Goal: Task Accomplishment & Management: Manage account settings

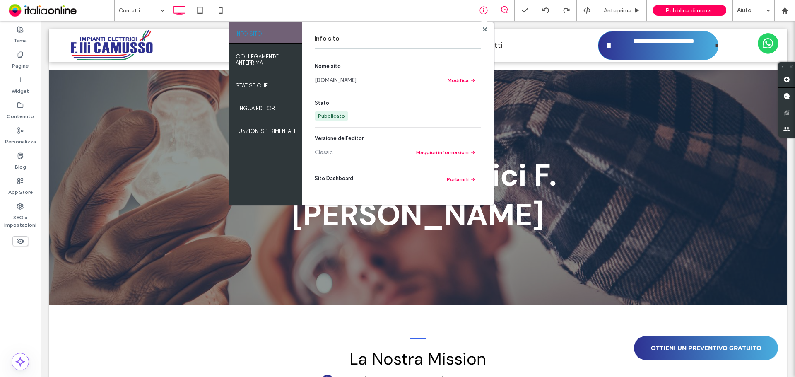
scroll to position [373, 0]
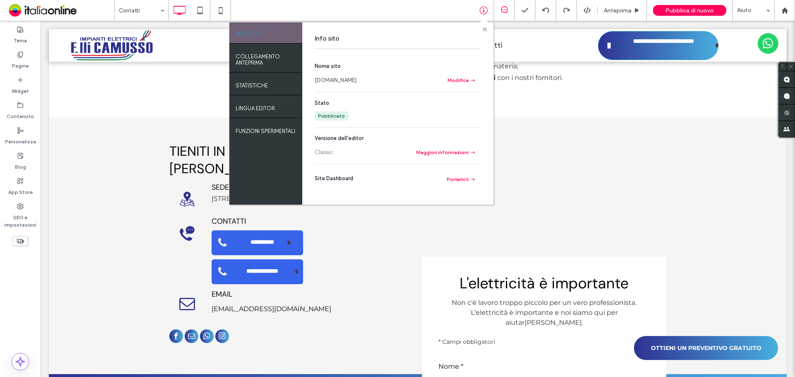
click at [484, 31] on use at bounding box center [484, 29] width 4 height 4
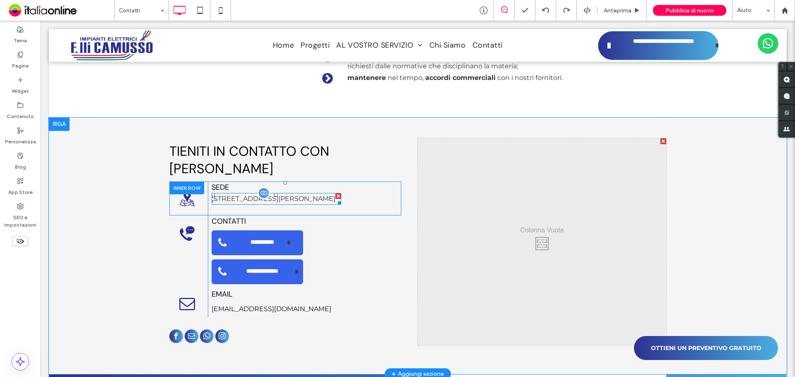
click at [236, 194] on p "Corso Vittorio Alfieri, 65 10141 Asti (AT)" at bounding box center [277, 199] width 130 height 10
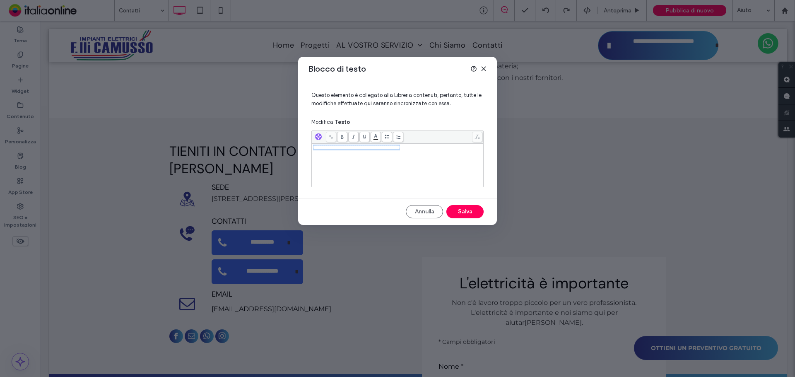
drag, startPoint x: 431, startPoint y: 147, endPoint x: 296, endPoint y: 148, distance: 134.2
click at [293, 148] on div "**********" at bounding box center [397, 188] width 795 height 377
click at [472, 211] on button "Salva" at bounding box center [464, 211] width 37 height 13
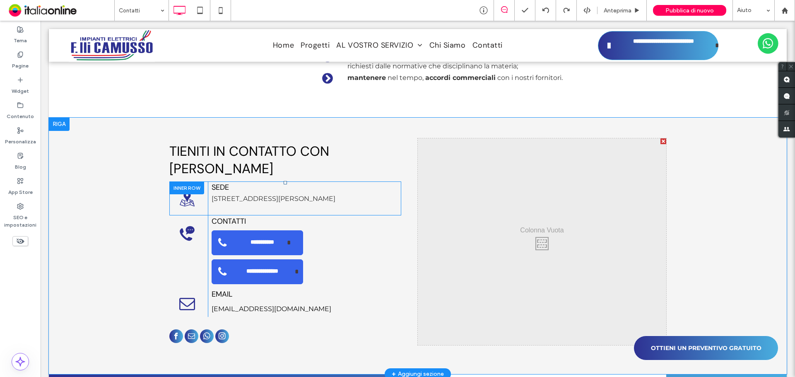
click at [183, 181] on div at bounding box center [186, 187] width 35 height 13
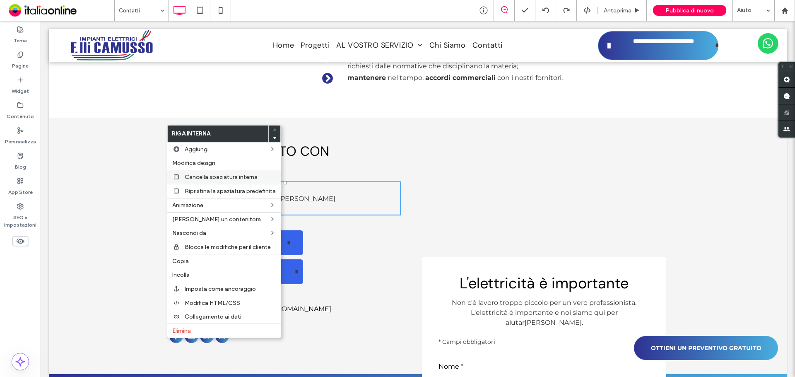
drag, startPoint x: 197, startPoint y: 264, endPoint x: 186, endPoint y: 183, distance: 82.0
click at [197, 264] on label "Copia" at bounding box center [224, 261] width 104 height 7
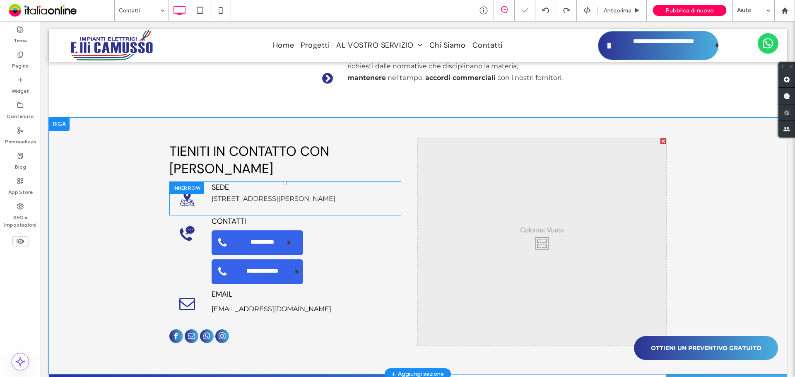
click at [186, 181] on div at bounding box center [186, 187] width 35 height 13
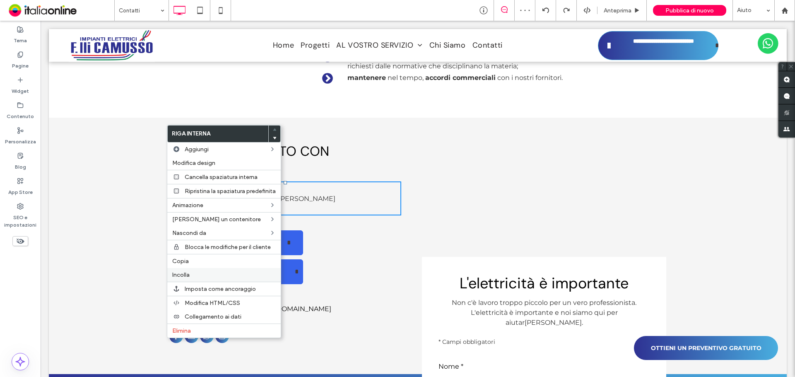
click at [191, 277] on label "Incolla" at bounding box center [224, 274] width 104 height 7
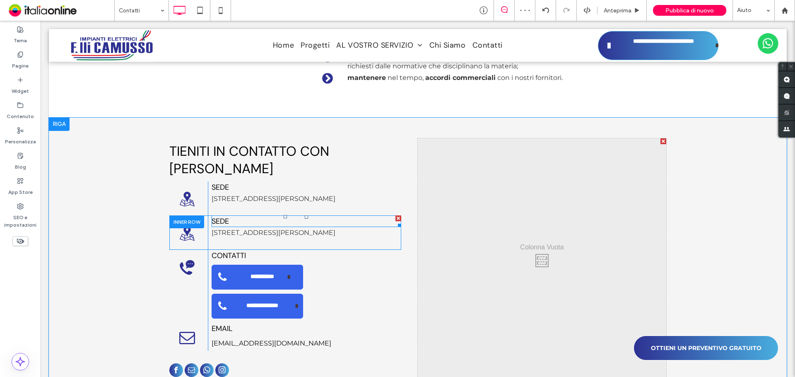
click at [225, 216] on span "SEDE" at bounding box center [220, 221] width 17 height 10
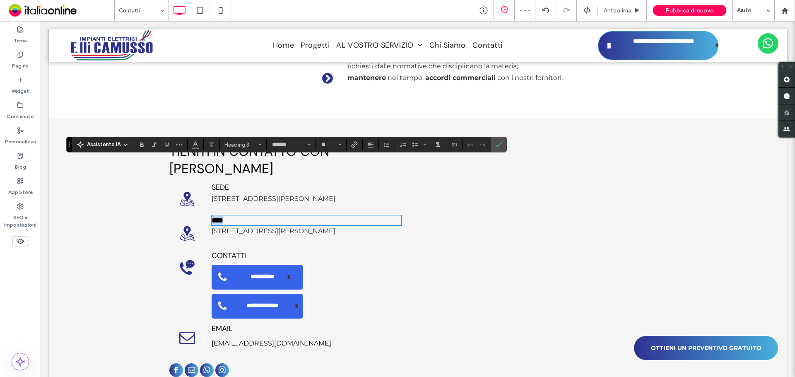
drag, startPoint x: 225, startPoint y: 163, endPoint x: 231, endPoint y: 162, distance: 6.6
click at [223, 217] on span "****" at bounding box center [218, 220] width 12 height 7
drag, startPoint x: 234, startPoint y: 168, endPoint x: 298, endPoint y: 163, distance: 64.4
click at [298, 216] on h3 "**********" at bounding box center [307, 220] width 190 height 8
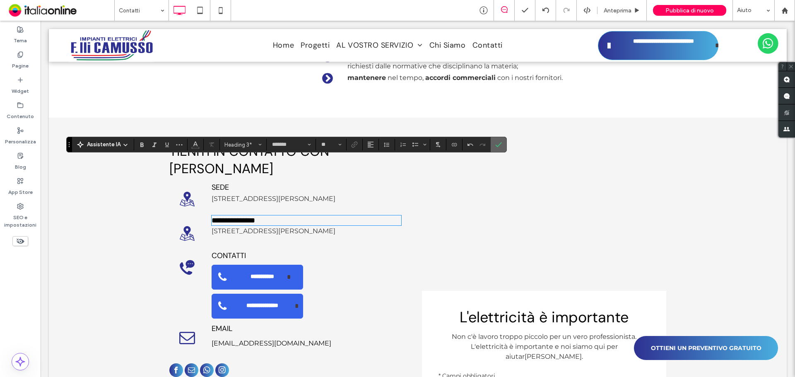
click at [499, 149] on span "Conferma" at bounding box center [498, 144] width 7 height 14
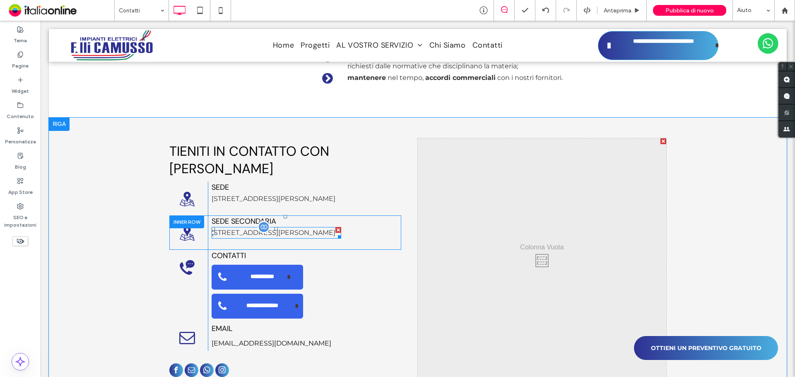
drag, startPoint x: 335, startPoint y: 172, endPoint x: 375, endPoint y: 193, distance: 44.8
click at [335, 227] on div at bounding box center [338, 230] width 6 height 6
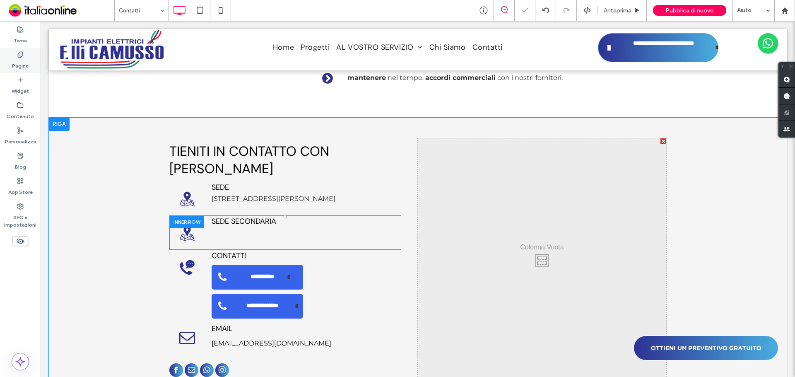
click at [25, 66] on label "Pagine" at bounding box center [20, 64] width 17 height 12
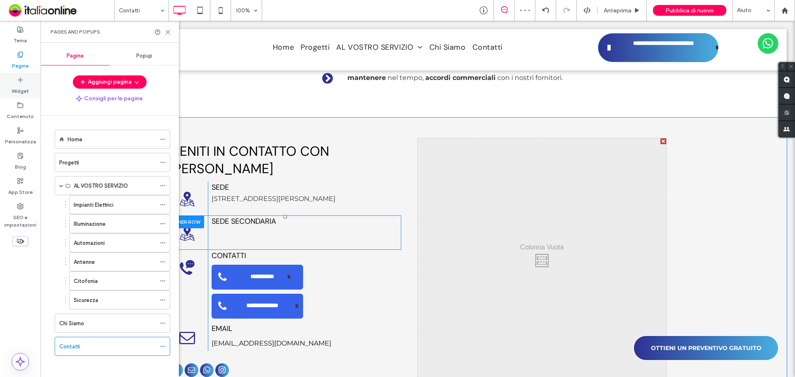
click at [24, 88] on label "Widget" at bounding box center [20, 89] width 17 height 12
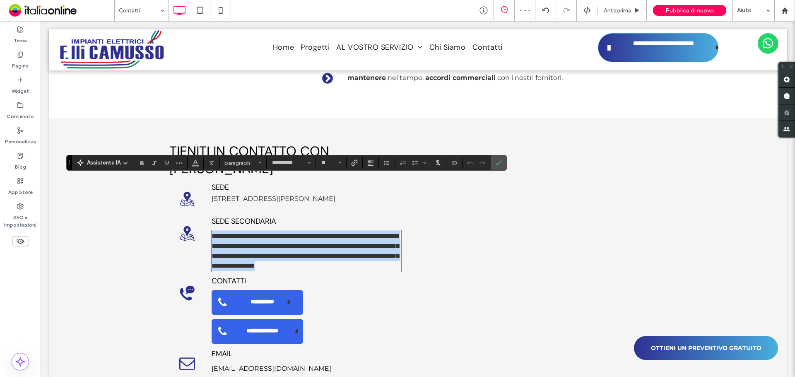
scroll to position [0, 0]
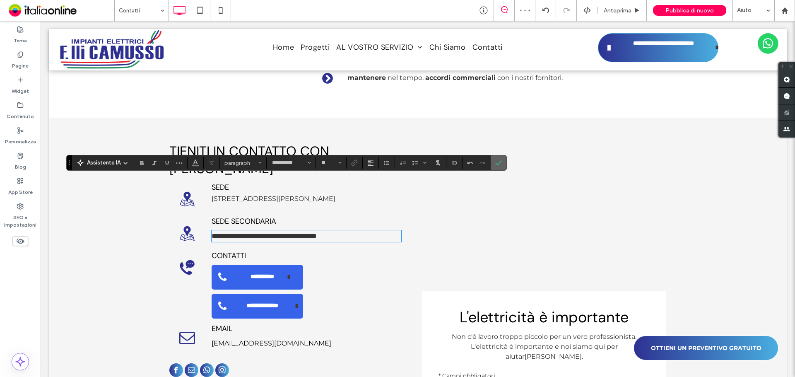
click at [499, 164] on icon "Conferma" at bounding box center [498, 162] width 7 height 7
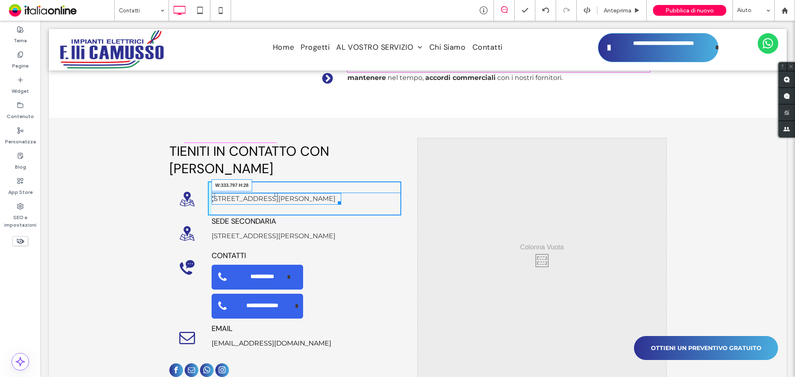
drag, startPoint x: 337, startPoint y: 154, endPoint x: 386, endPoint y: 177, distance: 54.1
click at [346, 181] on div "SEDE Via Candido Viberti, 3/a - 10141 Torino (TO) W:333.797 H:28 Click To Paste…" at bounding box center [304, 198] width 193 height 34
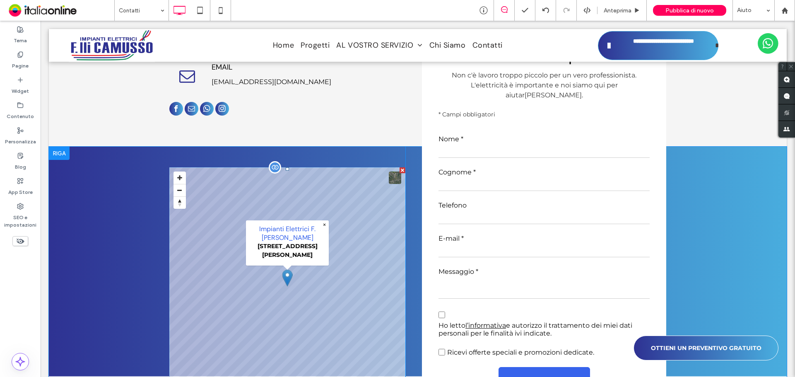
scroll to position [621, 0]
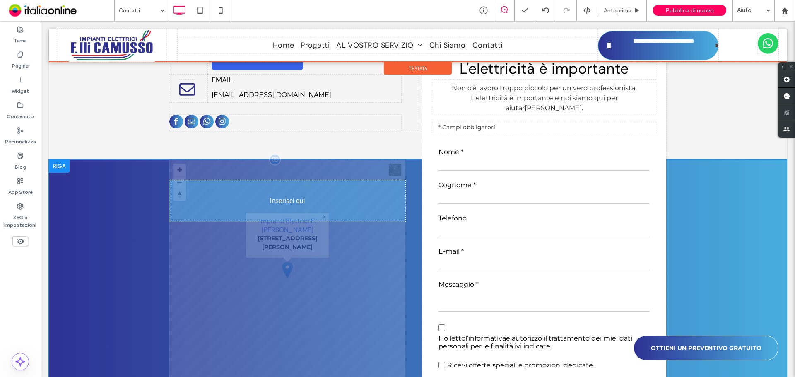
drag, startPoint x: 344, startPoint y: 178, endPoint x: 288, endPoint y: 176, distance: 56.4
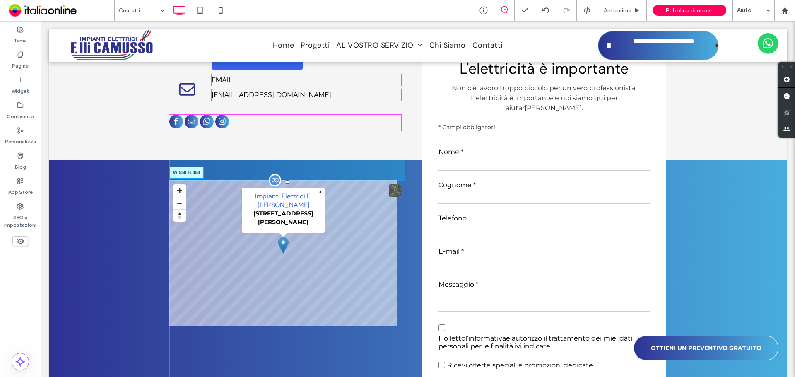
drag, startPoint x: 398, startPoint y: 358, endPoint x: 394, endPoint y: 267, distance: 91.2
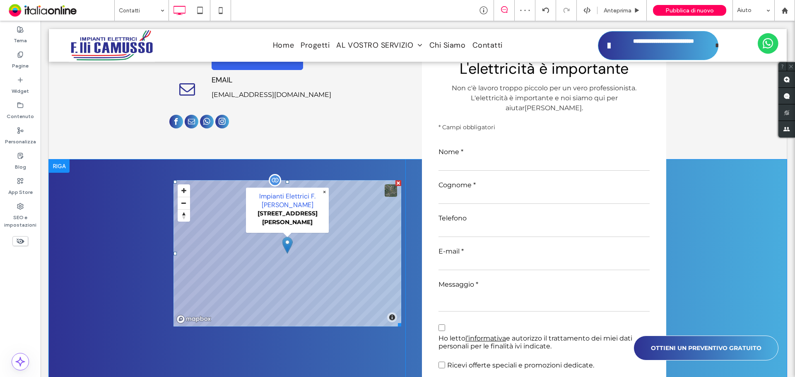
click at [185, 183] on span at bounding box center [287, 253] width 228 height 146
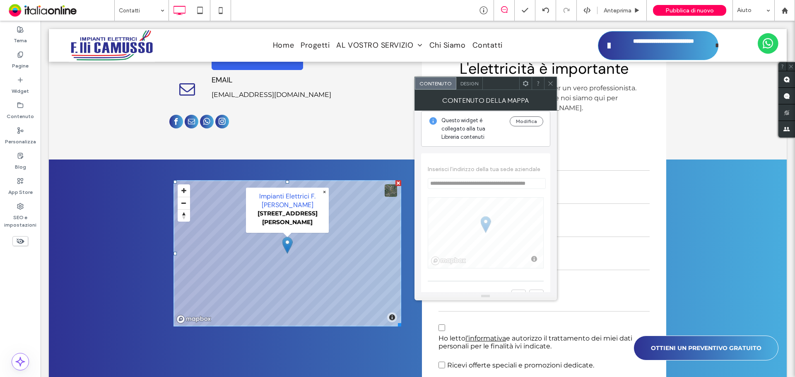
scroll to position [0, 0]
click at [554, 79] on div at bounding box center [550, 83] width 12 height 12
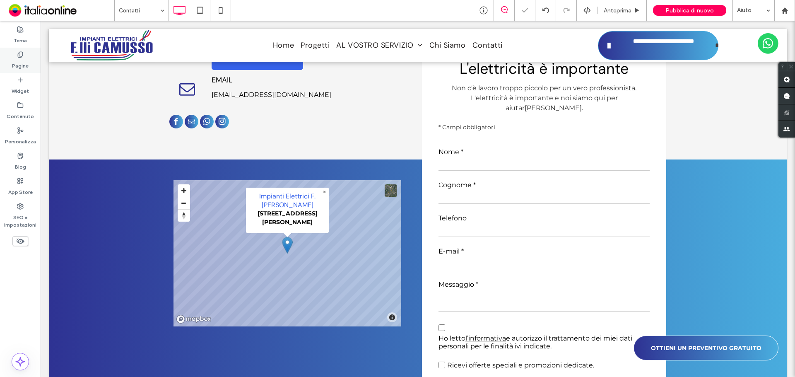
click at [18, 64] on label "Pagine" at bounding box center [20, 64] width 17 height 12
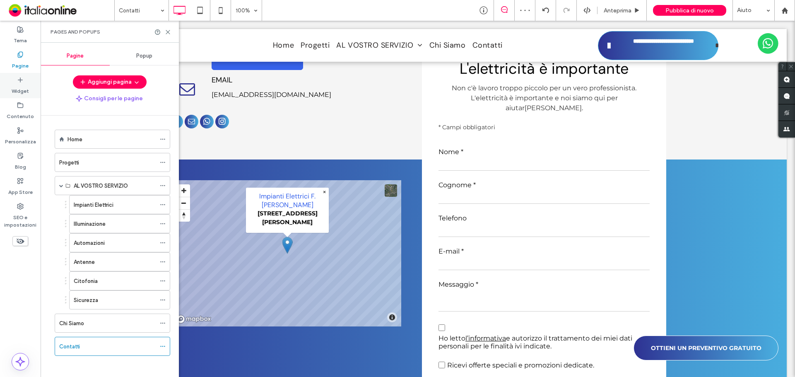
click at [19, 83] on icon at bounding box center [20, 80] width 7 height 7
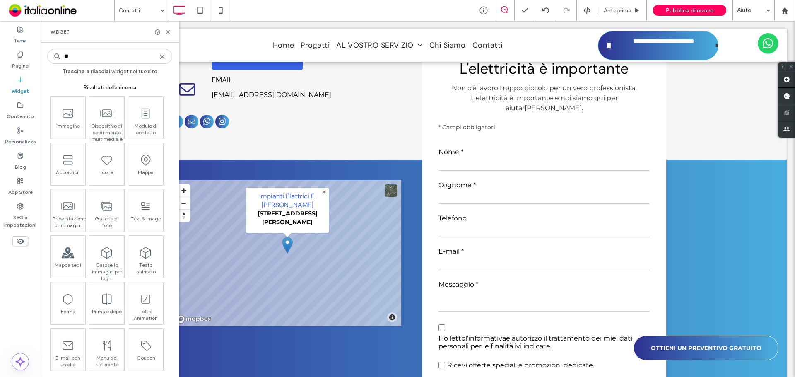
type input "**"
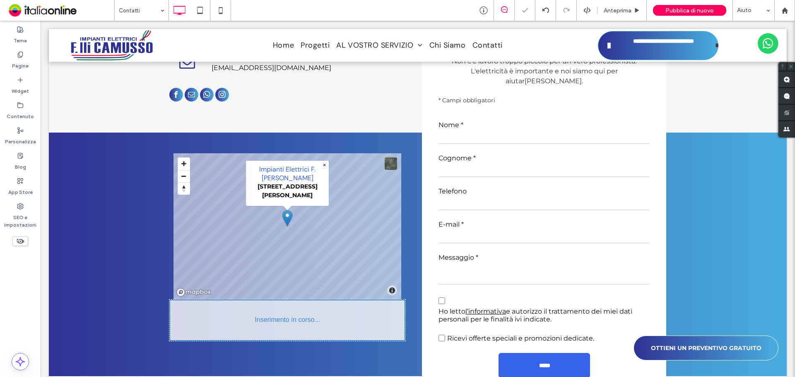
scroll to position [650, 0]
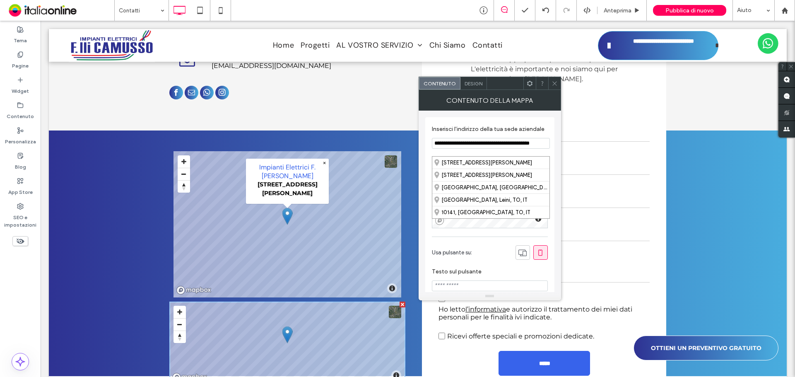
drag, startPoint x: 436, startPoint y: 149, endPoint x: 495, endPoint y: 152, distance: 59.3
click at [500, 149] on input "**********" at bounding box center [491, 143] width 118 height 11
drag, startPoint x: 475, startPoint y: 172, endPoint x: 582, endPoint y: 169, distance: 106.9
paste input
type input "********"
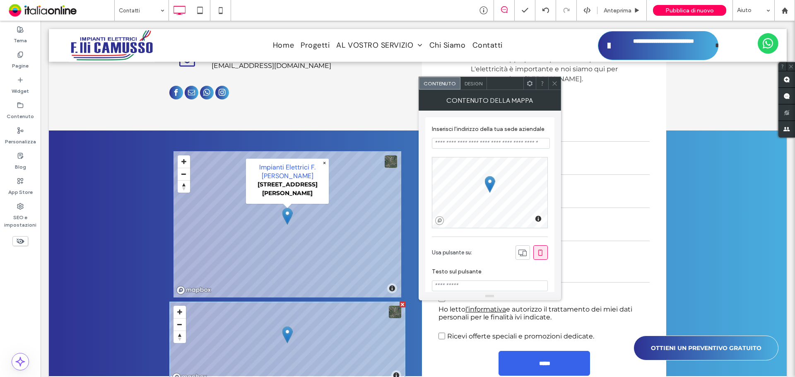
click at [446, 149] on input at bounding box center [491, 143] width 118 height 11
paste input "**********"
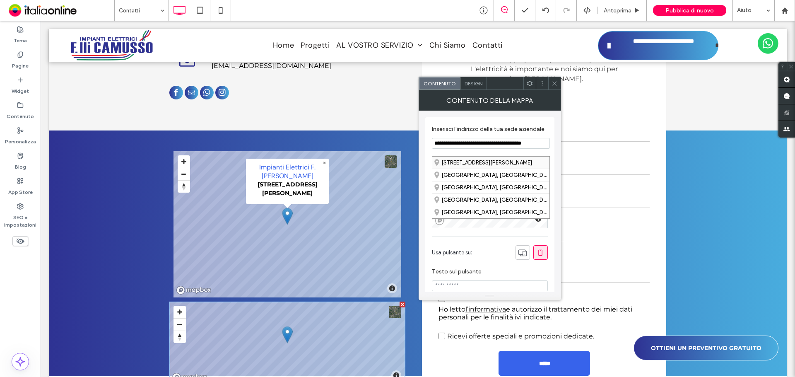
click at [458, 164] on div "Corso Vittorio Alfieri 65, 14100 Asti Asti, Italy" at bounding box center [490, 163] width 117 height 12
type input "**********"
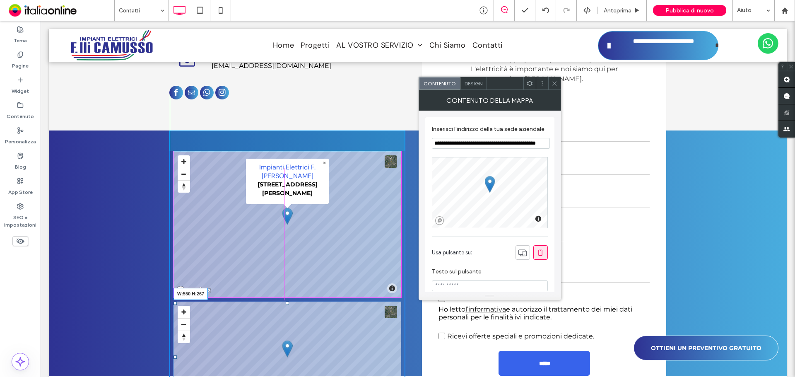
drag, startPoint x: 400, startPoint y: 327, endPoint x: 397, endPoint y: 354, distance: 27.9
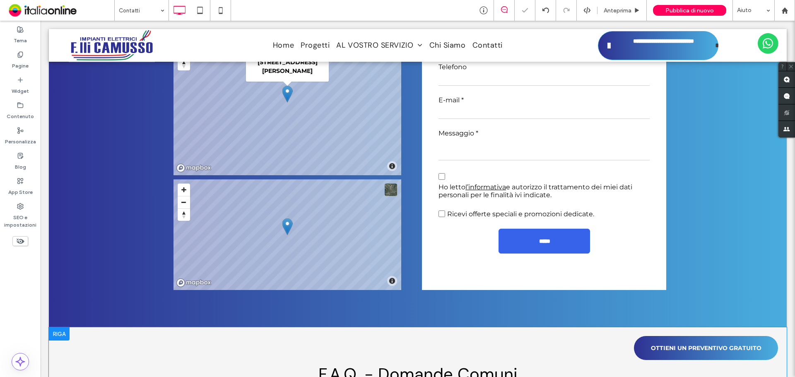
scroll to position [774, 0]
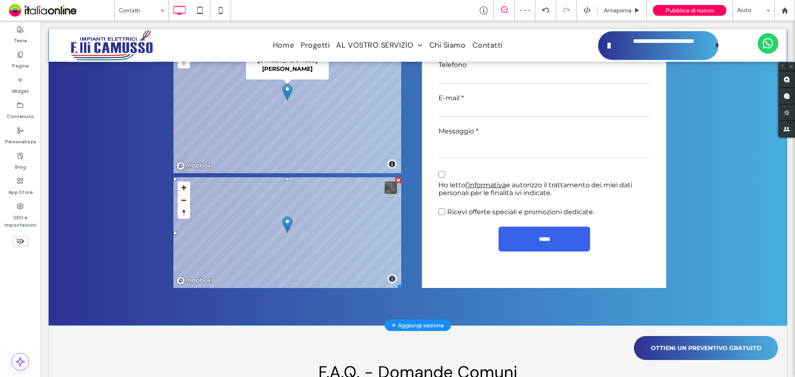
click at [291, 177] on span at bounding box center [287, 232] width 228 height 111
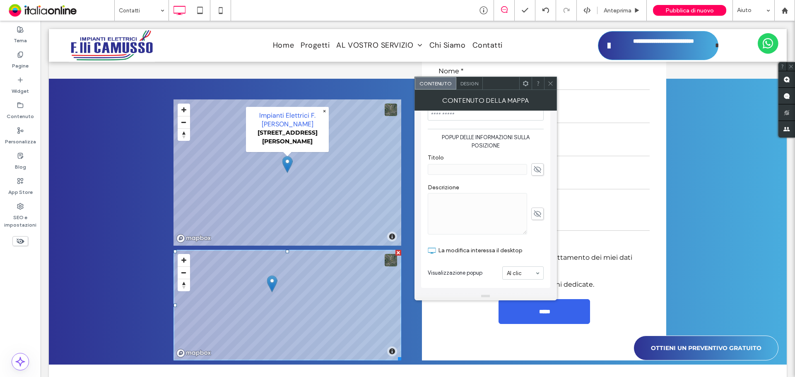
scroll to position [691, 0]
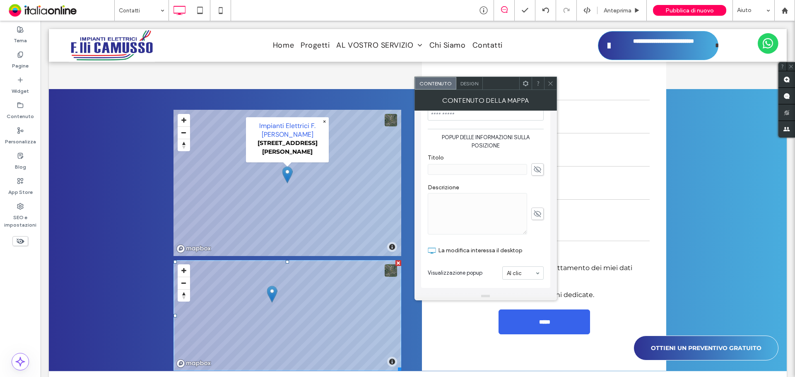
drag, startPoint x: 534, startPoint y: 217, endPoint x: 511, endPoint y: 220, distance: 23.0
click at [534, 217] on icon at bounding box center [537, 213] width 8 height 9
click at [456, 212] on textarea at bounding box center [477, 213] width 99 height 41
paste textarea "**********"
type textarea "**********"
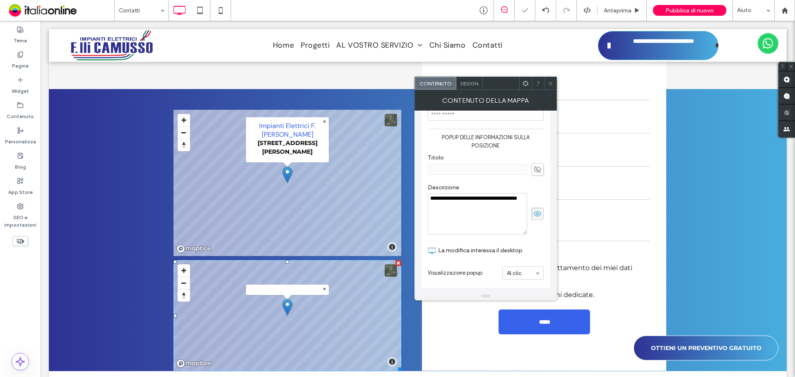
drag, startPoint x: 539, startPoint y: 175, endPoint x: 495, endPoint y: 172, distance: 44.4
click at [539, 174] on icon at bounding box center [537, 169] width 8 height 9
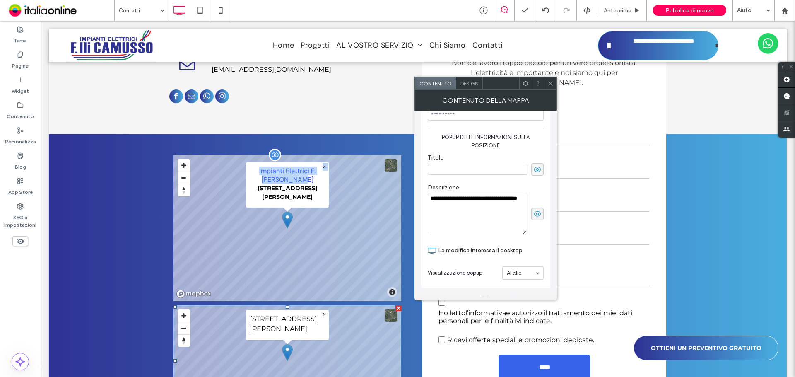
scroll to position [609, 0]
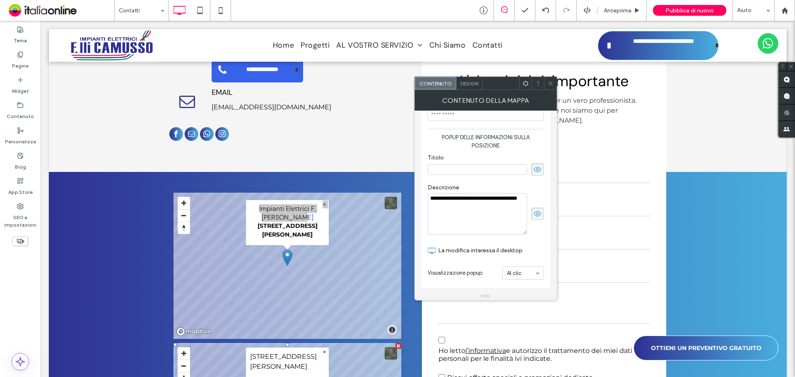
click at [552, 81] on icon at bounding box center [550, 83] width 6 height 6
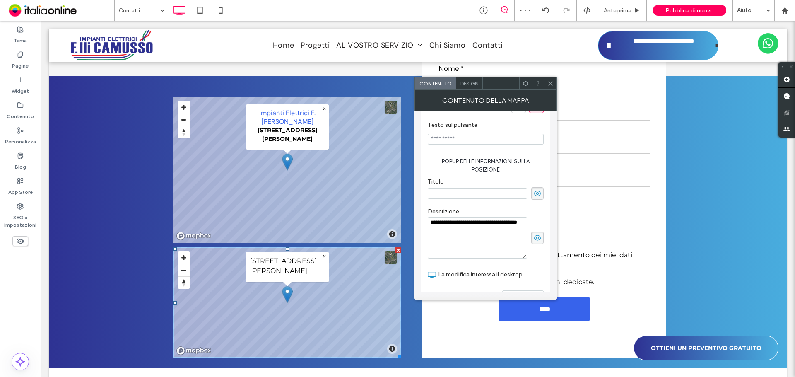
scroll to position [691, 0]
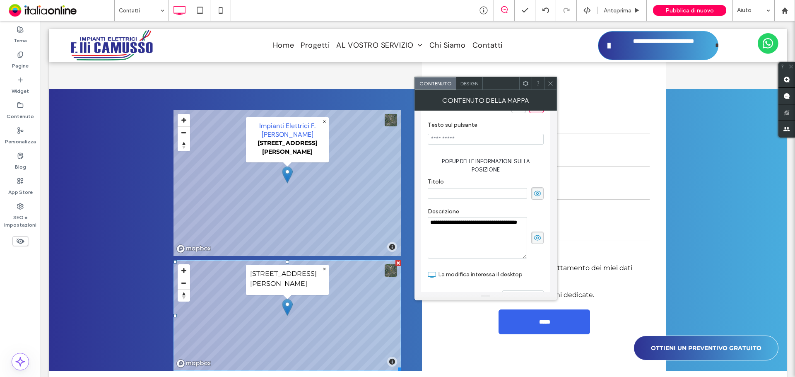
click at [551, 84] on icon at bounding box center [550, 83] width 6 height 6
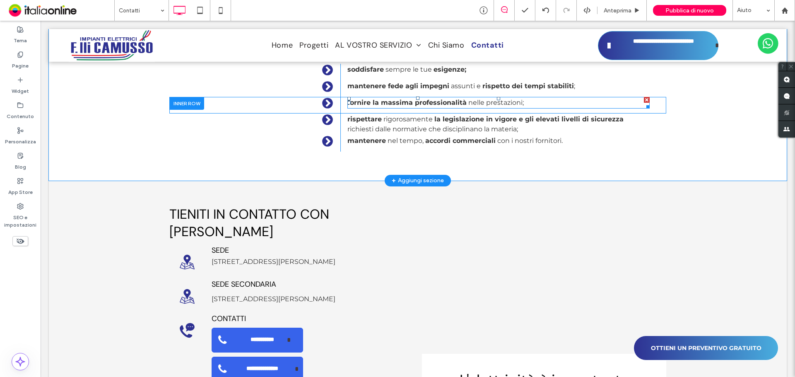
scroll to position [360, 0]
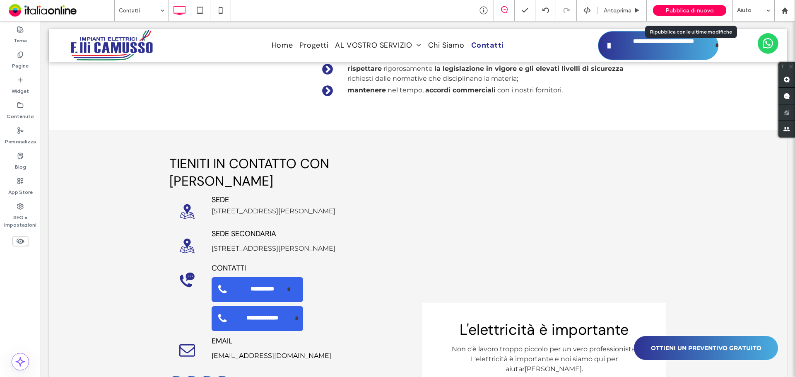
click at [708, 9] on span "Pubblica di nuovo" at bounding box center [689, 10] width 48 height 7
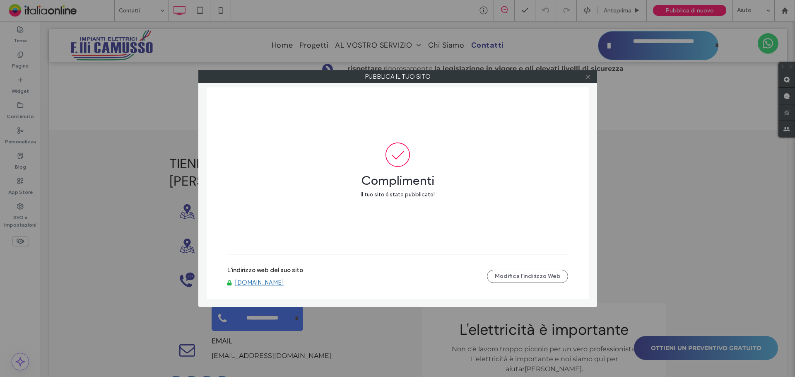
click at [585, 77] on icon at bounding box center [588, 77] width 6 height 6
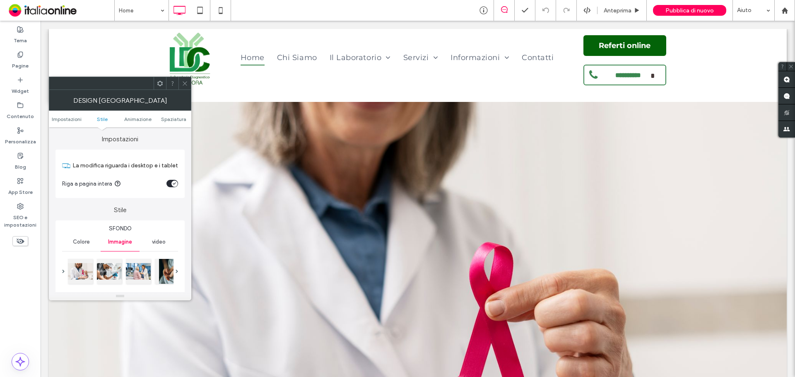
scroll to position [83, 0]
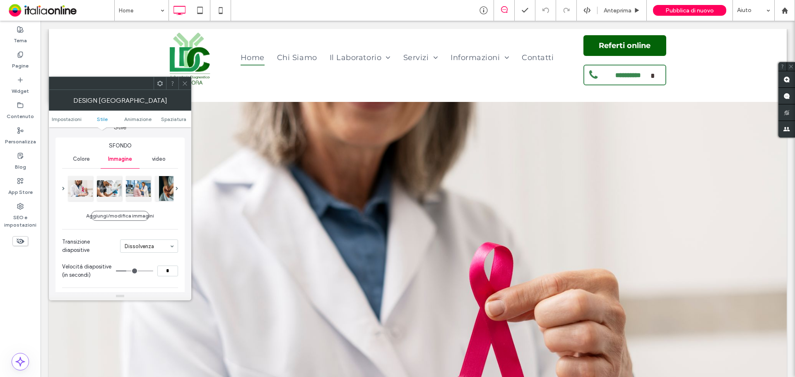
click at [182, 85] on icon at bounding box center [185, 83] width 6 height 6
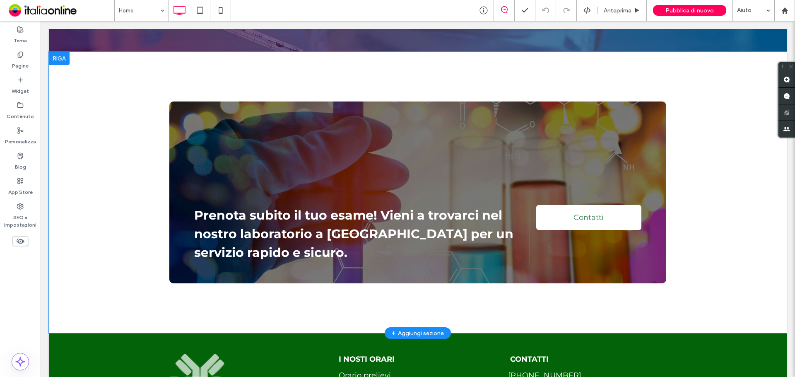
scroll to position [2203, 0]
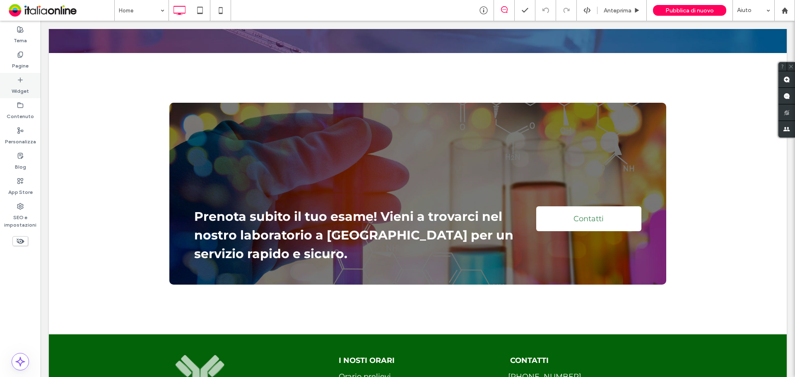
click at [23, 74] on div "Widget" at bounding box center [20, 85] width 41 height 25
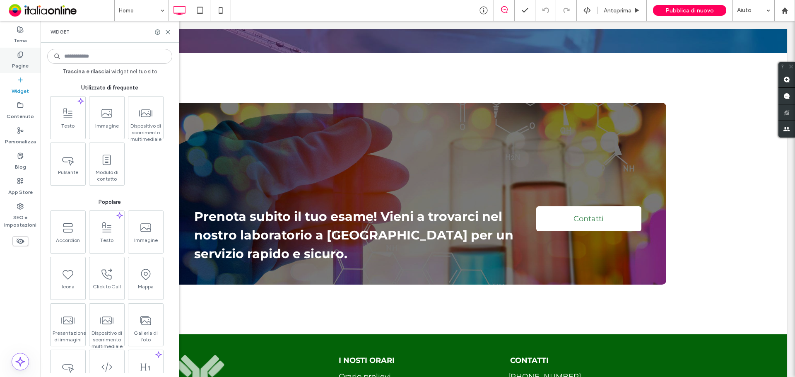
drag, startPoint x: 25, startPoint y: 66, endPoint x: 23, endPoint y: 62, distance: 4.6
click at [25, 66] on label "Pagine" at bounding box center [20, 64] width 17 height 12
click at [21, 62] on label "Pagine" at bounding box center [20, 64] width 17 height 12
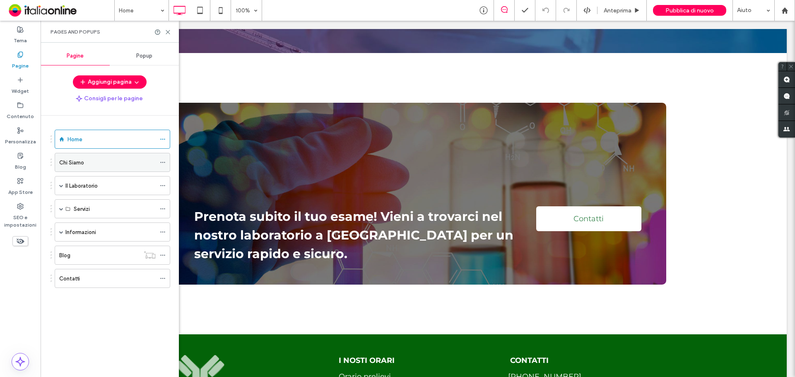
click at [74, 160] on label "Chi Siamo" at bounding box center [71, 162] width 25 height 14
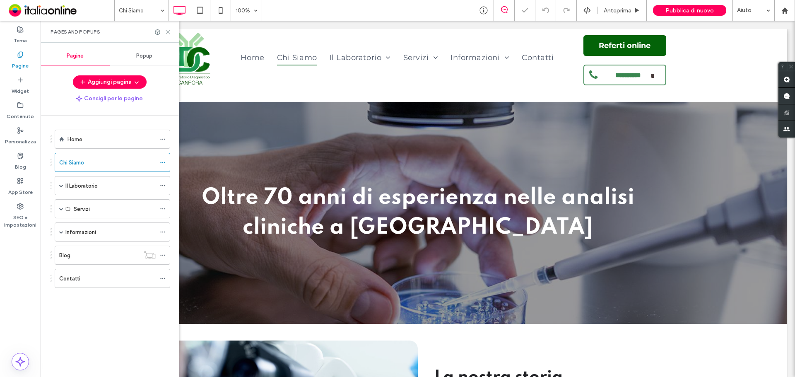
click at [169, 29] on icon at bounding box center [168, 32] width 6 height 6
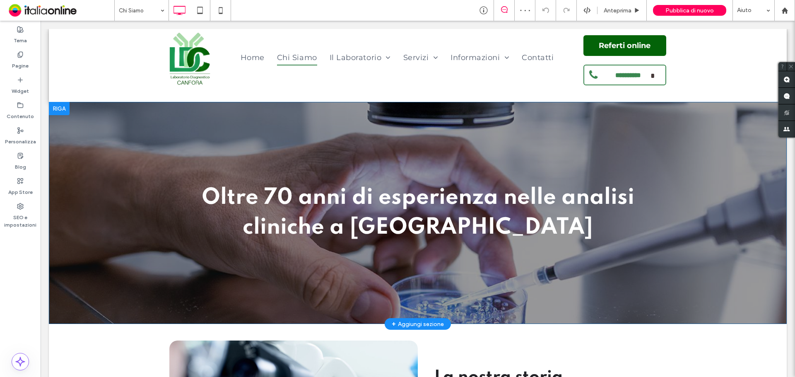
drag, startPoint x: 170, startPoint y: 282, endPoint x: 165, endPoint y: 280, distance: 4.7
click at [165, 280] on div "Oltre 70 anni di esperienza nelle analisi cliniche a Messina Click To Paste Rig…" at bounding box center [418, 213] width 738 height 222
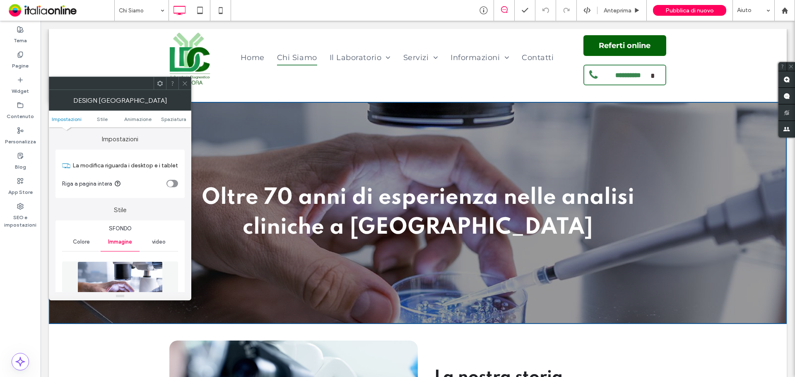
click at [184, 81] on icon at bounding box center [185, 83] width 6 height 6
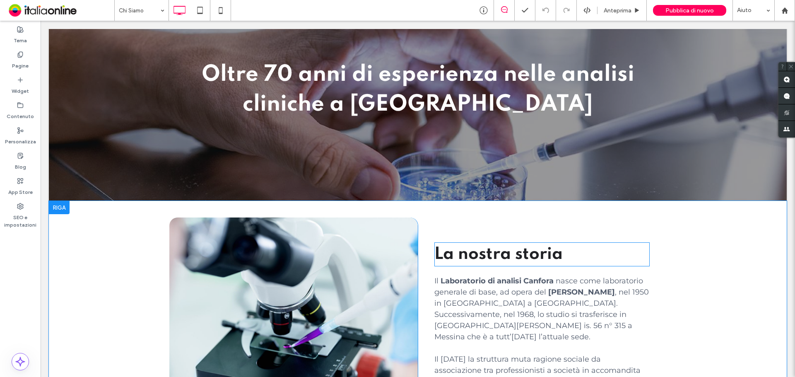
scroll to position [207, 0]
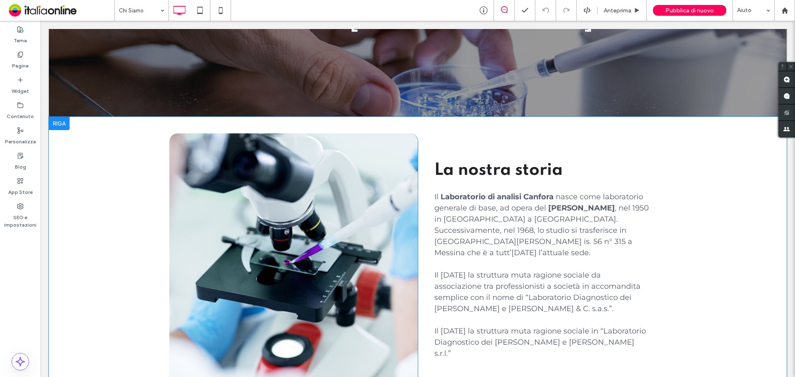
drag, startPoint x: 354, startPoint y: 224, endPoint x: 353, endPoint y: 217, distance: 7.5
click at [354, 224] on div "Click To Paste" at bounding box center [293, 258] width 248 height 251
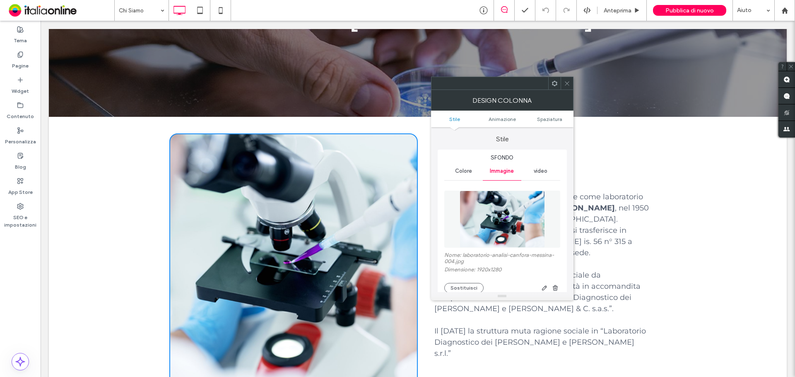
type input "**"
drag, startPoint x: 566, startPoint y: 79, endPoint x: 564, endPoint y: 87, distance: 7.6
click at [566, 79] on span at bounding box center [567, 83] width 6 height 12
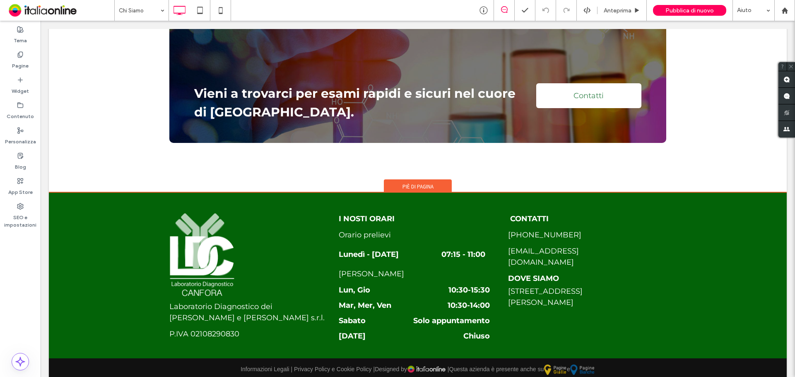
scroll to position [2035, 0]
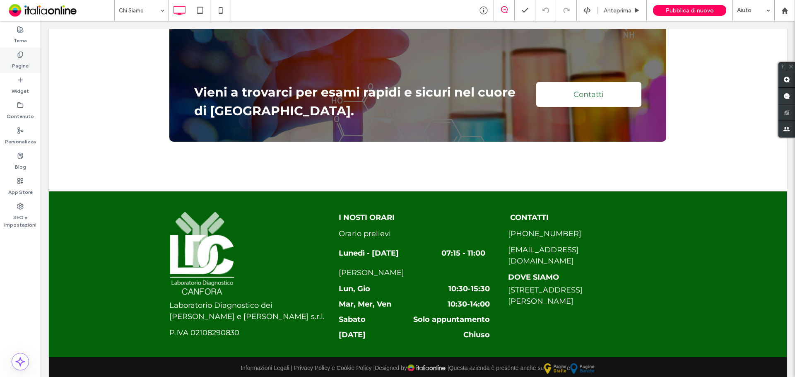
click at [26, 54] on div "Pagine" at bounding box center [20, 60] width 41 height 25
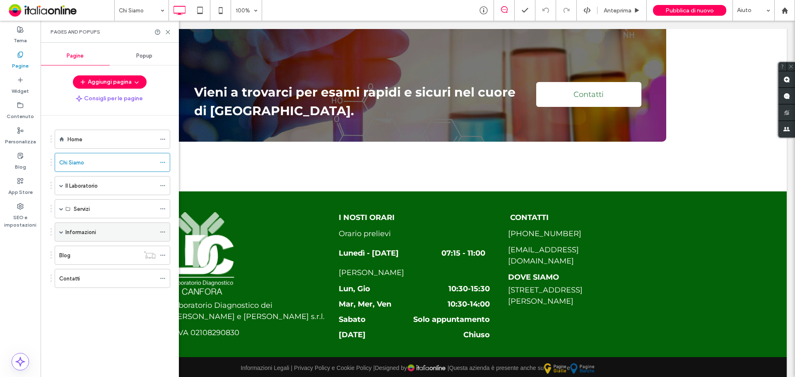
click at [78, 230] on label "Informazioni" at bounding box center [80, 232] width 31 height 14
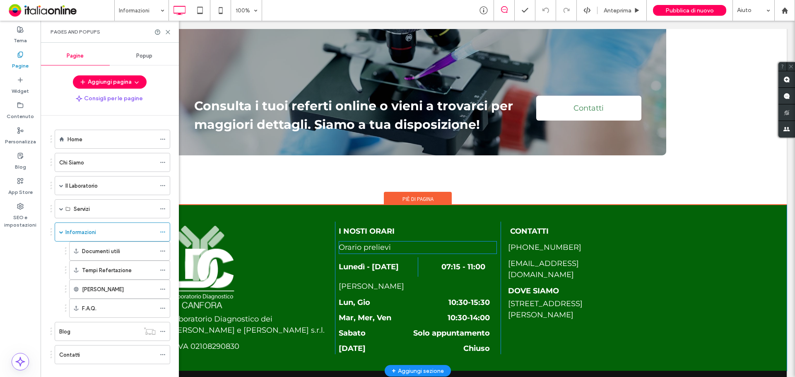
scroll to position [2347, 0]
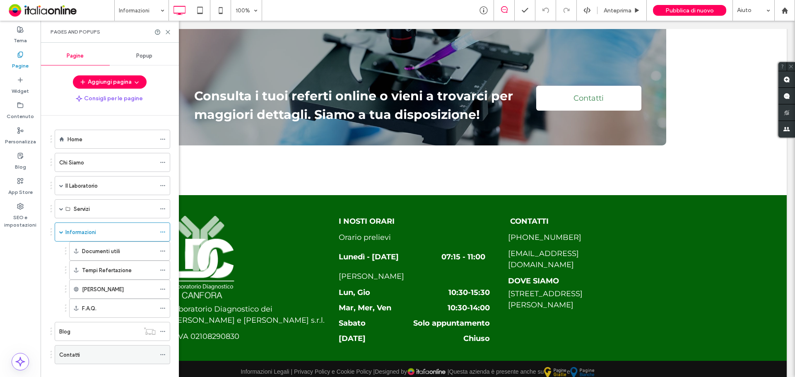
click at [94, 357] on div "Contatti" at bounding box center [107, 354] width 96 height 9
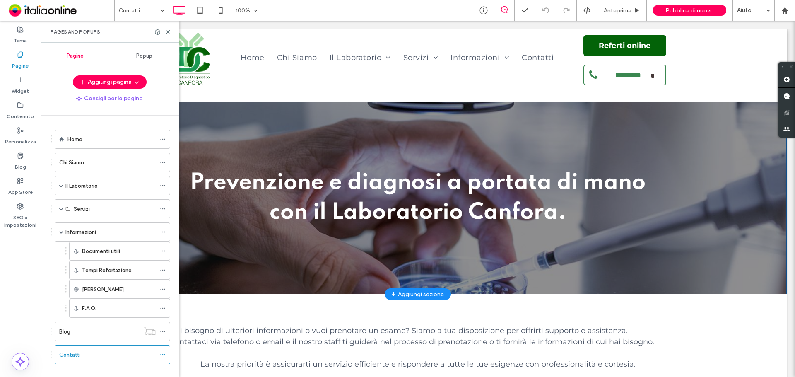
click at [639, 149] on div "Prevenzione e diagnosi a portata di mano con il Laboratorio Canfora. Click To P…" at bounding box center [417, 198] width 497 height 134
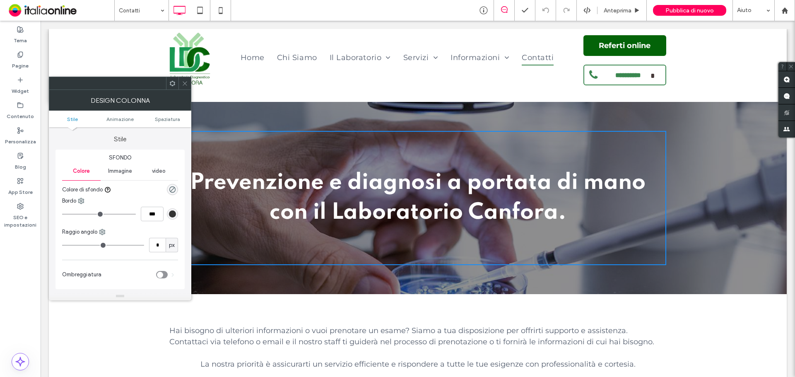
click at [258, 137] on div "Prevenzione e diagnosi a portata di mano con il Laboratorio Canfora. Click To P…" at bounding box center [417, 198] width 497 height 134
drag, startPoint x: 258, startPoint y: 120, endPoint x: 209, endPoint y: 101, distance: 52.1
click at [257, 120] on header "Prevenzione e diagnosi a portata di mano con il Laboratorio Canfora. Click To P…" at bounding box center [418, 198] width 738 height 192
click at [235, 108] on header "Prevenzione e diagnosi a portata di mano con il Laboratorio Canfora. Click To P…" at bounding box center [418, 198] width 738 height 192
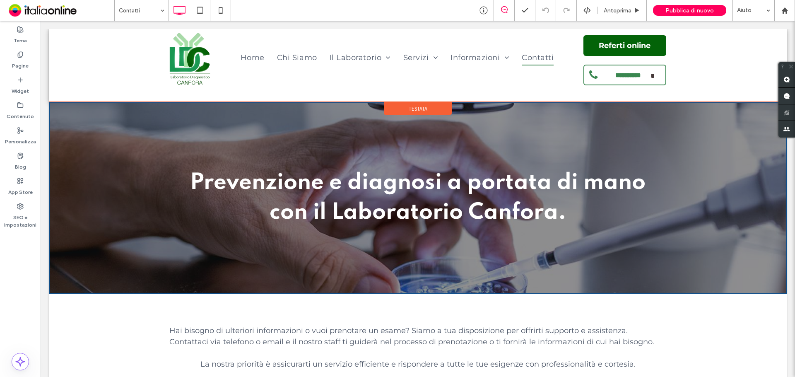
click at [166, 102] on div "Testata" at bounding box center [418, 101] width 738 height 1
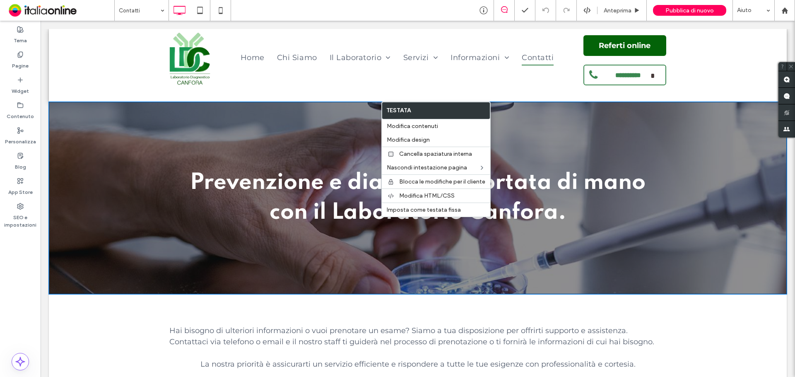
click at [164, 110] on header "Prevenzione e diagnosi a portata di mano con il Laboratorio Canfora. Click To P…" at bounding box center [418, 198] width 738 height 192
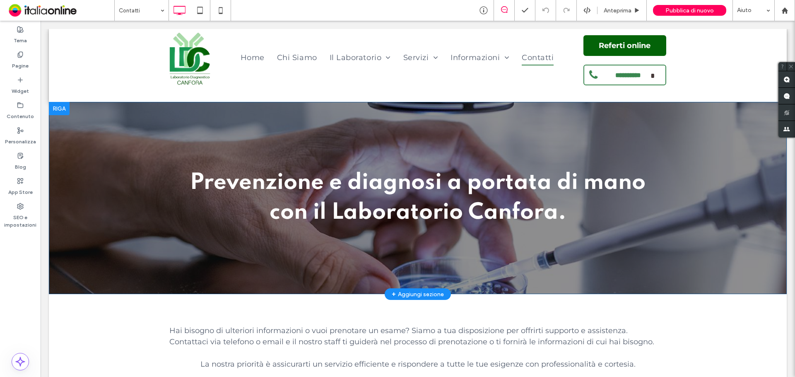
click at [164, 110] on header "Prevenzione e diagnosi a portata di mano con il Laboratorio Canfora. Click To P…" at bounding box center [418, 198] width 738 height 192
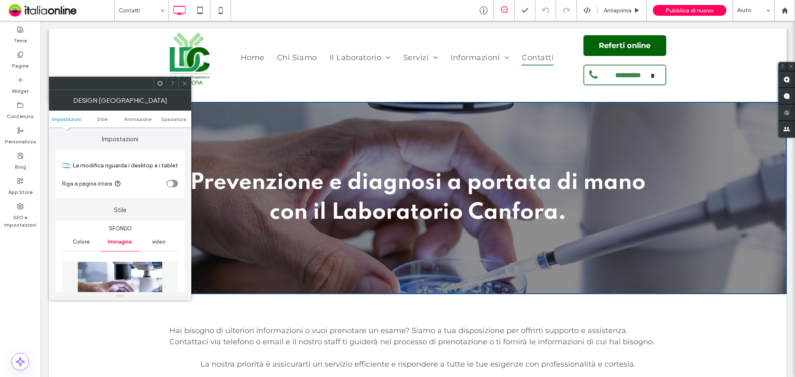
click at [186, 82] on icon at bounding box center [185, 83] width 6 height 6
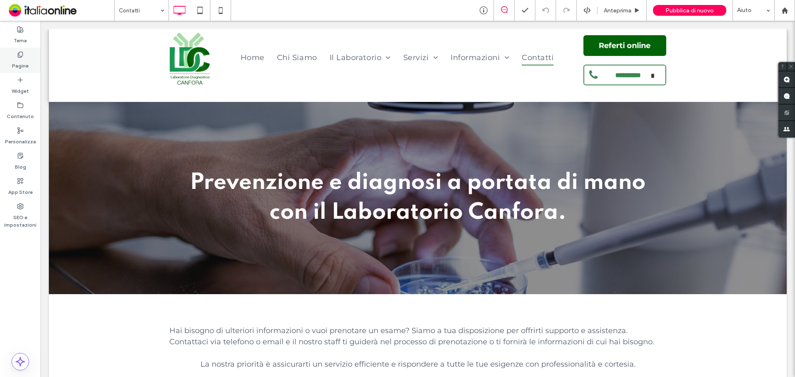
click at [26, 70] on div "Pagine" at bounding box center [20, 60] width 41 height 25
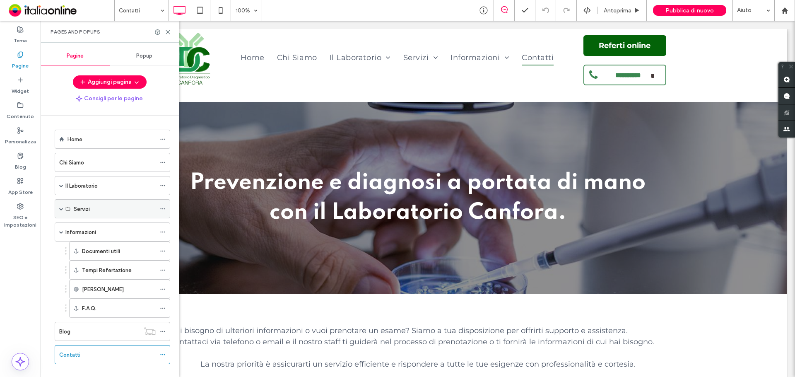
click at [72, 202] on div "Servizi" at bounding box center [113, 208] width 116 height 19
click at [86, 188] on label "Il Laboratorio" at bounding box center [81, 185] width 32 height 14
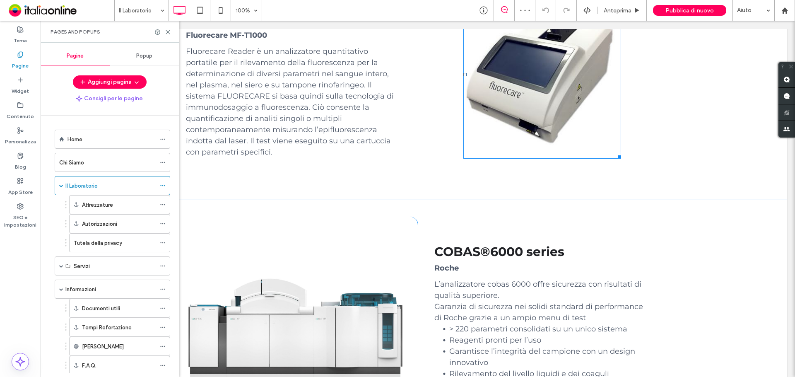
scroll to position [2401, 0]
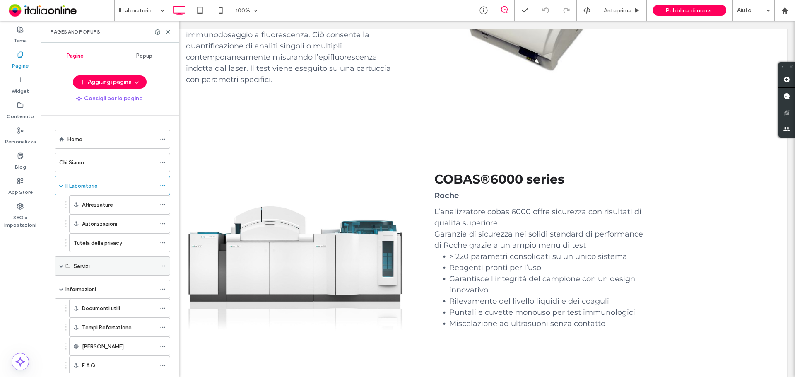
click at [90, 267] on div "Servizi" at bounding box center [115, 266] width 82 height 9
click at [66, 267] on icon at bounding box center [67, 265] width 5 height 5
click at [67, 264] on icon at bounding box center [67, 265] width 5 height 5
click at [58, 265] on div "Servizi" at bounding box center [113, 265] width 116 height 19
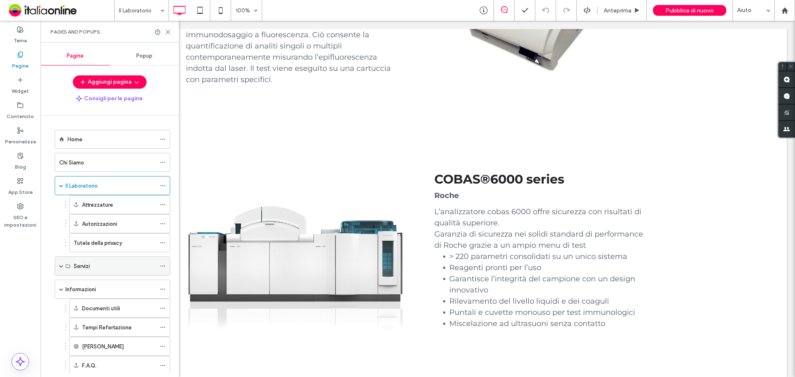
click at [63, 264] on span at bounding box center [61, 266] width 4 height 4
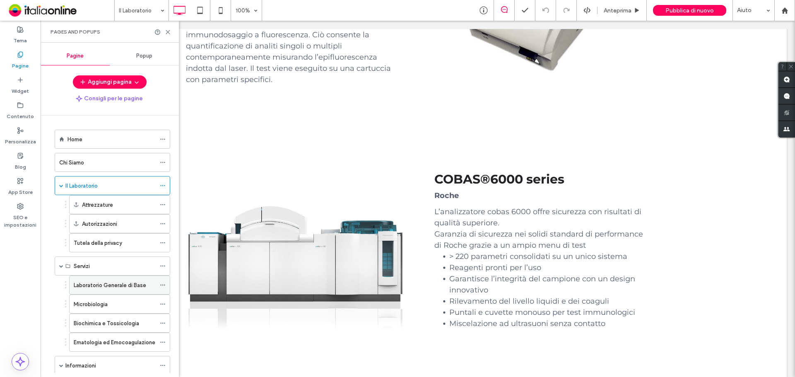
click at [100, 285] on label "Laboratorio Generale di Base" at bounding box center [110, 285] width 72 height 14
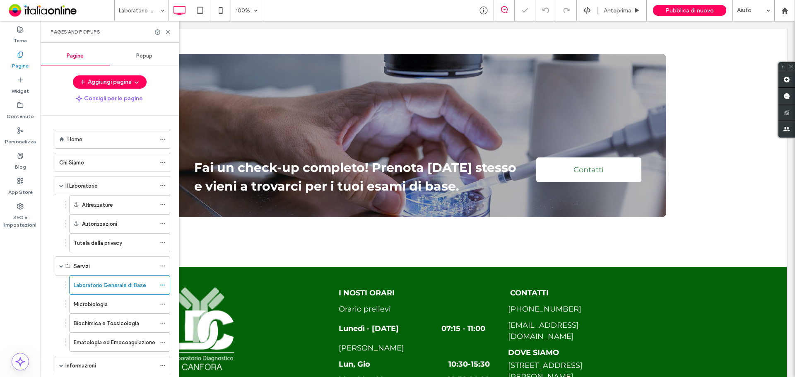
scroll to position [739, 0]
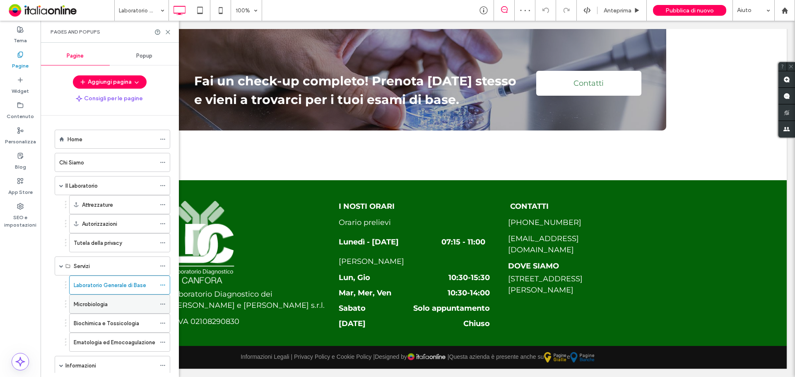
click at [93, 306] on label "Microbiologia" at bounding box center [91, 304] width 34 height 14
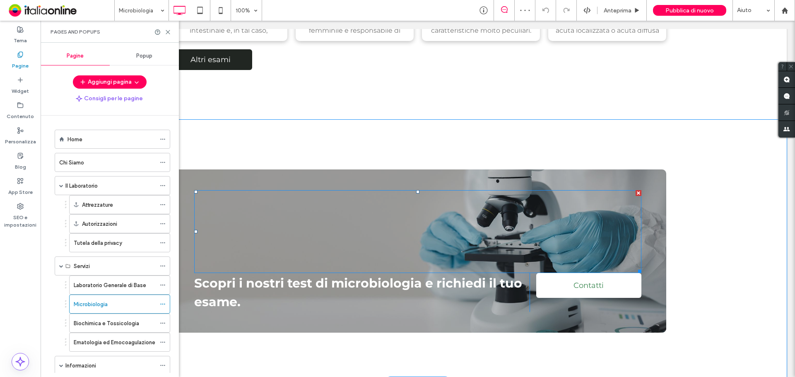
scroll to position [751, 0]
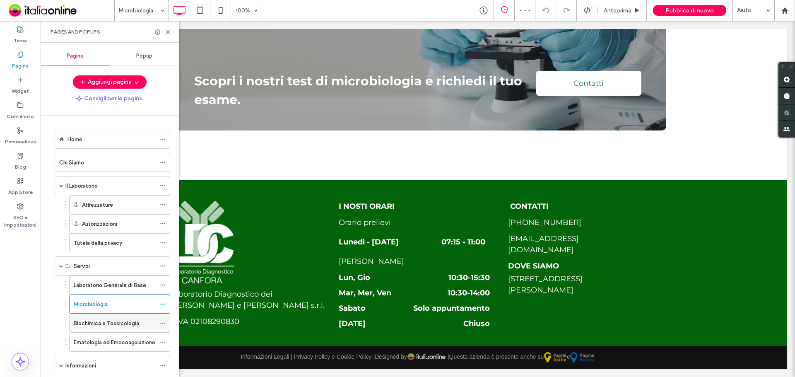
drag, startPoint x: 107, startPoint y: 321, endPoint x: 114, endPoint y: 312, distance: 11.3
click at [107, 321] on label "Biochimica e Tossicologia" at bounding box center [106, 323] width 65 height 14
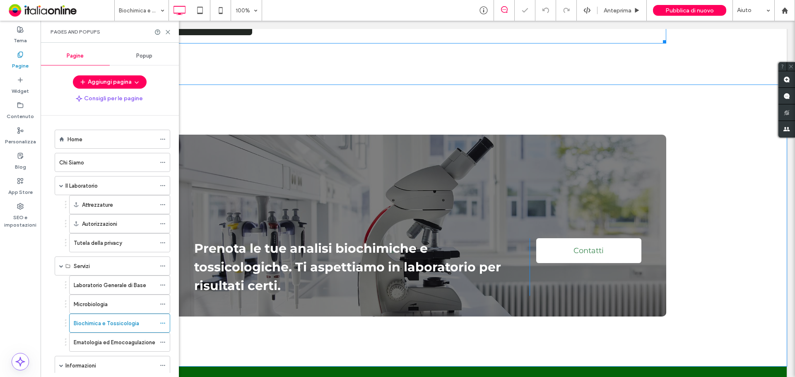
scroll to position [704, 0]
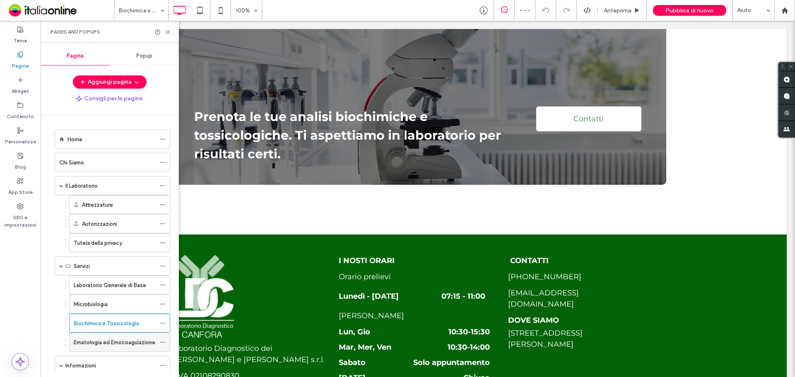
click at [95, 340] on label "Ematologia ed Emocoagulazione" at bounding box center [115, 342] width 82 height 14
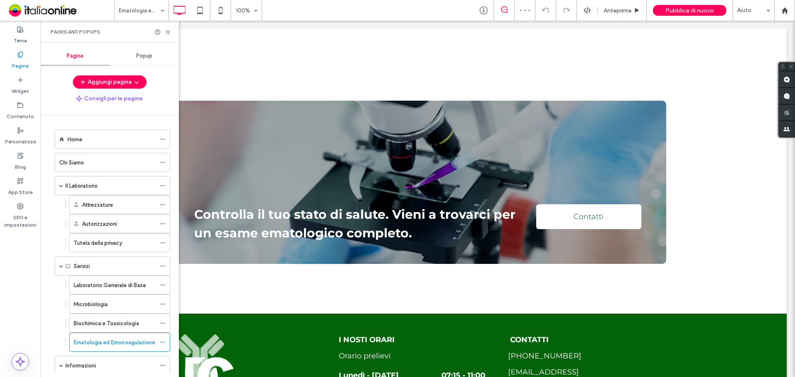
scroll to position [621, 0]
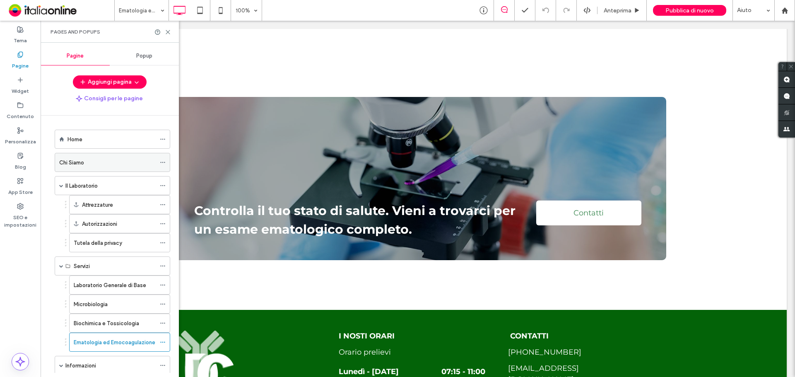
click at [93, 157] on div "Chi Siamo" at bounding box center [107, 162] width 96 height 18
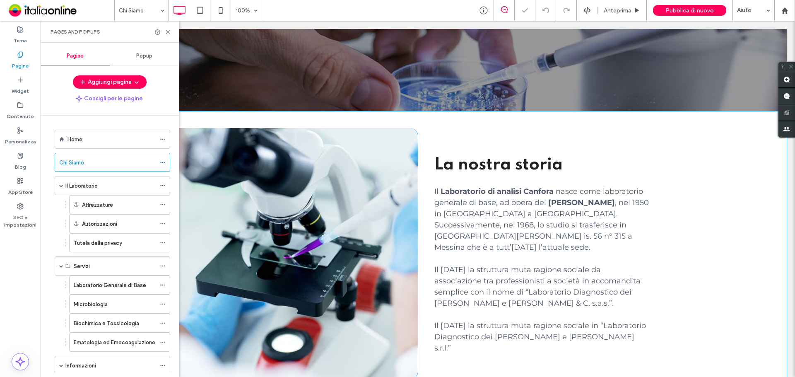
scroll to position [290, 0]
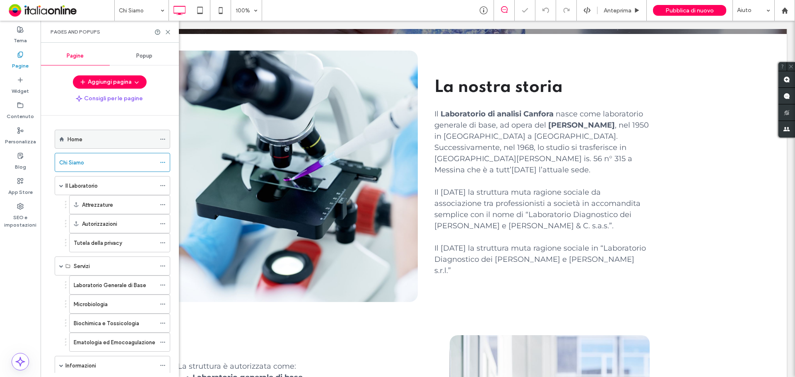
click at [125, 140] on div "Home" at bounding box center [111, 139] width 88 height 9
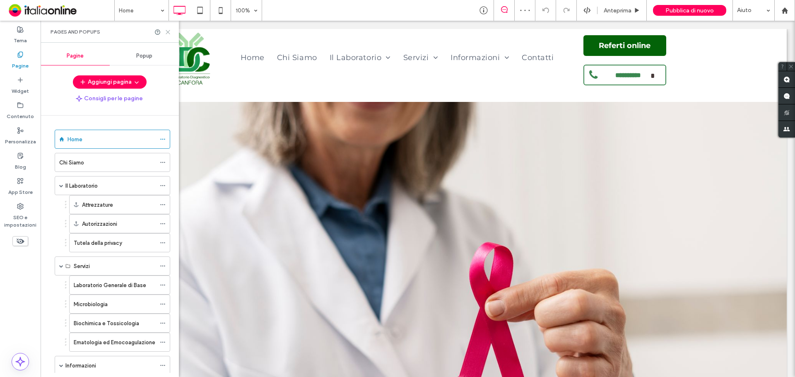
click at [167, 31] on icon at bounding box center [168, 32] width 6 height 6
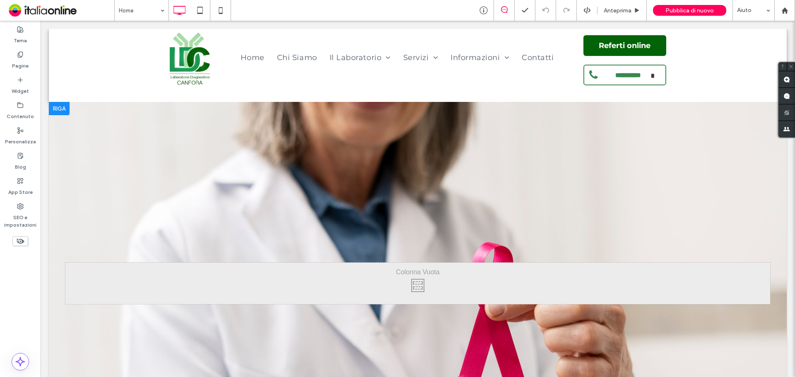
click at [181, 175] on div at bounding box center [418, 290] width 738 height 376
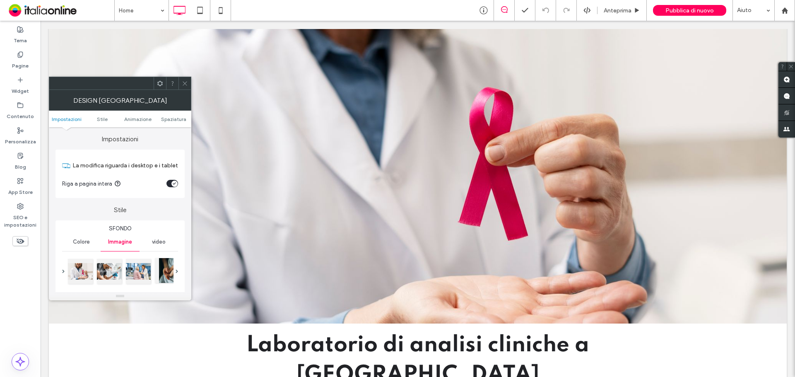
scroll to position [166, 0]
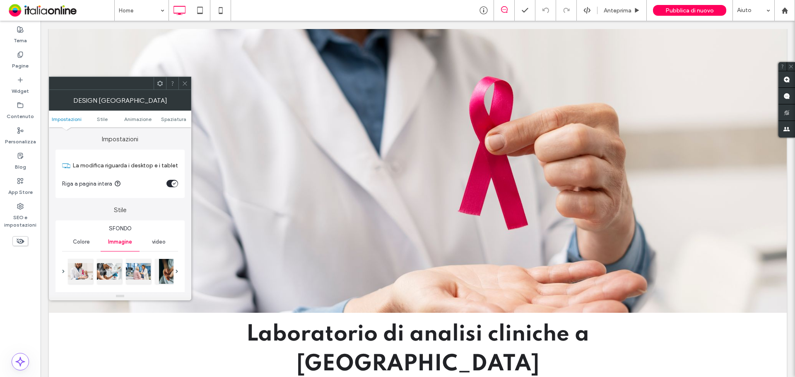
click at [154, 265] on div at bounding box center [212, 271] width 291 height 28
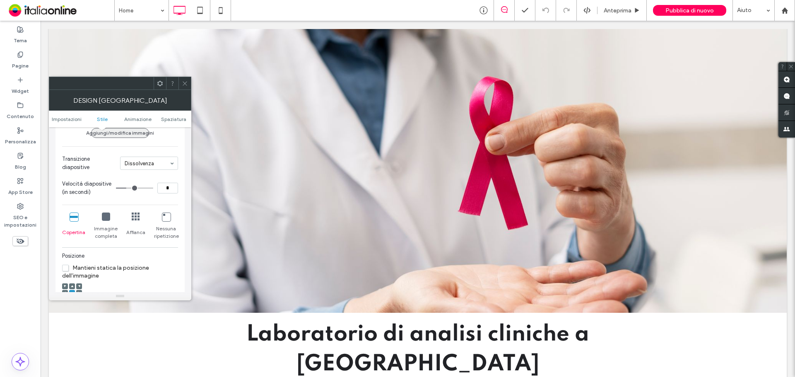
click at [120, 133] on button "Aggiungi/modifica immagini" at bounding box center [120, 133] width 58 height 10
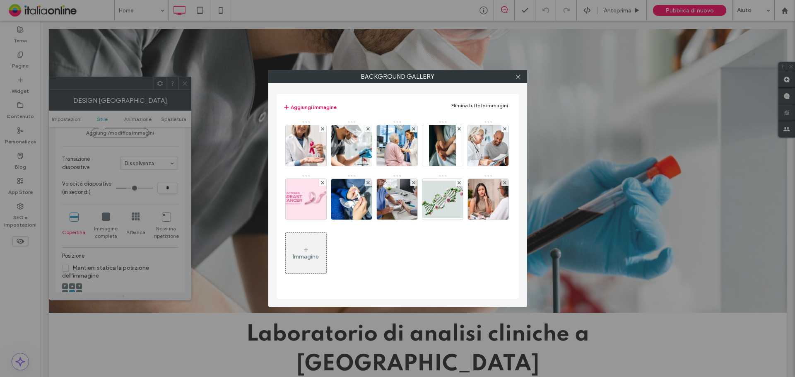
click at [308, 258] on div "Immagine" at bounding box center [306, 256] width 26 height 7
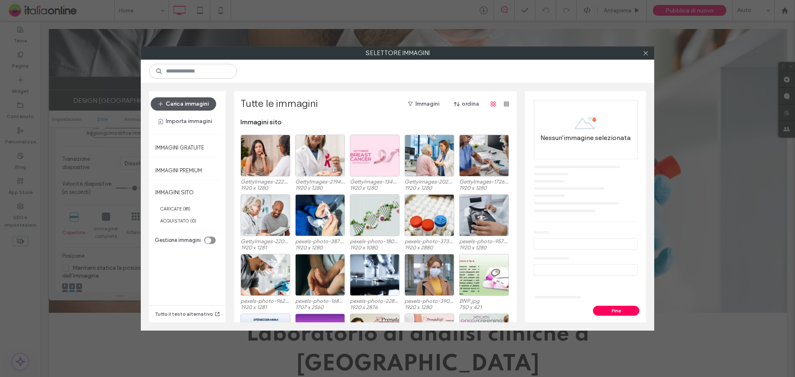
click at [197, 105] on button "Carica immagini" at bounding box center [183, 103] width 65 height 13
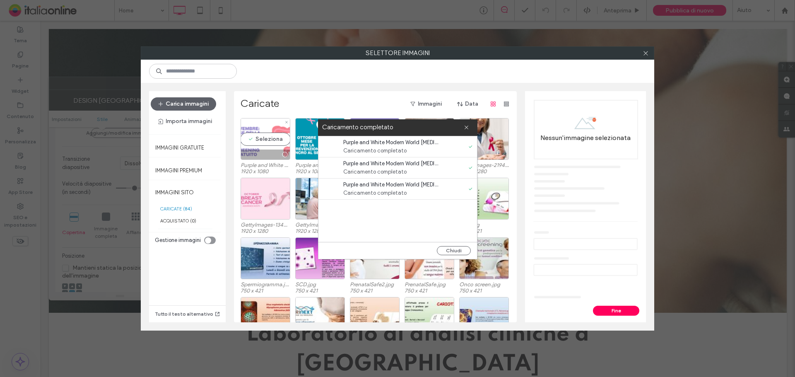
click at [268, 139] on div "Seleziona" at bounding box center [266, 139] width 50 height 42
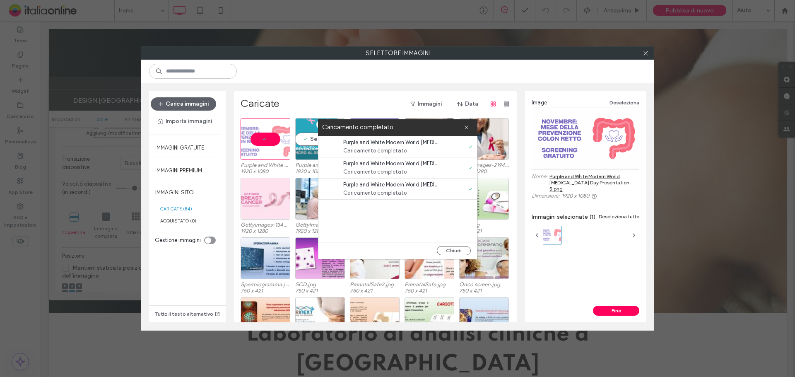
click at [295, 140] on div "Seleziona" at bounding box center [320, 139] width 50 height 42
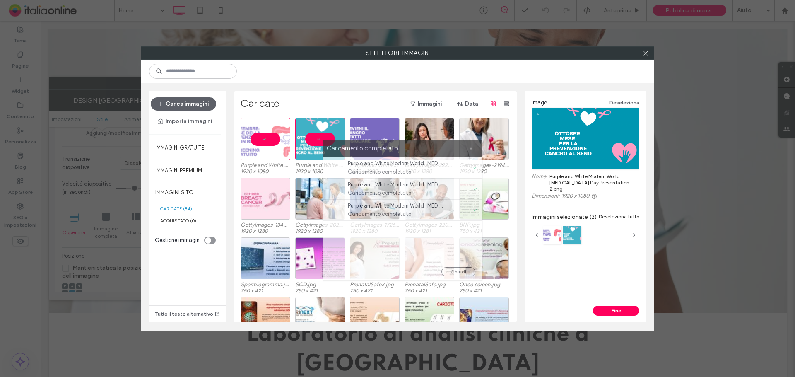
drag, startPoint x: 356, startPoint y: 127, endPoint x: 375, endPoint y: 191, distance: 67.2
click at [375, 154] on label "Caricamento completato" at bounding box center [398, 148] width 142 height 11
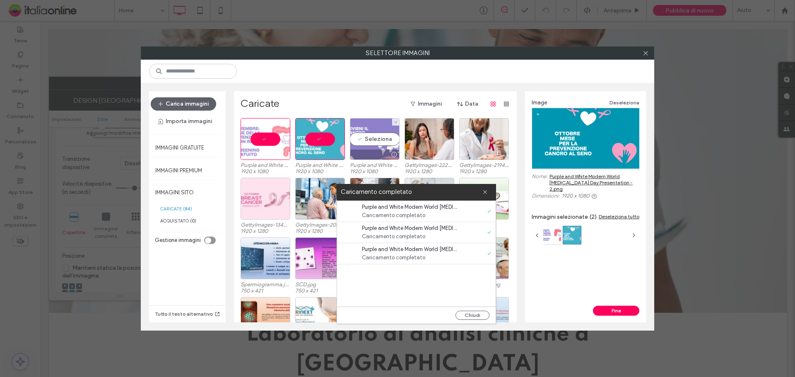
click at [361, 135] on div "Seleziona" at bounding box center [375, 139] width 50 height 42
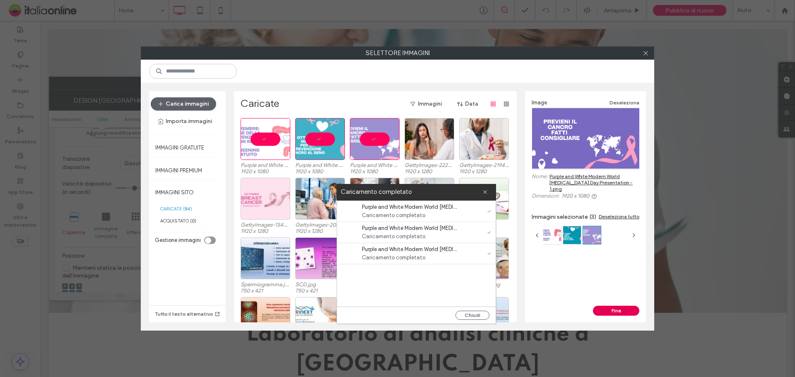
click at [616, 310] on button "Fine" at bounding box center [616, 311] width 46 height 10
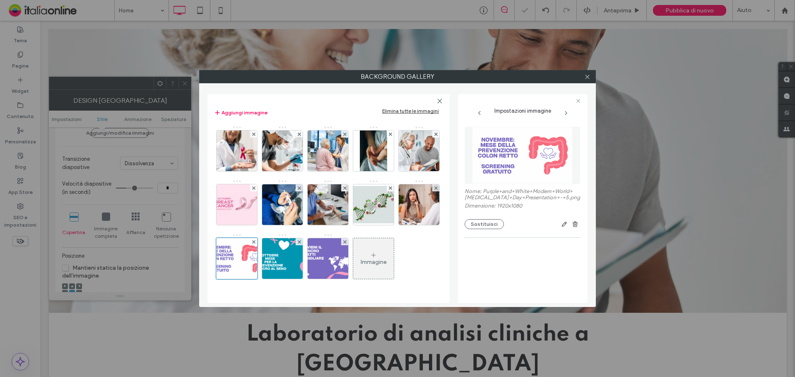
scroll to position [0, 0]
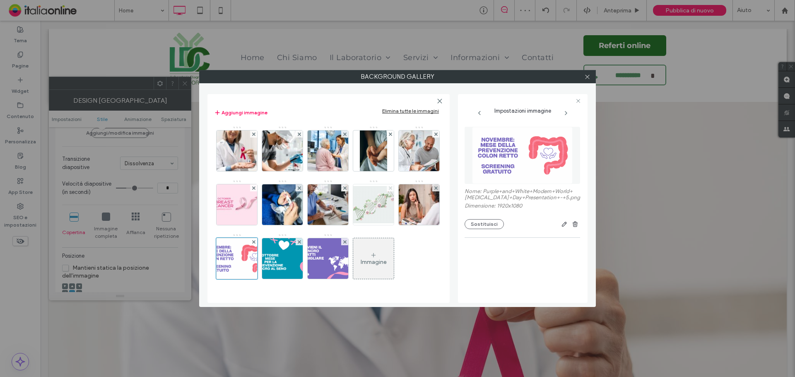
click at [389, 191] on span at bounding box center [390, 187] width 3 height 7
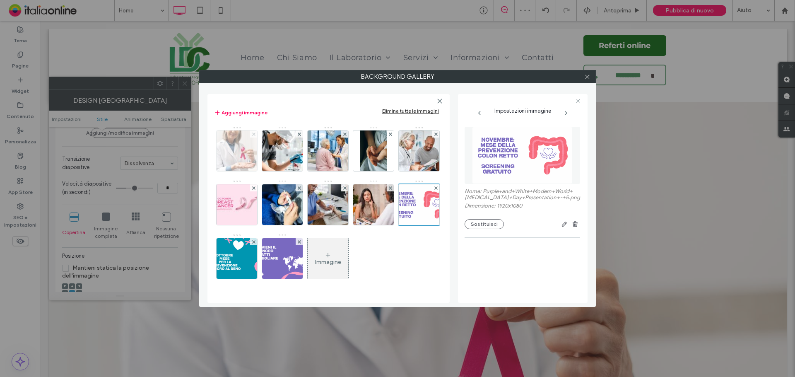
click at [254, 133] on use at bounding box center [253, 133] width 3 height 3
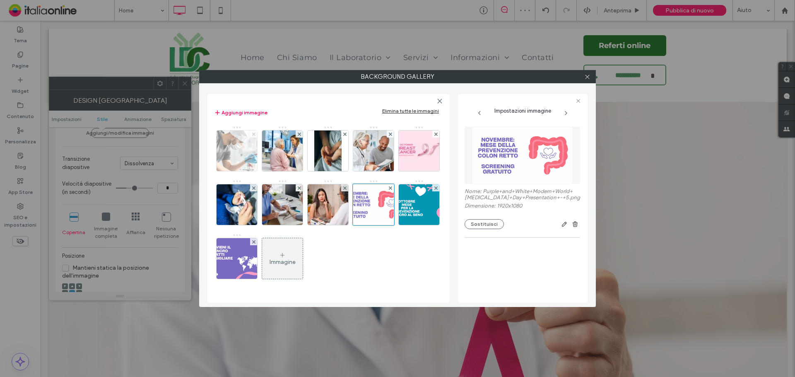
click at [254, 133] on use at bounding box center [253, 133] width 3 height 3
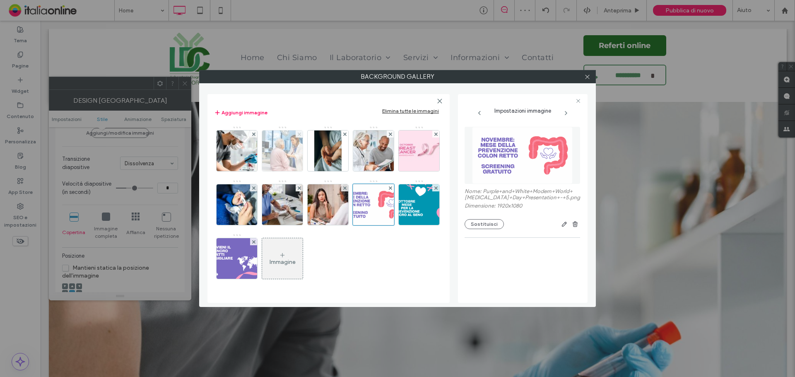
click at [254, 133] on use at bounding box center [253, 133] width 3 height 3
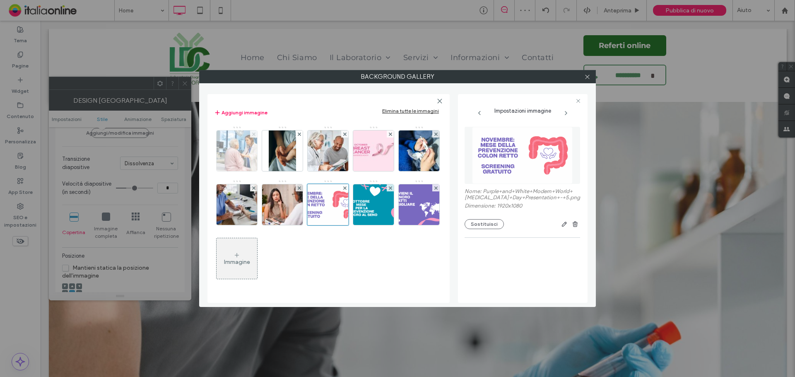
click at [254, 133] on use at bounding box center [253, 133] width 3 height 3
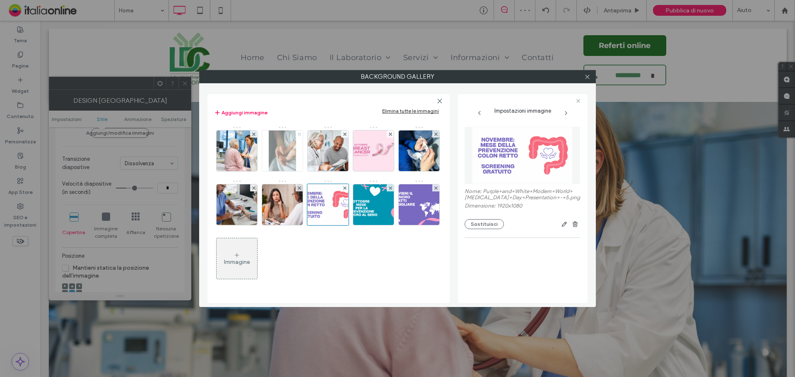
click at [254, 133] on use at bounding box center [253, 133] width 3 height 3
click at [297, 133] on use at bounding box center [298, 133] width 3 height 3
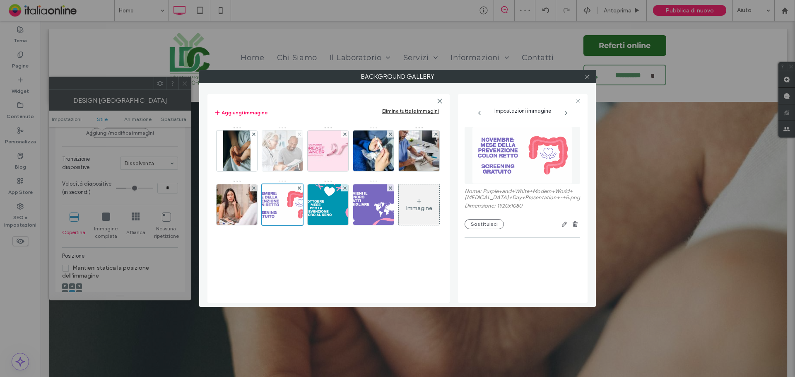
click at [254, 133] on use at bounding box center [253, 133] width 3 height 3
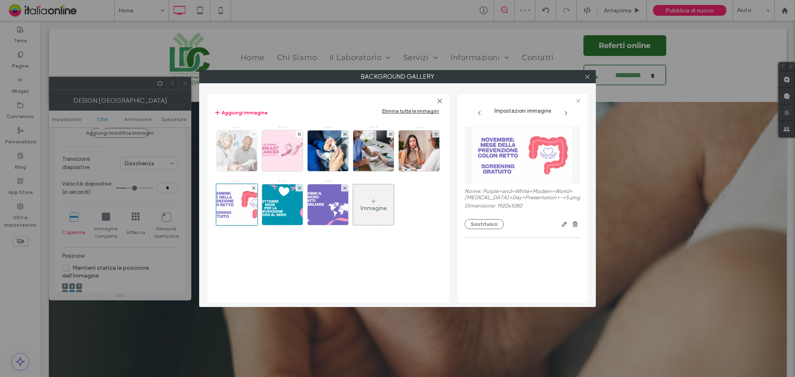
click at [254, 133] on use at bounding box center [253, 133] width 3 height 3
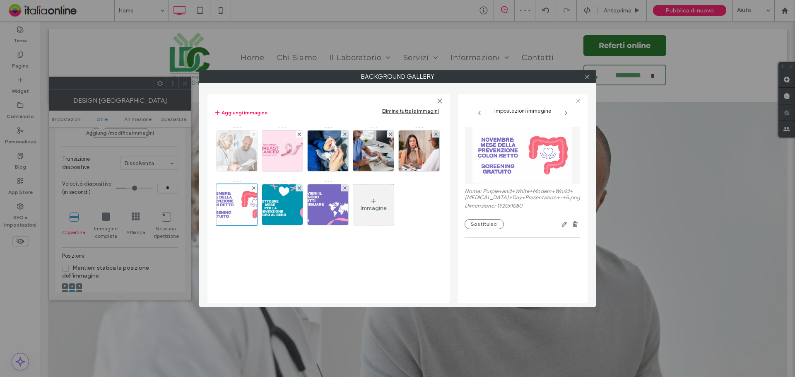
click at [254, 133] on use at bounding box center [253, 133] width 3 height 3
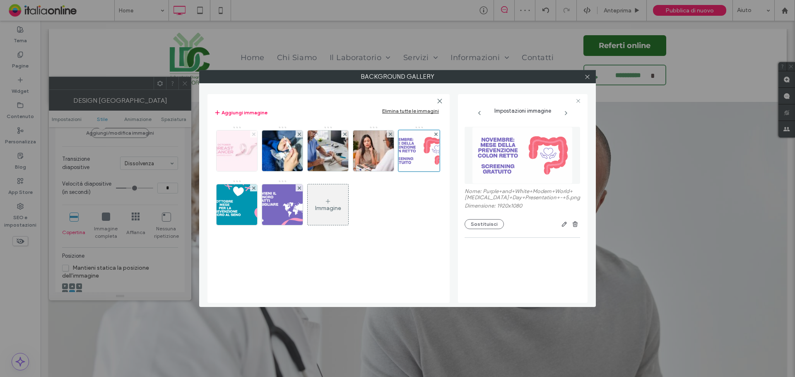
click at [254, 133] on use at bounding box center [253, 133] width 3 height 3
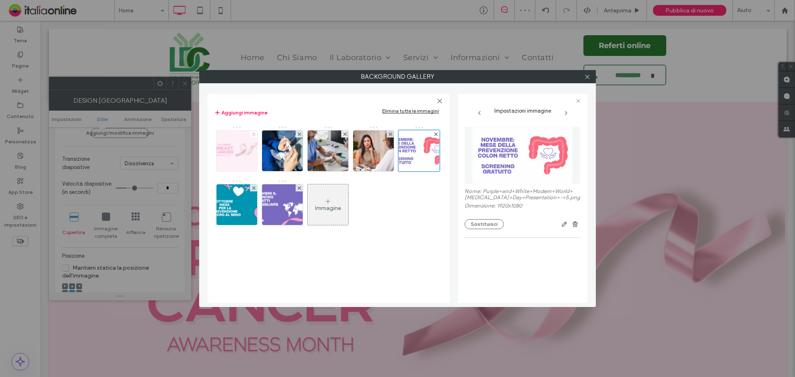
click at [254, 133] on use at bounding box center [253, 133] width 3 height 3
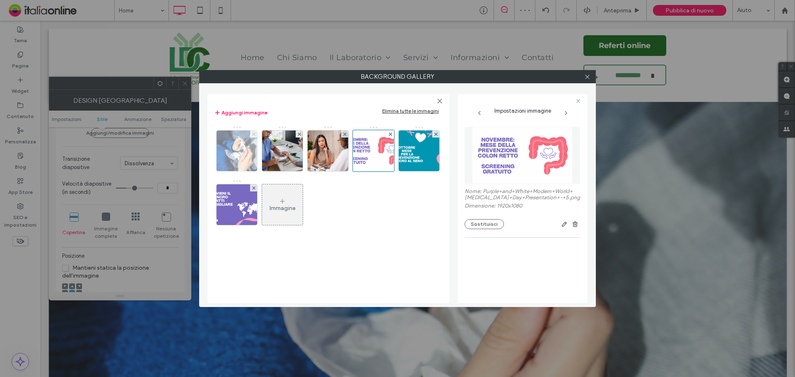
click at [254, 133] on use at bounding box center [253, 133] width 3 height 3
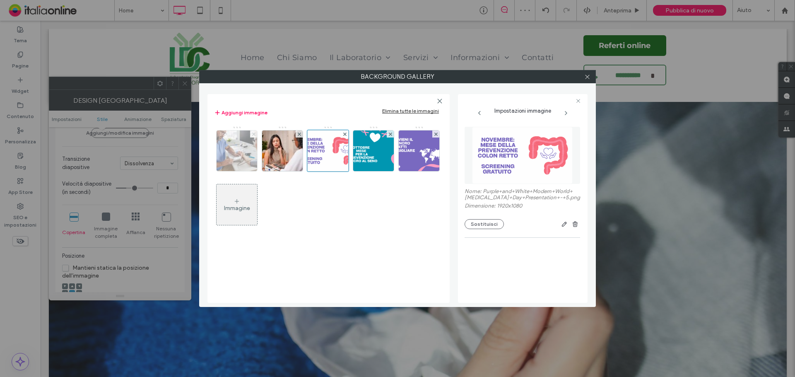
click at [254, 133] on use at bounding box center [253, 133] width 3 height 3
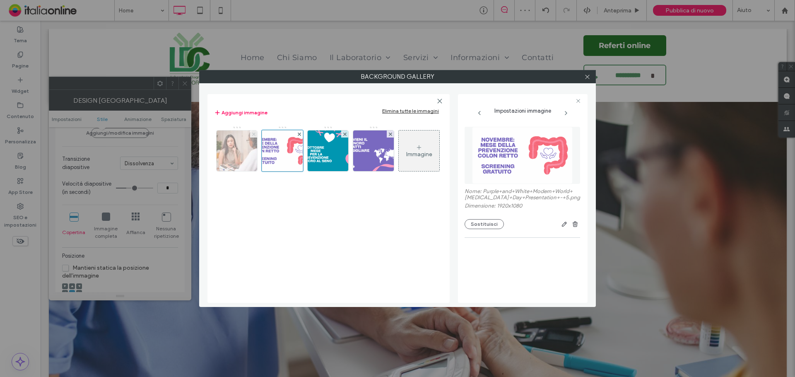
click at [254, 133] on use at bounding box center [253, 133] width 3 height 3
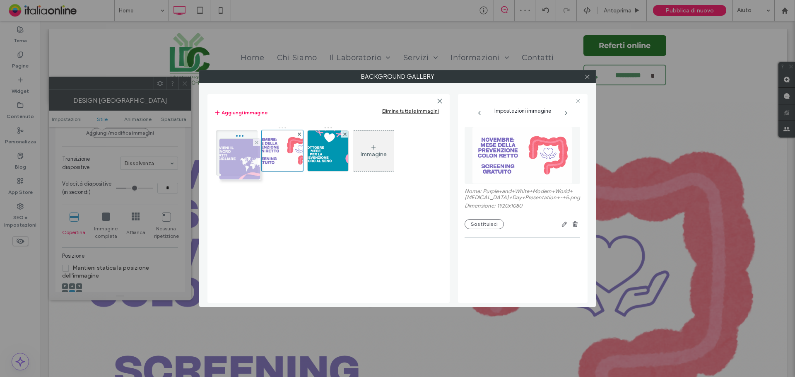
drag, startPoint x: 321, startPoint y: 156, endPoint x: 241, endPoint y: 162, distance: 80.9
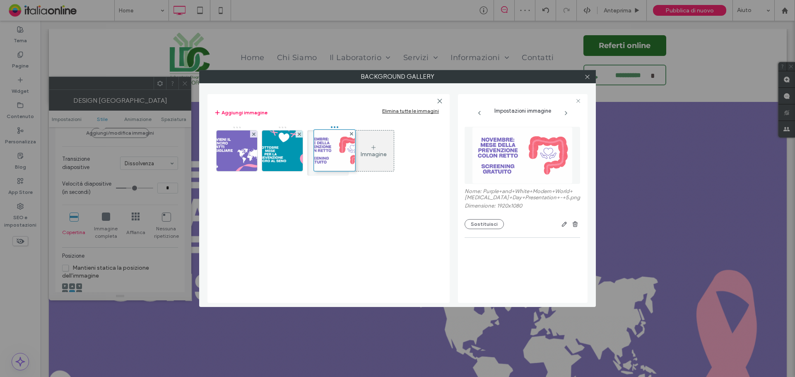
drag, startPoint x: 272, startPoint y: 157, endPoint x: 320, endPoint y: 157, distance: 48.4
click at [590, 77] on icon at bounding box center [587, 77] width 6 height 6
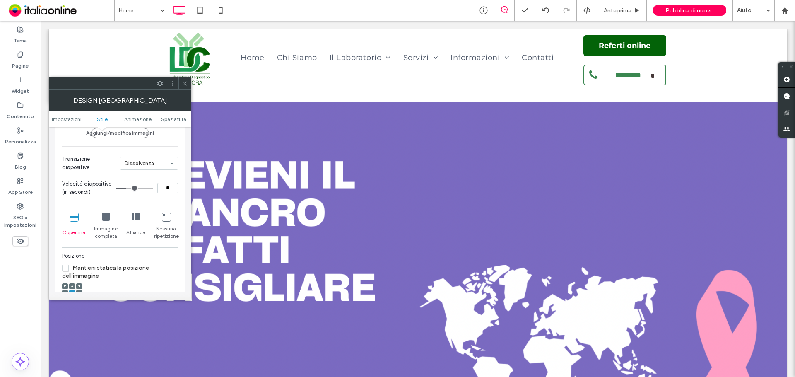
click at [184, 80] on icon at bounding box center [185, 83] width 6 height 6
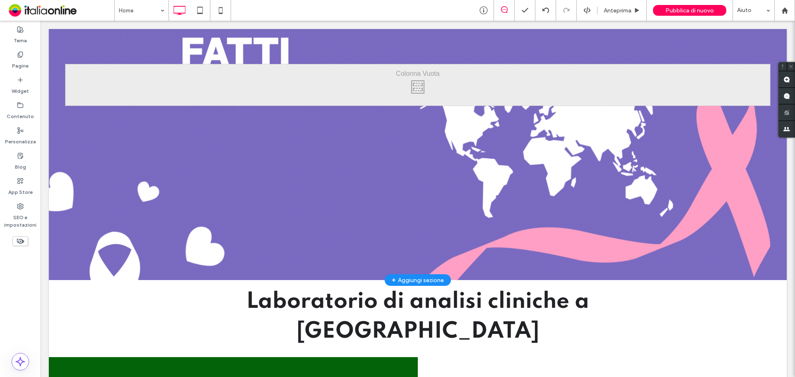
scroll to position [207, 0]
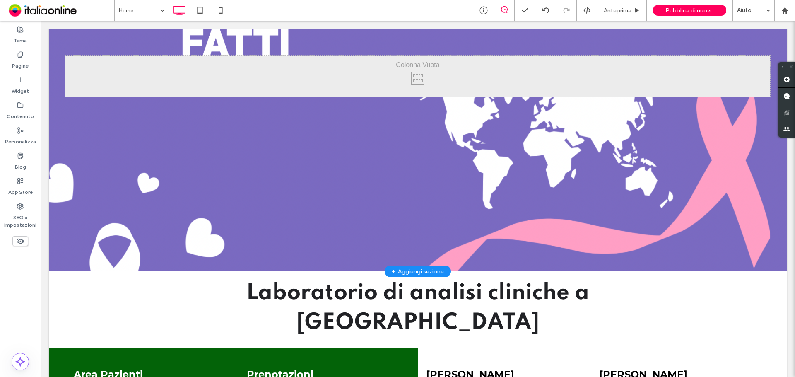
click at [365, 189] on div at bounding box center [418, 83] width 738 height 376
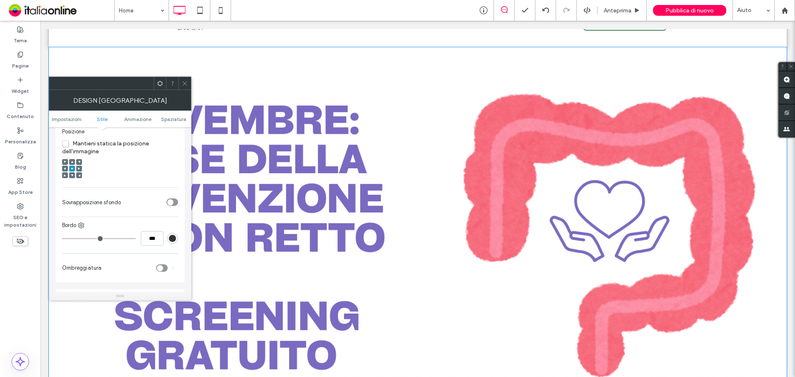
scroll to position [41, 0]
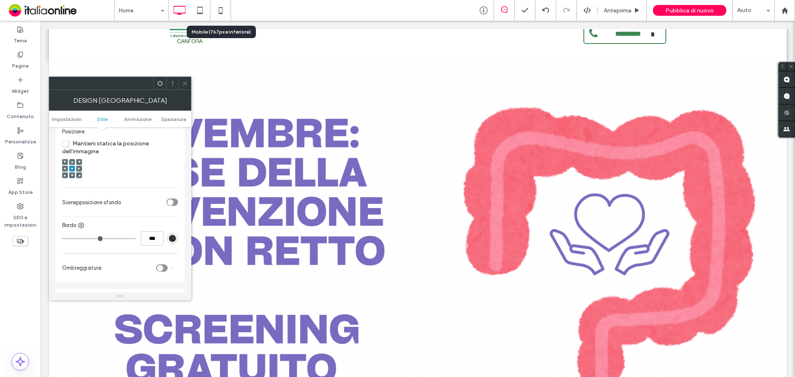
drag, startPoint x: 225, startPoint y: 17, endPoint x: 225, endPoint y: 24, distance: 7.0
click at [225, 17] on icon at bounding box center [220, 10] width 17 height 17
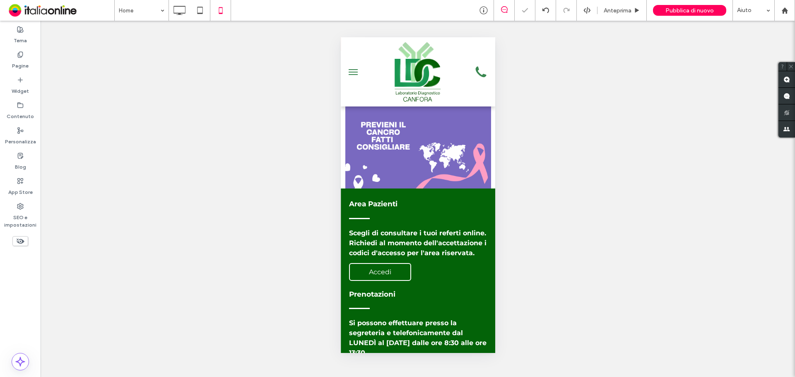
scroll to position [0, 0]
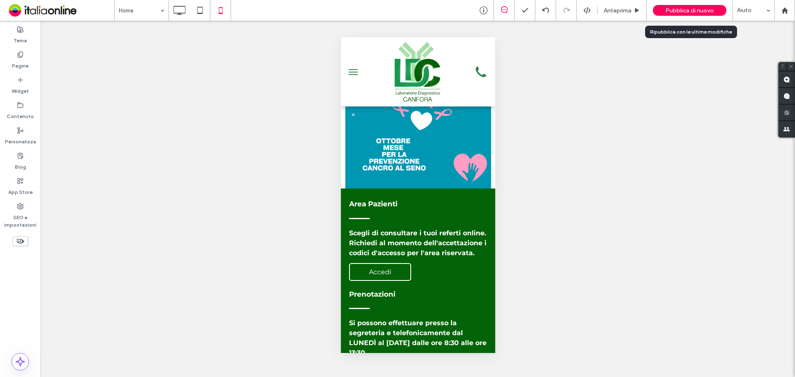
drag, startPoint x: 684, startPoint y: 10, endPoint x: 676, endPoint y: 10, distance: 7.5
click at [684, 10] on span "Pubblica di nuovo" at bounding box center [689, 10] width 48 height 7
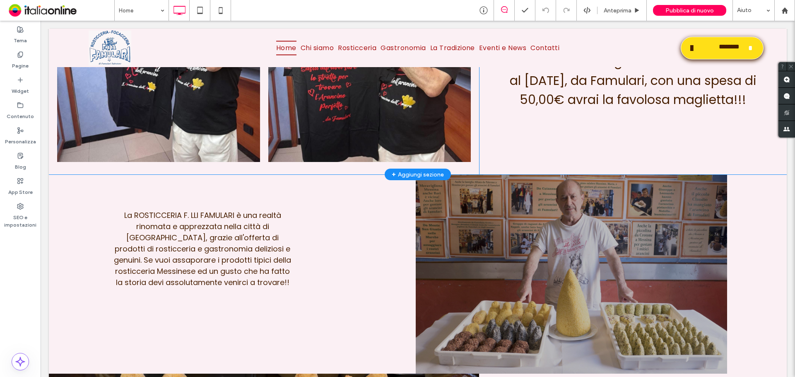
scroll to position [704, 0]
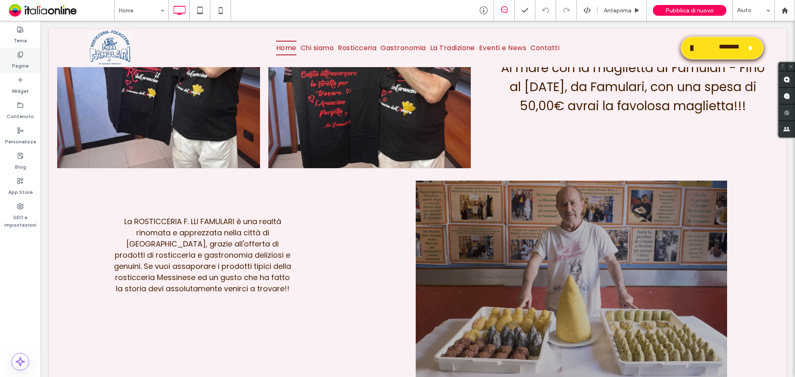
click at [34, 61] on div "Pagine" at bounding box center [20, 60] width 41 height 25
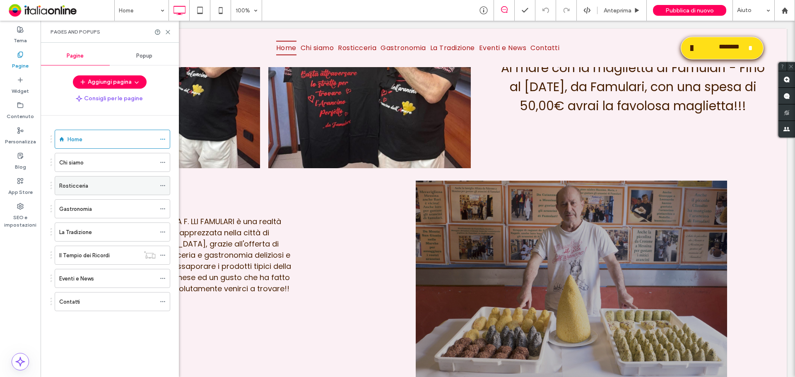
click at [92, 182] on div "Rosticceria" at bounding box center [107, 185] width 96 height 9
click at [167, 33] on use at bounding box center [168, 32] width 4 height 4
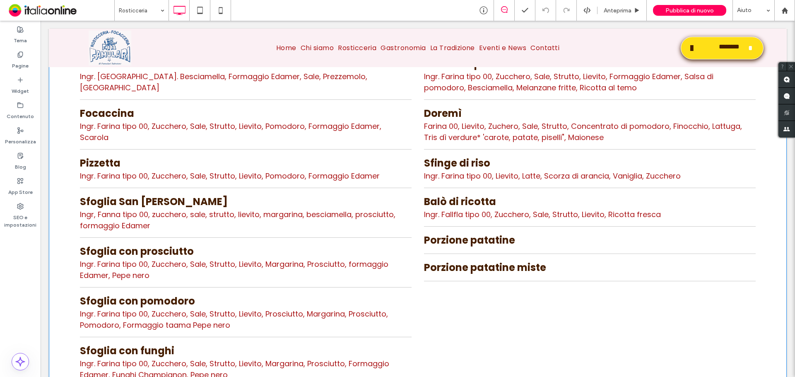
scroll to position [1814, 0]
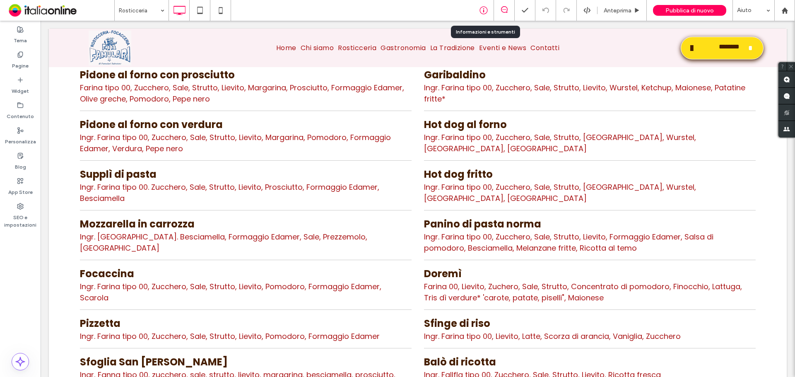
click at [484, 10] on icon at bounding box center [483, 10] width 8 height 8
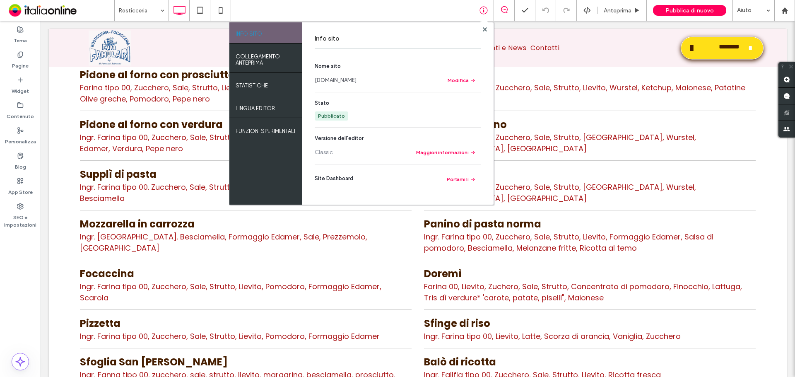
click at [482, 30] on div at bounding box center [485, 29] width 6 height 6
click at [482, 29] on div at bounding box center [485, 29] width 6 height 6
click at [487, 27] on div at bounding box center [485, 29] width 6 height 6
click at [484, 29] on use at bounding box center [484, 29] width 4 height 4
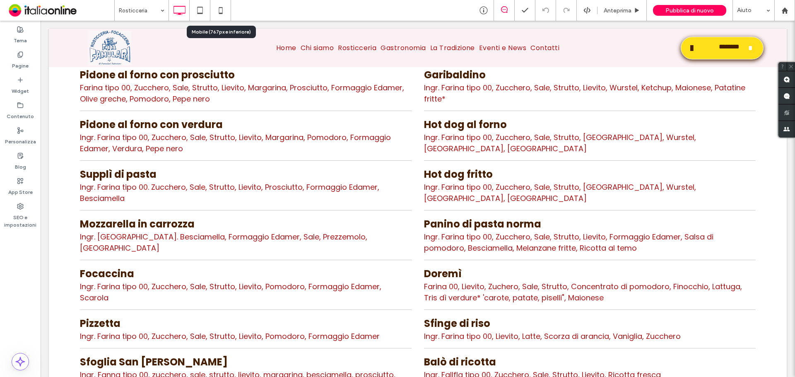
drag, startPoint x: 224, startPoint y: 10, endPoint x: 242, endPoint y: 23, distance: 22.3
click at [224, 10] on icon at bounding box center [220, 10] width 17 height 17
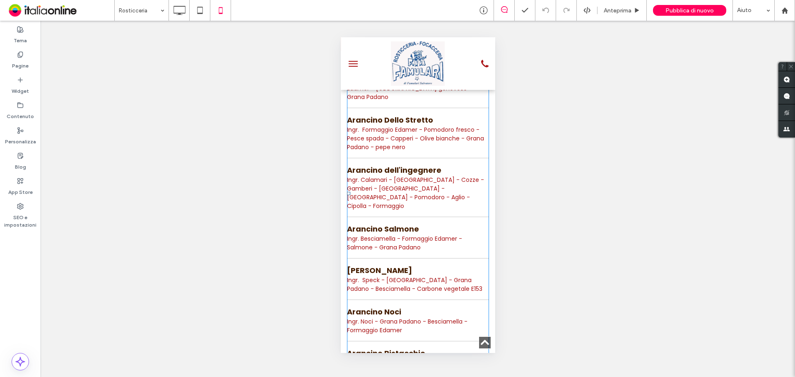
scroll to position [1449, 0]
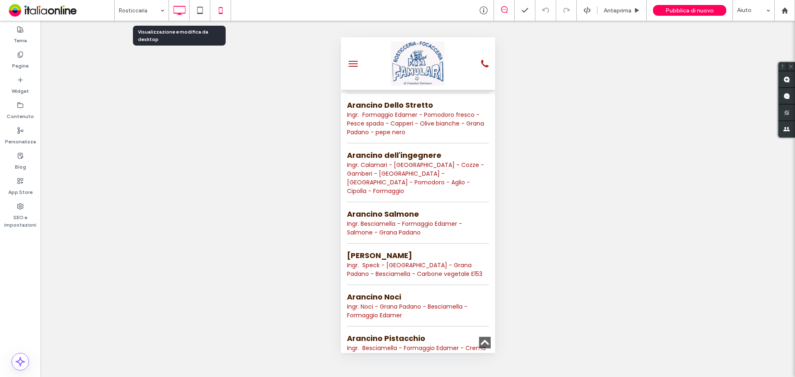
click at [176, 9] on icon at bounding box center [179, 10] width 17 height 17
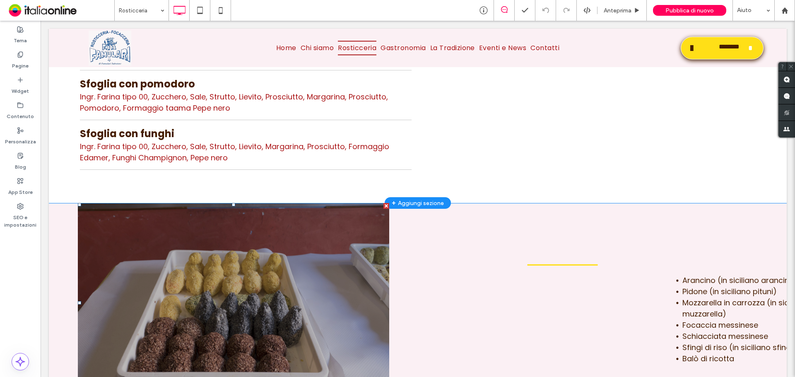
scroll to position [2319, 0]
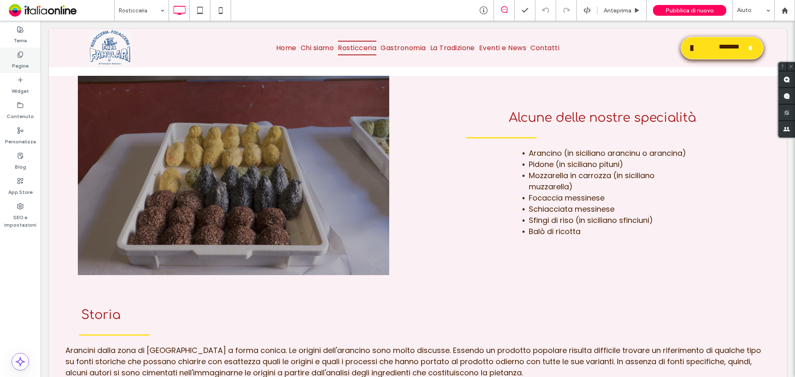
click at [23, 71] on div "Pagine" at bounding box center [20, 60] width 41 height 25
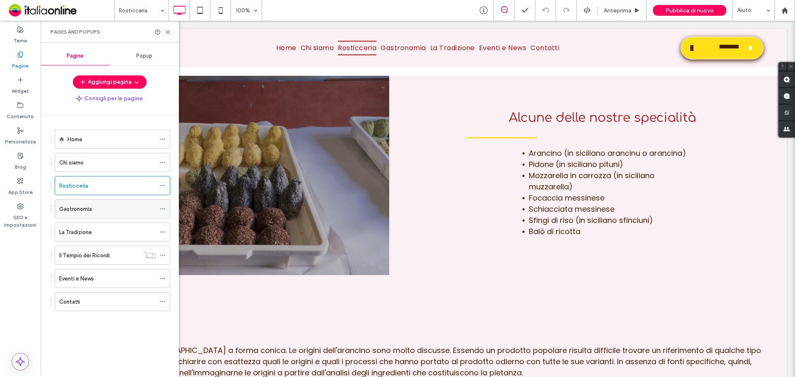
click at [79, 212] on label "Gastronomia" at bounding box center [75, 209] width 33 height 14
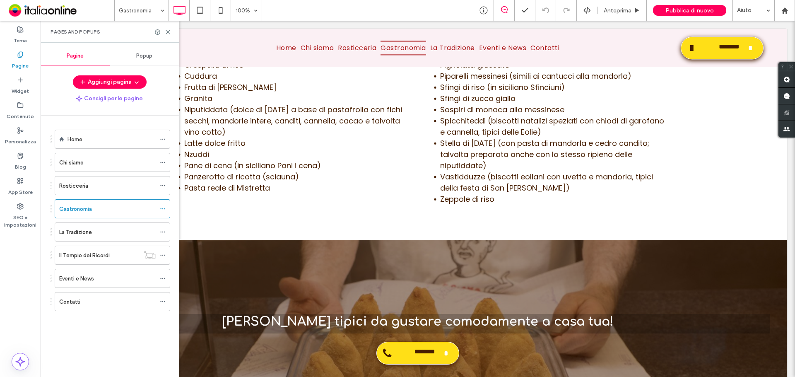
scroll to position [1863, 0]
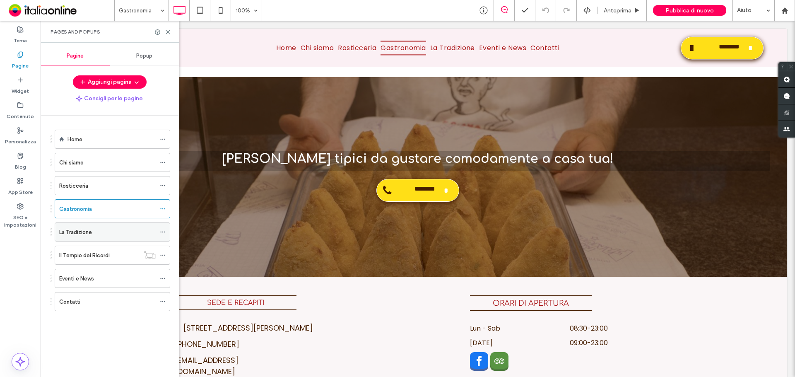
click at [130, 239] on div "La Tradizione" at bounding box center [107, 232] width 96 height 18
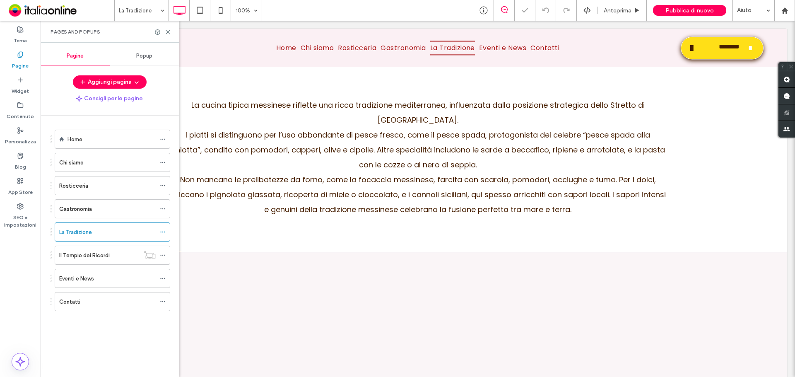
scroll to position [414, 0]
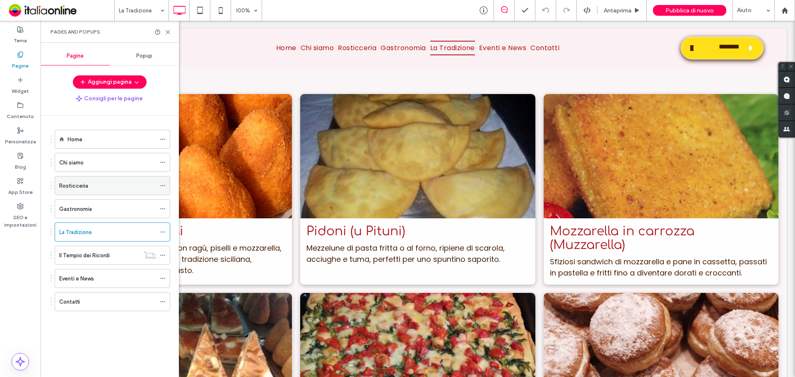
click at [71, 182] on label "Rosticceria" at bounding box center [73, 185] width 29 height 14
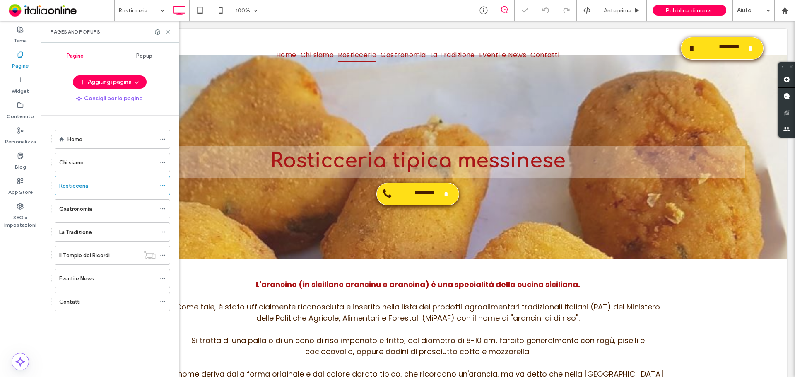
click at [169, 32] on icon at bounding box center [168, 32] width 6 height 6
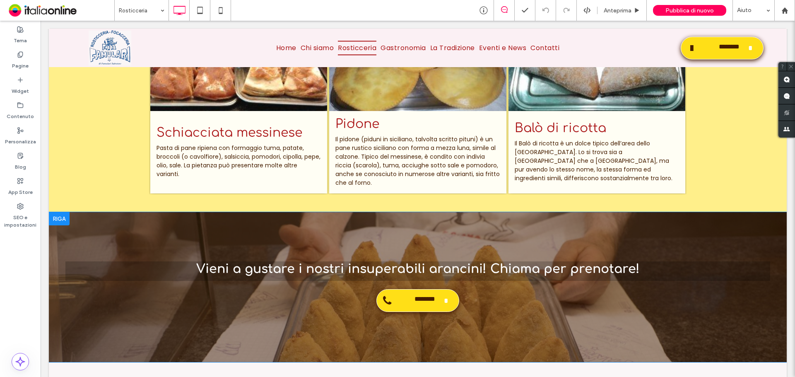
scroll to position [3848, 0]
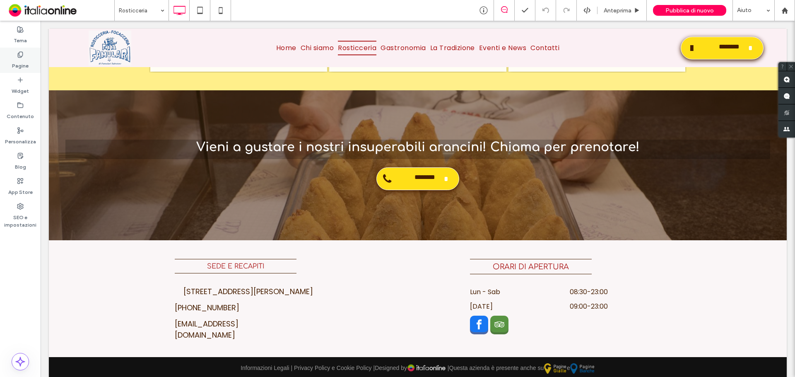
click at [24, 58] on div "Pagine" at bounding box center [20, 60] width 41 height 25
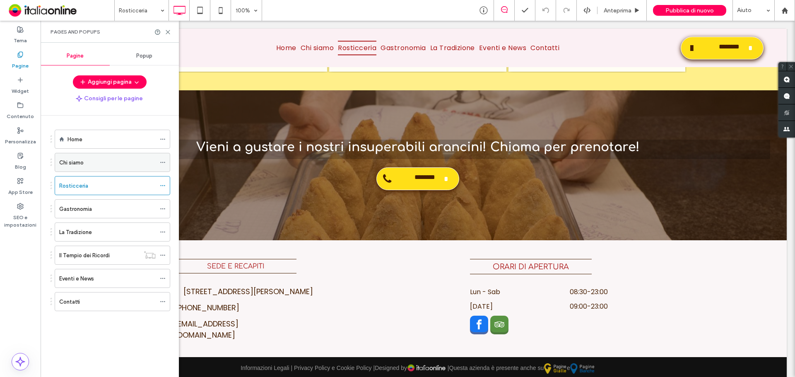
click at [107, 162] on div "Chi siamo" at bounding box center [107, 162] width 96 height 9
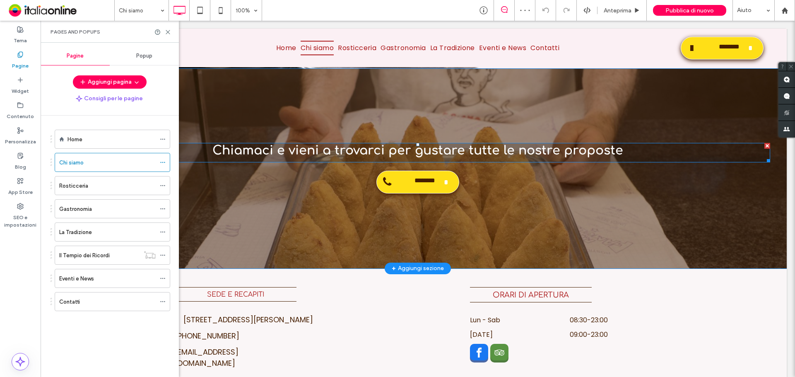
scroll to position [969, 0]
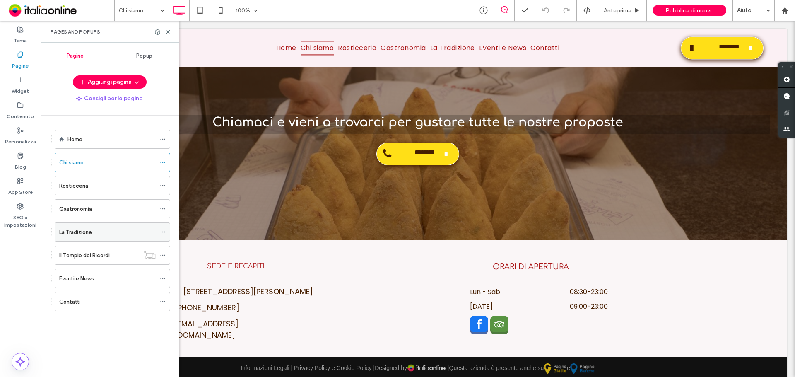
click at [84, 235] on label "La Tradizione" at bounding box center [75, 232] width 33 height 14
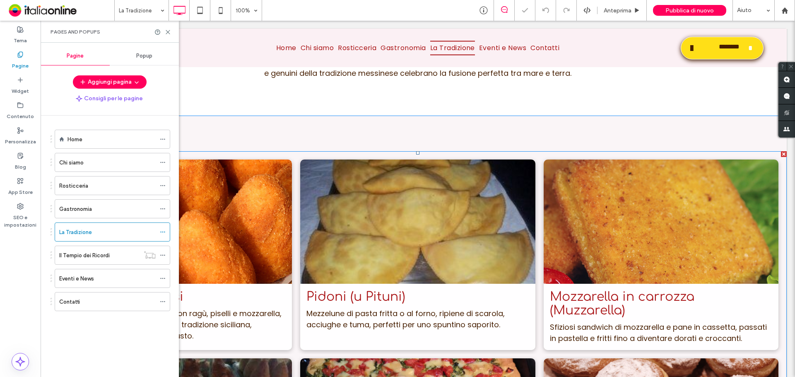
scroll to position [580, 0]
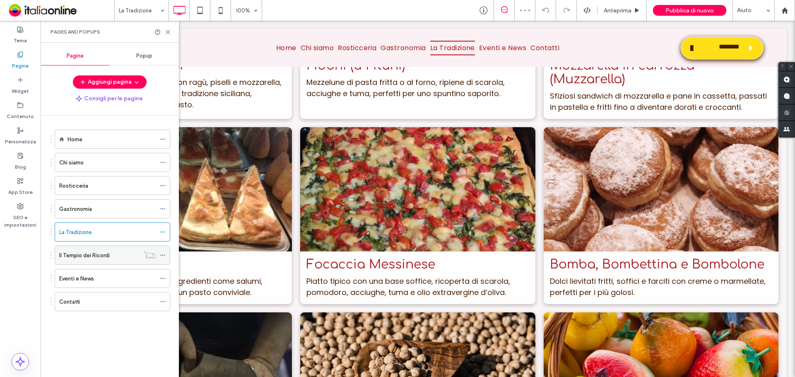
click at [107, 258] on label "Il Tempio dei Ricordi" at bounding box center [84, 255] width 51 height 14
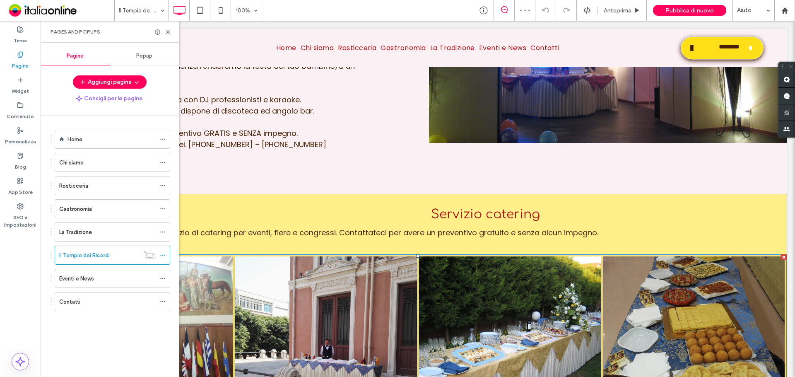
scroll to position [828, 0]
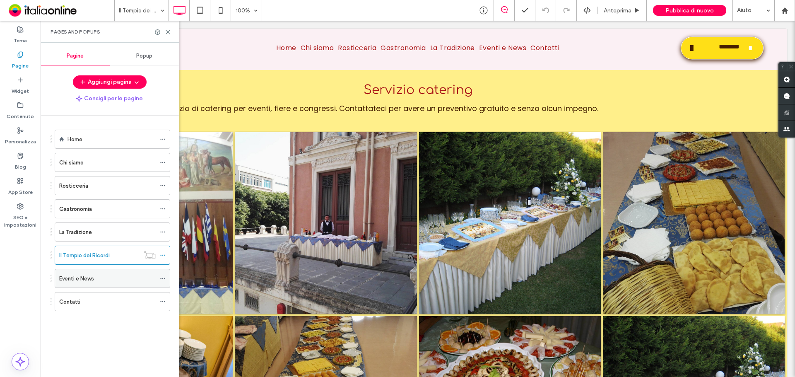
click at [107, 279] on div "Eventi e News" at bounding box center [107, 278] width 96 height 9
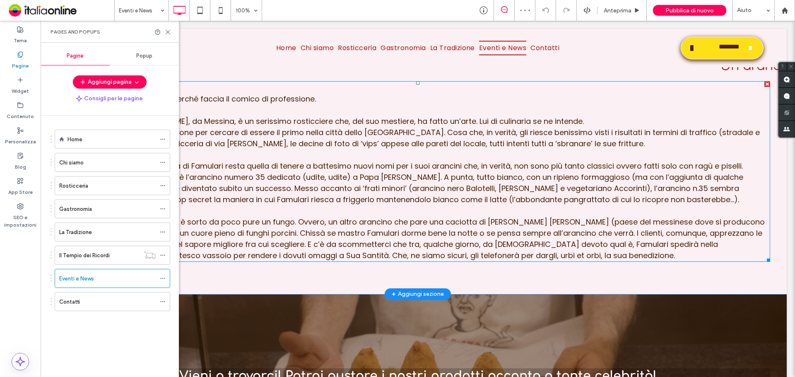
scroll to position [1201, 0]
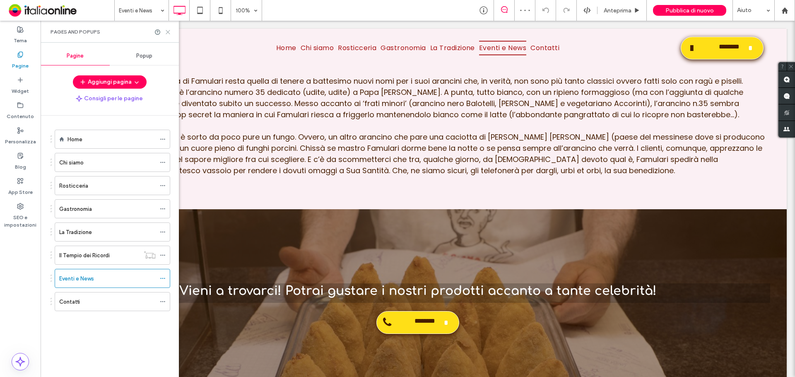
click at [171, 31] on div "Pages and Popups" at bounding box center [110, 32] width 138 height 22
click at [166, 32] on icon at bounding box center [168, 32] width 6 height 6
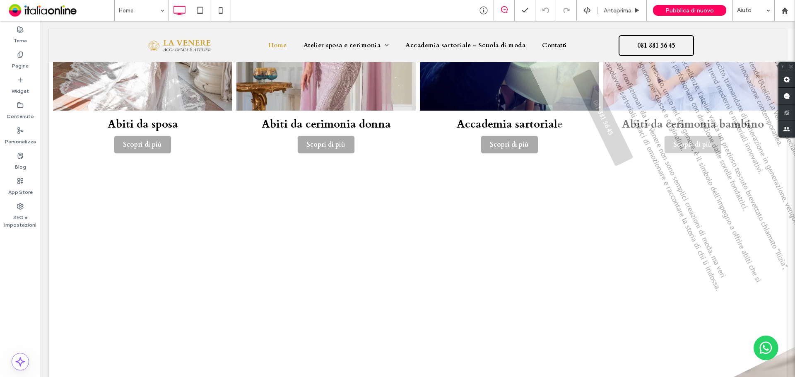
scroll to position [994, 0]
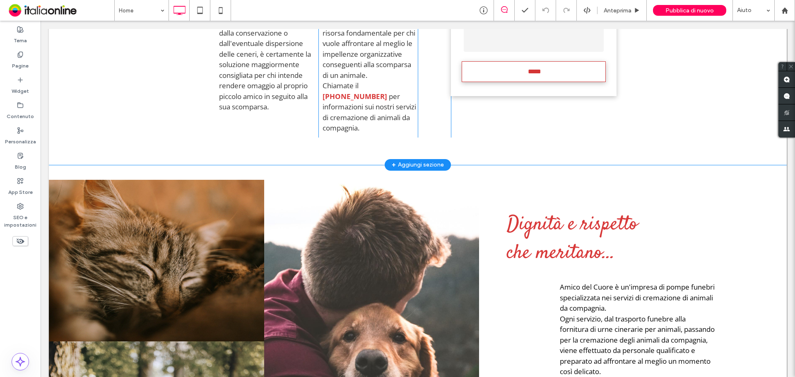
scroll to position [538, 0]
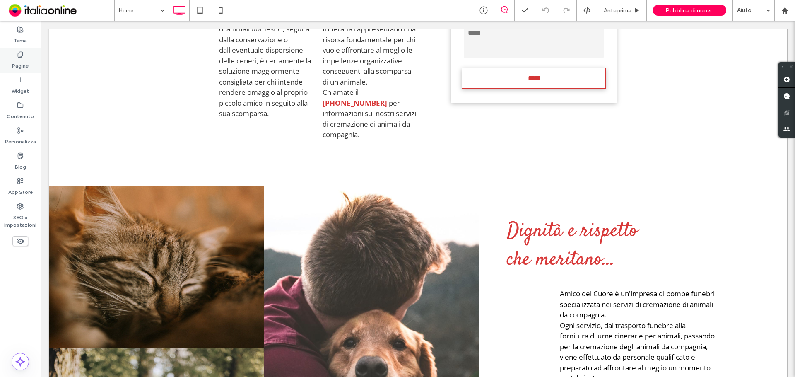
click at [21, 65] on label "Pagine" at bounding box center [20, 64] width 17 height 12
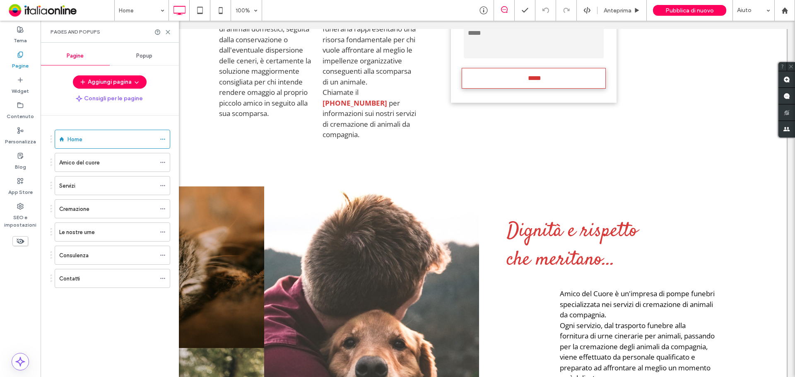
drag, startPoint x: 82, startPoint y: 164, endPoint x: 86, endPoint y: 158, distance: 7.1
click at [82, 164] on label "Amico del cuore" at bounding box center [79, 162] width 41 height 14
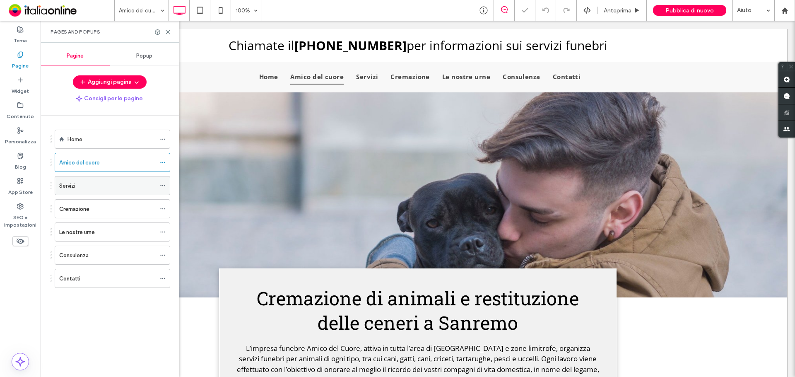
click at [97, 187] on div "Servizi" at bounding box center [107, 185] width 96 height 9
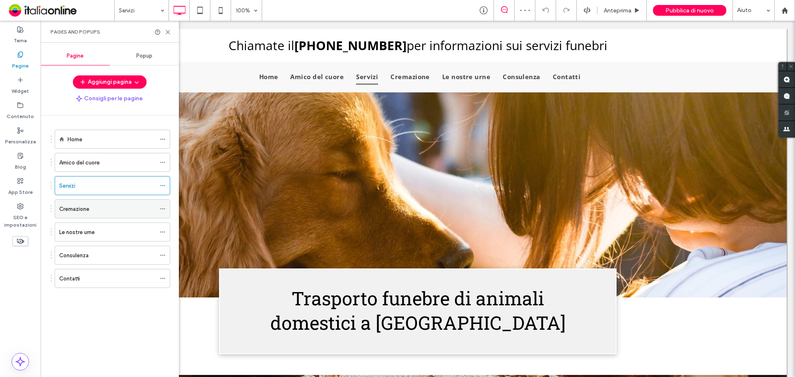
click at [89, 214] on div "Cremazione" at bounding box center [107, 209] width 96 height 18
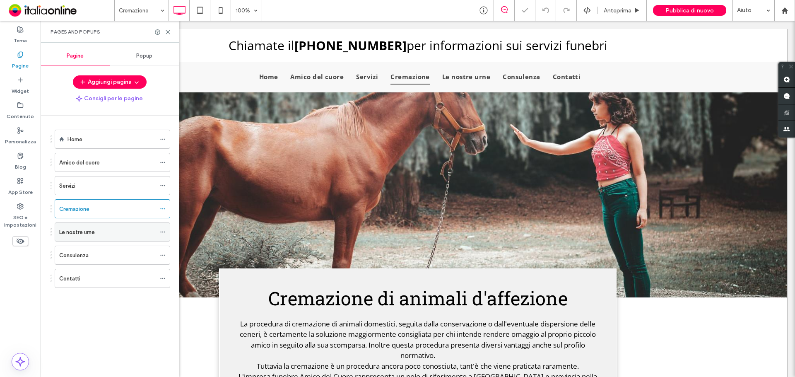
click at [79, 236] on label "Le nostre urne" at bounding box center [77, 232] width 36 height 14
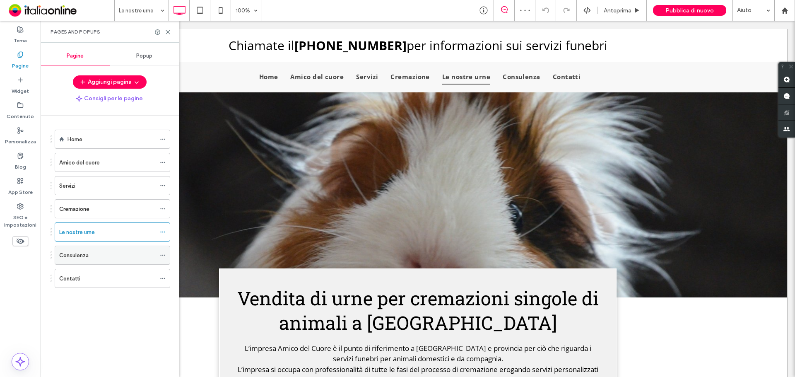
click at [79, 259] on label "Consulenza" at bounding box center [73, 255] width 29 height 14
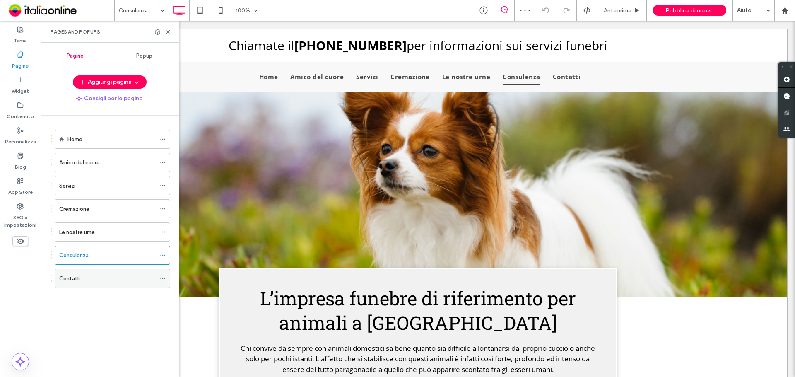
click at [82, 274] on div "Contatti" at bounding box center [107, 278] width 96 height 9
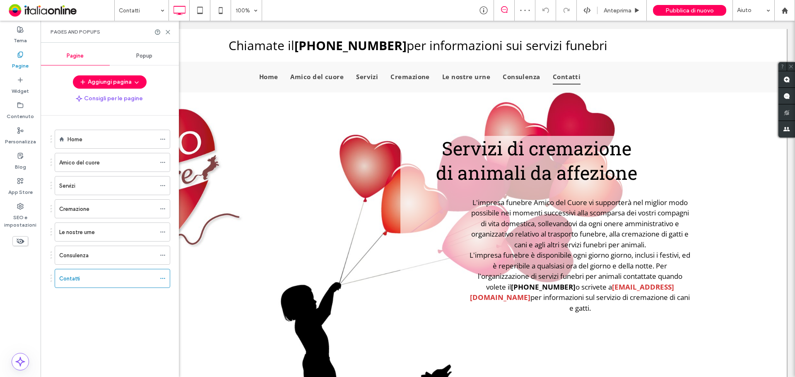
scroll to position [497, 0]
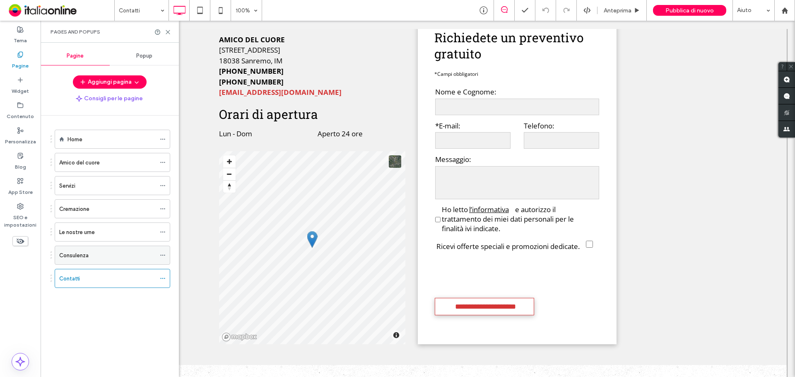
click at [85, 255] on label "Consulenza" at bounding box center [73, 255] width 29 height 14
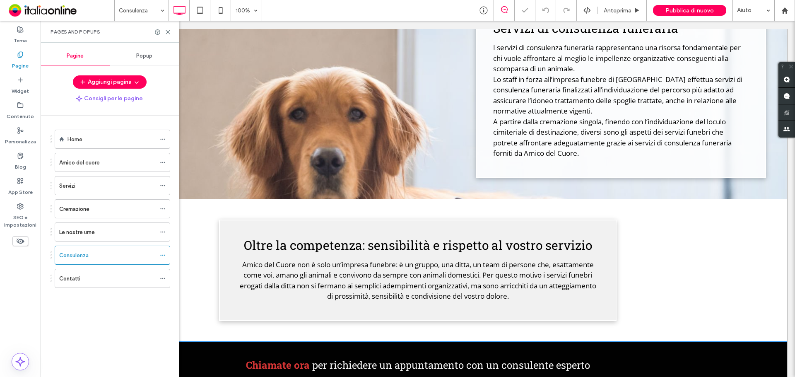
scroll to position [595, 0]
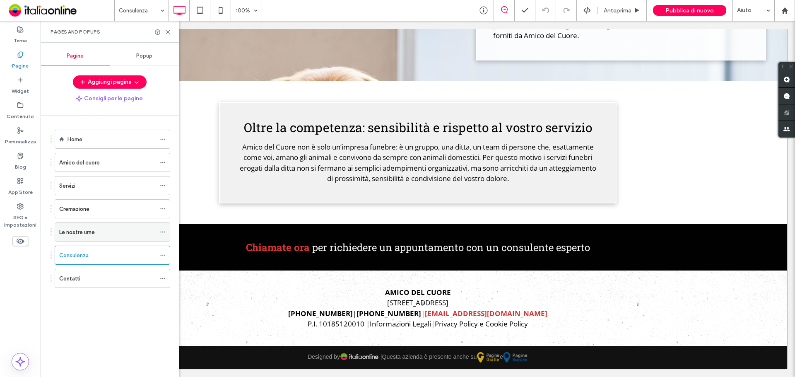
click at [99, 225] on div "Le nostre urne" at bounding box center [107, 232] width 96 height 18
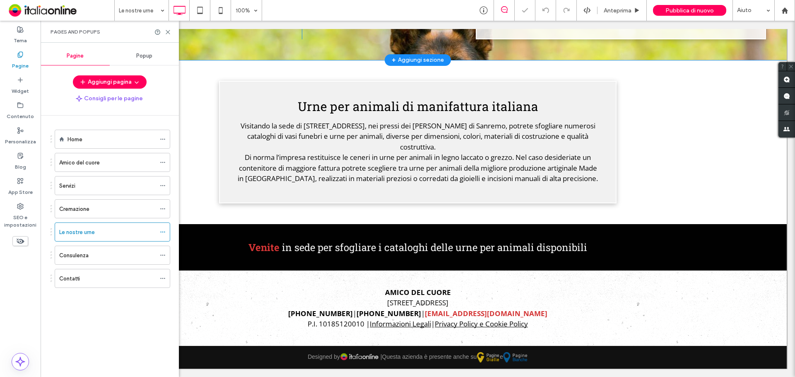
scroll to position [601, 0]
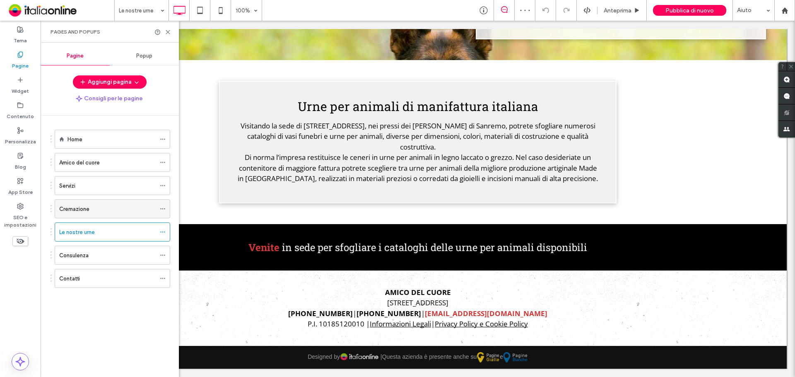
click at [128, 207] on div "Cremazione" at bounding box center [107, 209] width 96 height 9
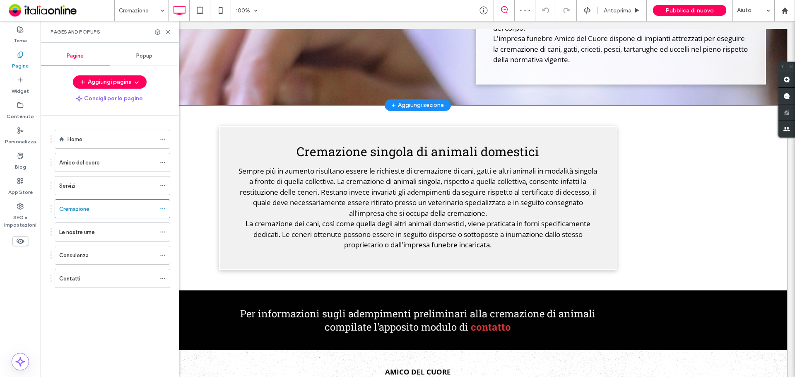
scroll to position [621, 0]
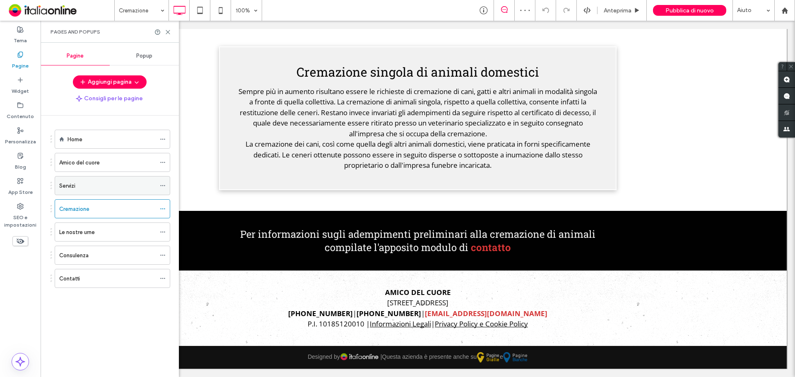
click at [93, 178] on div "Servizi" at bounding box center [107, 185] width 96 height 18
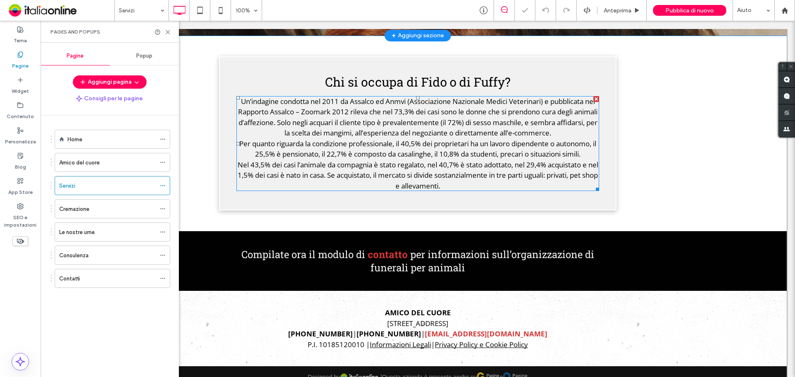
scroll to position [582, 0]
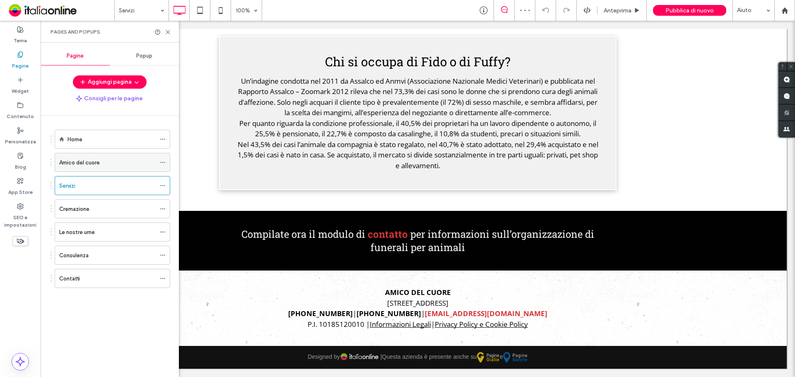
click at [93, 160] on label "Amico del cuore" at bounding box center [79, 162] width 41 height 14
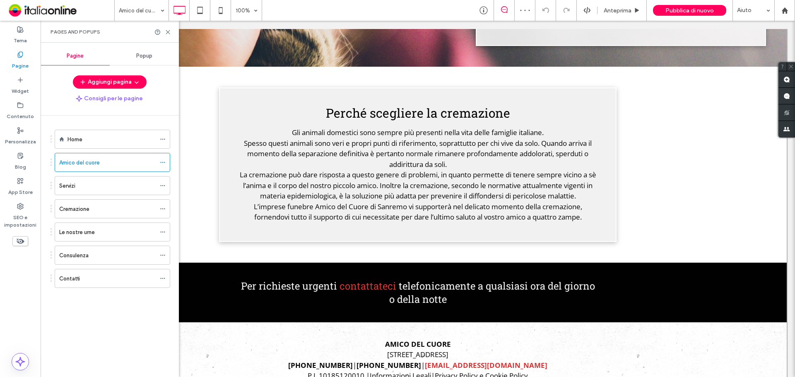
scroll to position [859, 0]
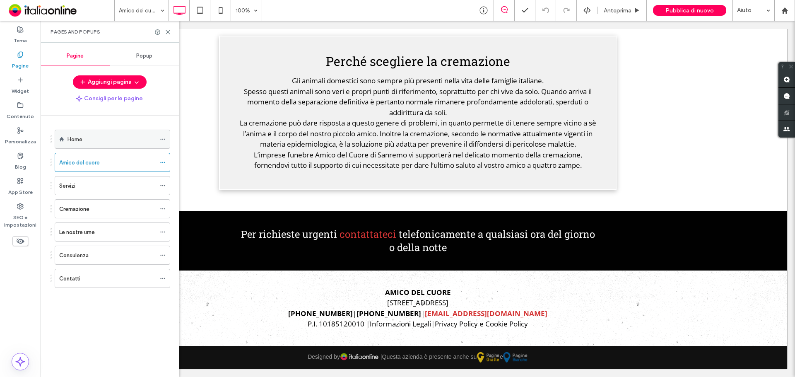
drag, startPoint x: 108, startPoint y: 145, endPoint x: 114, endPoint y: 144, distance: 6.3
click at [107, 145] on div "Home" at bounding box center [111, 139] width 88 height 18
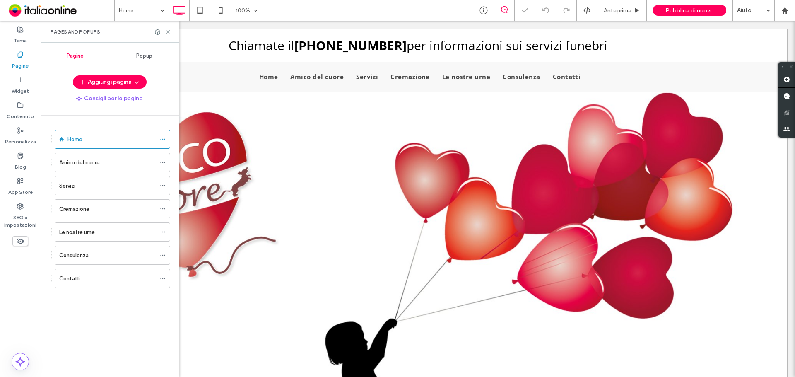
click at [166, 30] on use at bounding box center [168, 32] width 4 height 4
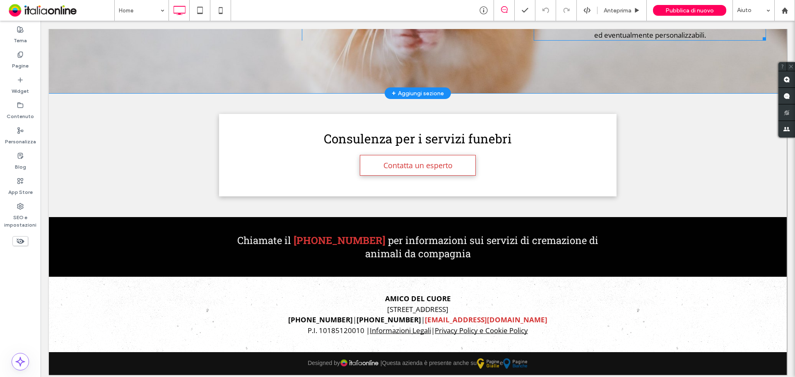
scroll to position [1948, 0]
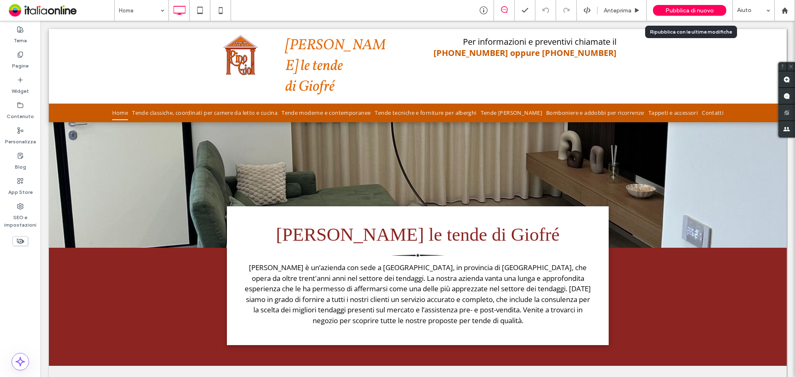
click at [677, 8] on span "Pubblica di nuovo" at bounding box center [689, 10] width 48 height 7
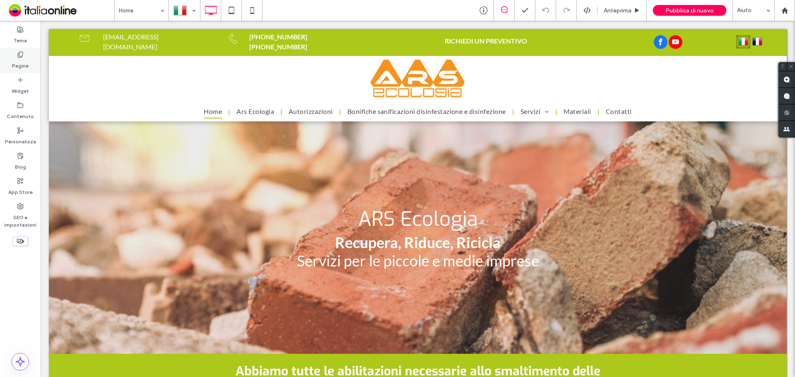
click at [30, 66] on div "Pagine" at bounding box center [20, 60] width 41 height 25
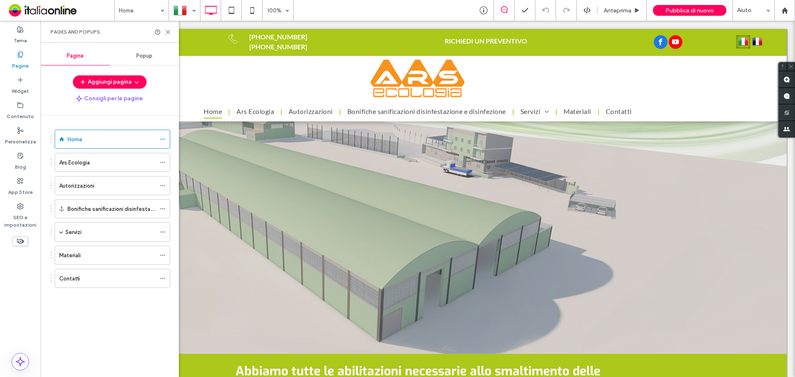
click at [78, 181] on label "Autorizzazioni" at bounding box center [76, 185] width 35 height 14
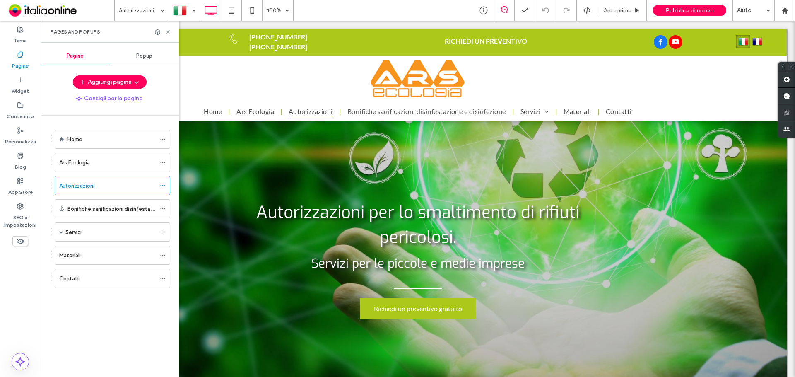
drag, startPoint x: 96, startPoint y: 5, endPoint x: 167, endPoint y: 30, distance: 75.4
click at [167, 30] on icon at bounding box center [168, 32] width 6 height 6
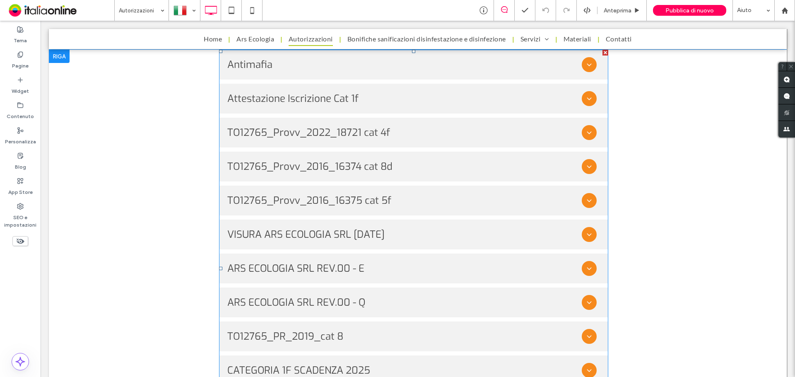
scroll to position [869, 0]
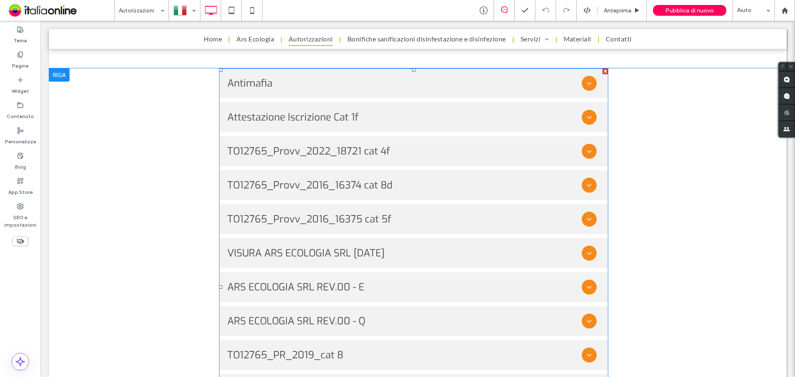
click at [342, 123] on span at bounding box center [413, 286] width 389 height 437
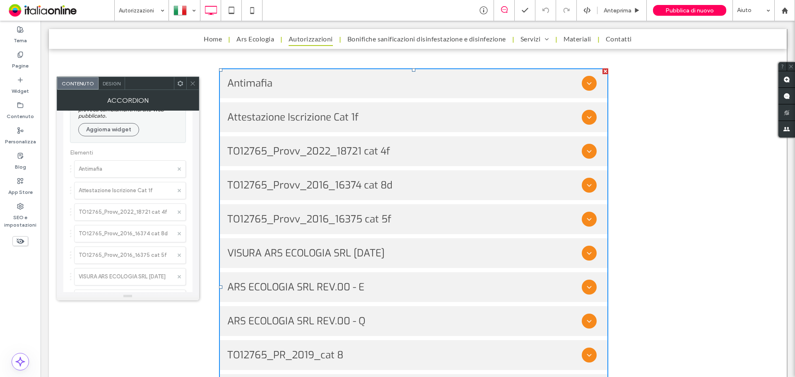
scroll to position [0, 0]
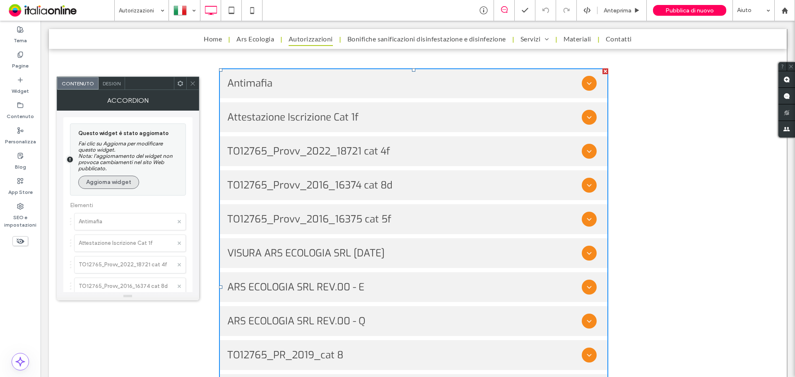
click at [120, 182] on button "Aggiorna widget" at bounding box center [108, 182] width 61 height 13
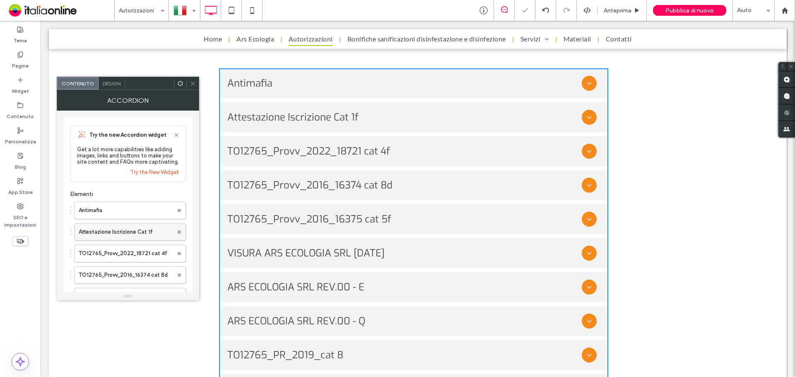
click at [127, 233] on label "Attestazione Iscrizione Cat 1f" at bounding box center [126, 232] width 94 height 17
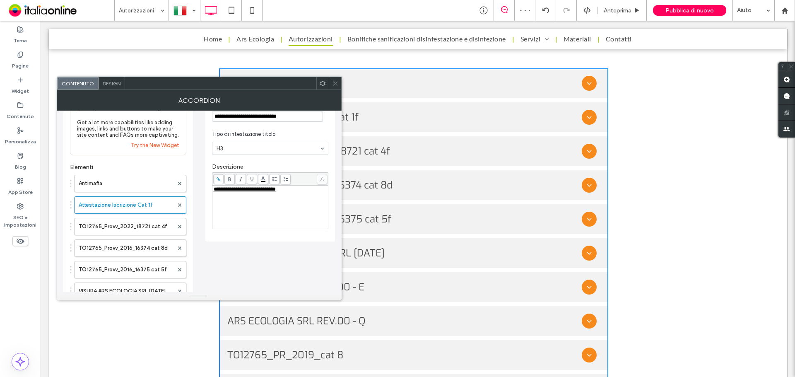
scroll to position [83, 0]
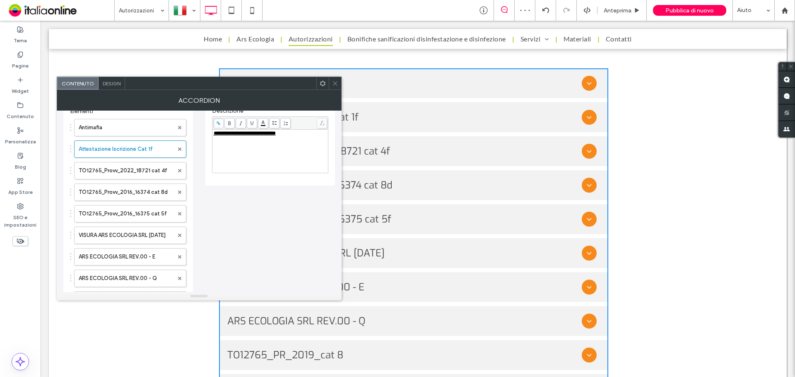
click at [259, 135] on span "**********" at bounding box center [245, 132] width 62 height 5
click at [273, 135] on span "**********" at bounding box center [245, 132] width 62 height 5
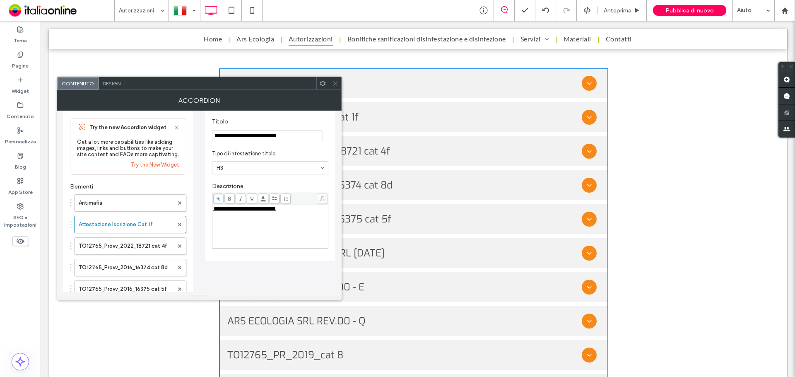
scroll to position [0, 0]
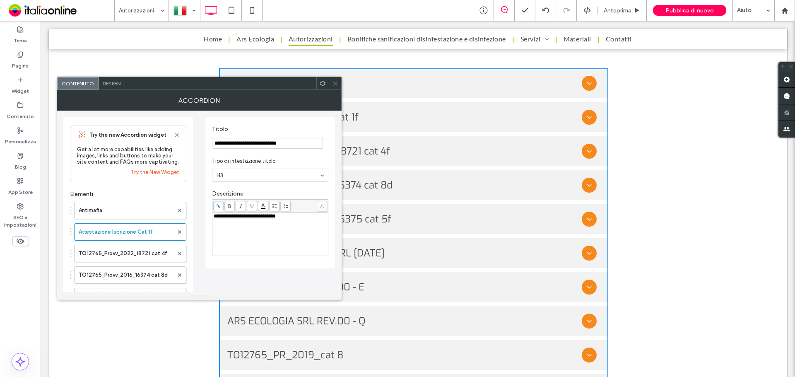
click at [285, 219] on div "**********" at bounding box center [270, 216] width 113 height 6
click at [122, 209] on label "Antimafia" at bounding box center [126, 210] width 95 height 17
click at [220, 220] on div "*********" at bounding box center [270, 233] width 113 height 41
click at [222, 219] on span "*********" at bounding box center [223, 215] width 19 height 5
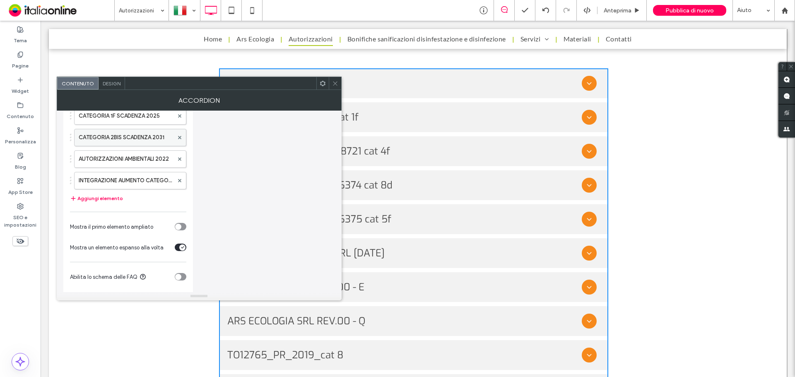
scroll to position [291, 0]
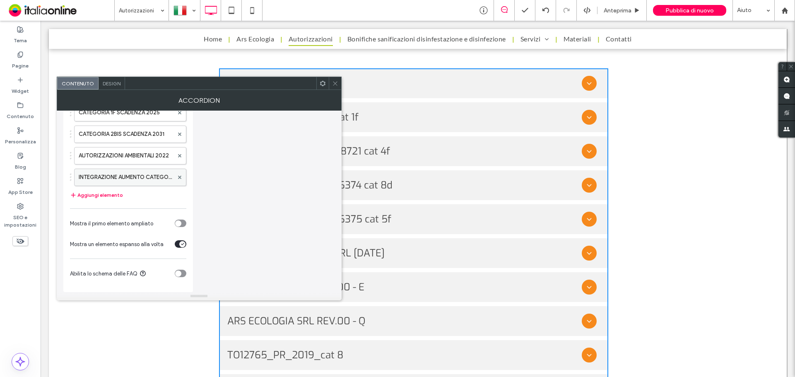
click at [145, 176] on label "INTEGRAZIONE AUMENTO CATEGORIE 1 e 4 - TO12765_PR_2022_53373" at bounding box center [126, 177] width 95 height 17
click at [152, 181] on label "INTEGRAZIONE AUMENTO CATEGORIE 1 e 4 - TO12765_PR_2022_53373" at bounding box center [126, 177] width 95 height 17
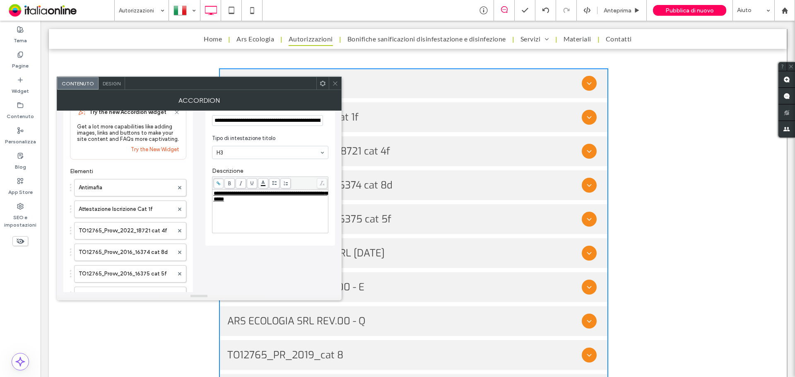
scroll to position [2, 0]
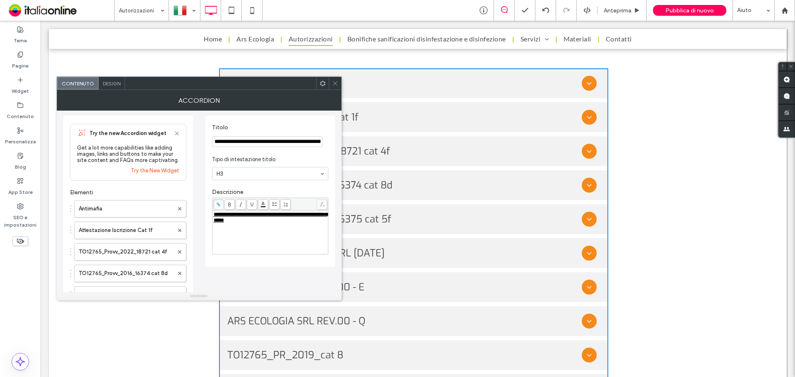
click at [274, 222] on span "**********" at bounding box center [271, 217] width 114 height 11
drag, startPoint x: 287, startPoint y: 222, endPoint x: 200, endPoint y: 222, distance: 86.1
click at [200, 222] on div "**********" at bounding box center [199, 345] width 272 height 473
click at [245, 219] on span "**********" at bounding box center [271, 217] width 114 height 11
click at [131, 230] on label "Attestazione Iscrizione Cat 1f" at bounding box center [126, 230] width 95 height 17
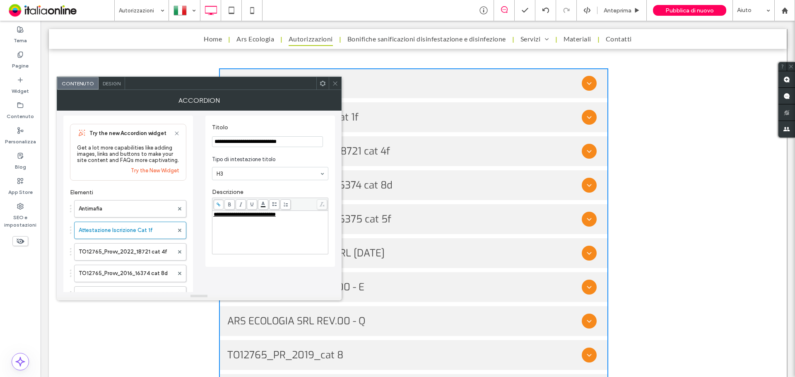
click at [217, 205] on icon at bounding box center [218, 204] width 5 height 5
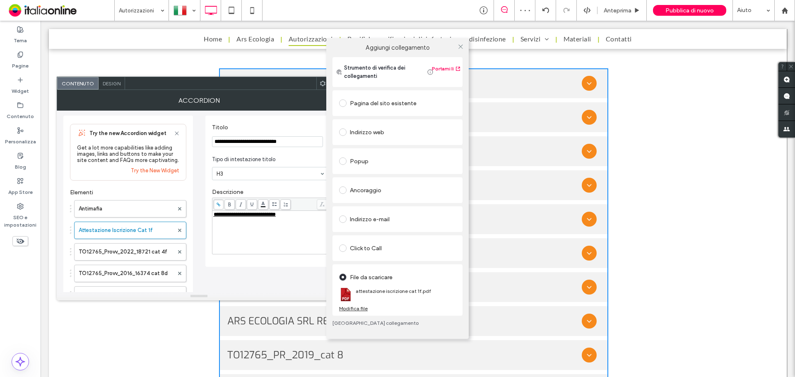
click at [359, 307] on div "Modifica file" at bounding box center [353, 308] width 29 height 6
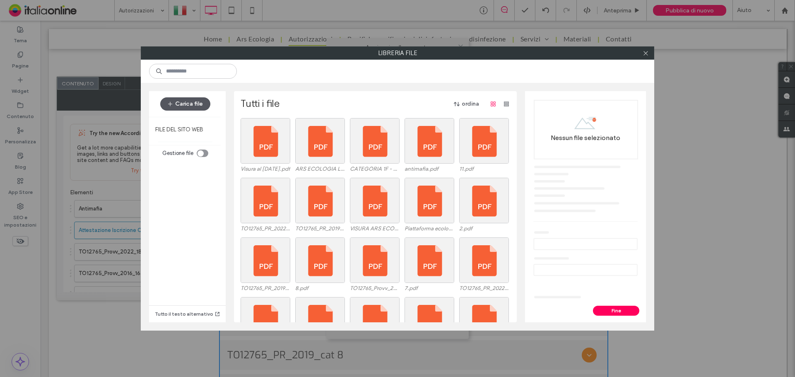
click at [196, 105] on button "Carica file" at bounding box center [185, 103] width 50 height 13
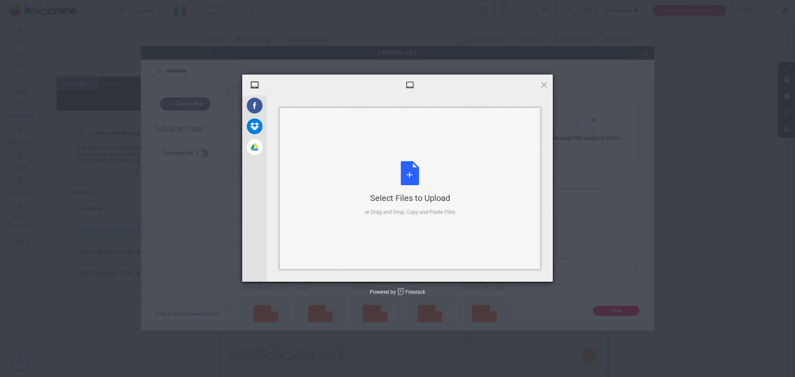
click at [414, 192] on div "Select Files to Upload" at bounding box center [410, 198] width 91 height 12
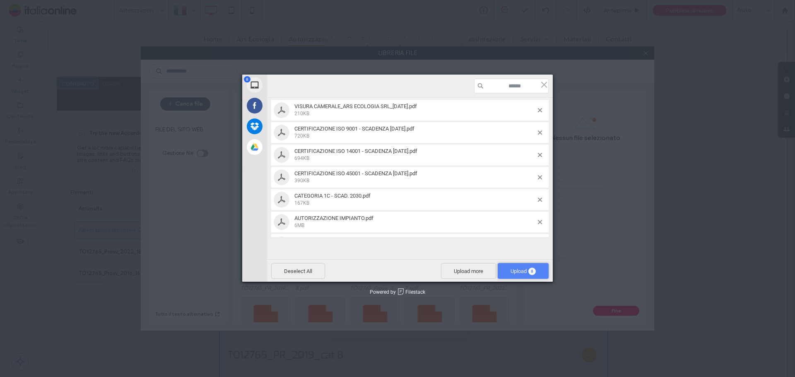
click at [520, 269] on span "Upload 8" at bounding box center [523, 271] width 25 height 6
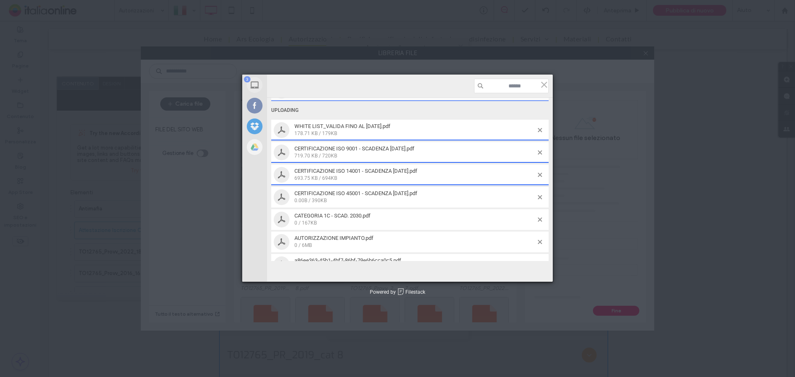
scroll to position [55, 0]
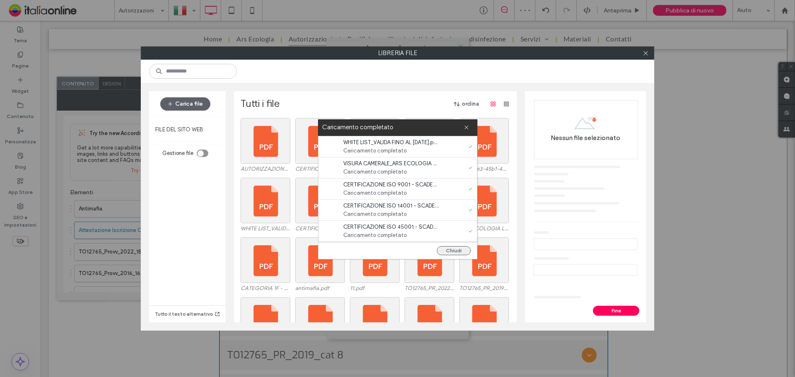
click at [460, 250] on button "Chiudi" at bounding box center [454, 250] width 34 height 9
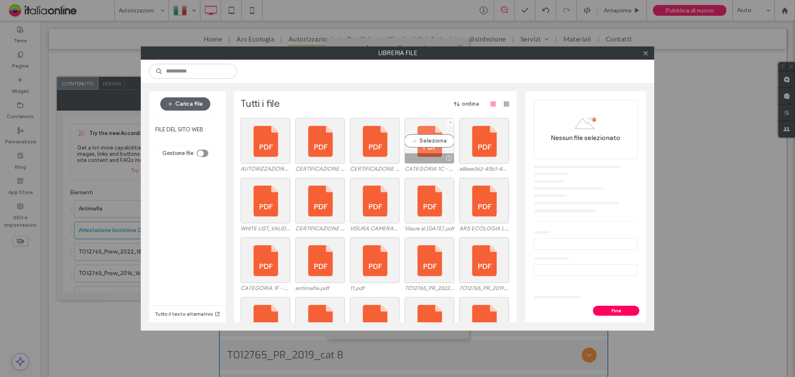
click at [423, 139] on div "Seleziona" at bounding box center [430, 141] width 50 height 46
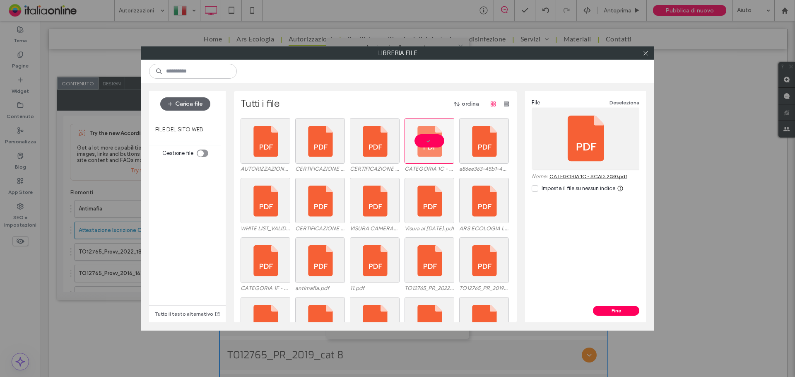
drag, startPoint x: 602, startPoint y: 310, endPoint x: 593, endPoint y: 306, distance: 9.6
click at [602, 310] on button "Fine" at bounding box center [616, 311] width 46 height 10
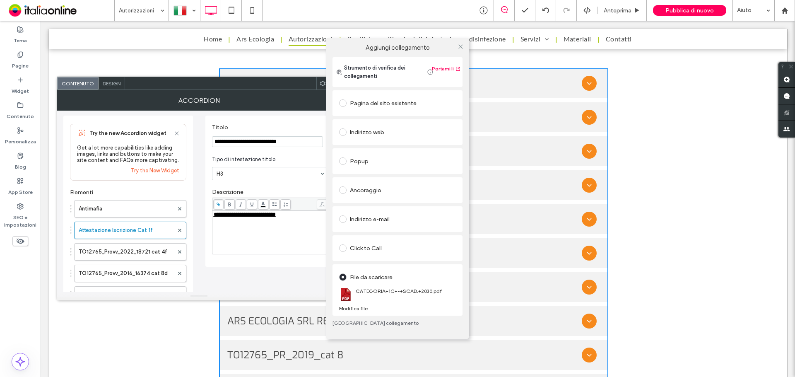
click at [284, 214] on div "Aggiungi collegamento Strumento di verifica dei collegamenti Portami lì Pagina …" at bounding box center [397, 188] width 795 height 377
click at [286, 219] on div "Aggiungi collegamento Strumento di verifica dei collegamenti Portami lì Pagina …" at bounding box center [397, 188] width 795 height 377
click at [368, 323] on link "Rimuovi collegamento" at bounding box center [397, 323] width 130 height 7
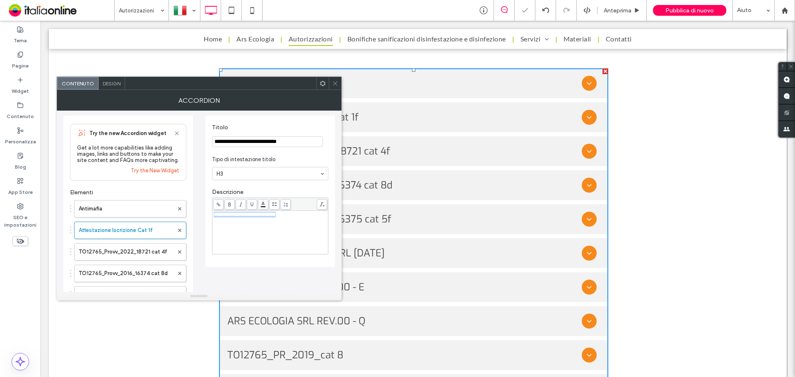
click at [292, 217] on div "**********" at bounding box center [270, 215] width 113 height 6
click at [219, 205] on icon at bounding box center [218, 204] width 5 height 5
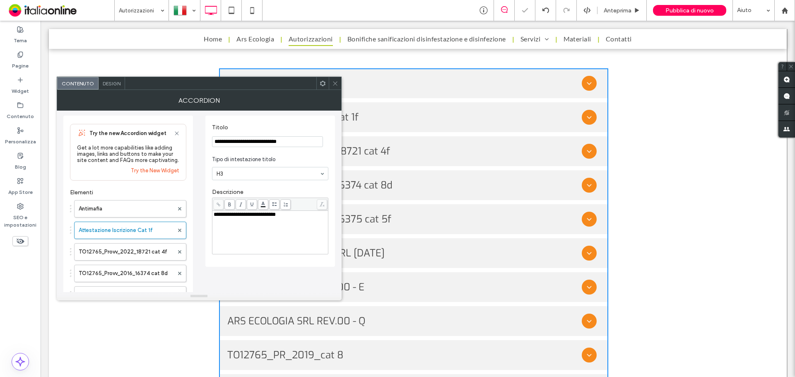
click at [216, 204] on icon at bounding box center [218, 204] width 5 height 5
drag, startPoint x: 282, startPoint y: 216, endPoint x: 205, endPoint y: 220, distance: 77.9
click at [205, 221] on div "**********" at bounding box center [199, 345] width 272 height 473
click at [215, 204] on span at bounding box center [218, 204] width 10 height 10
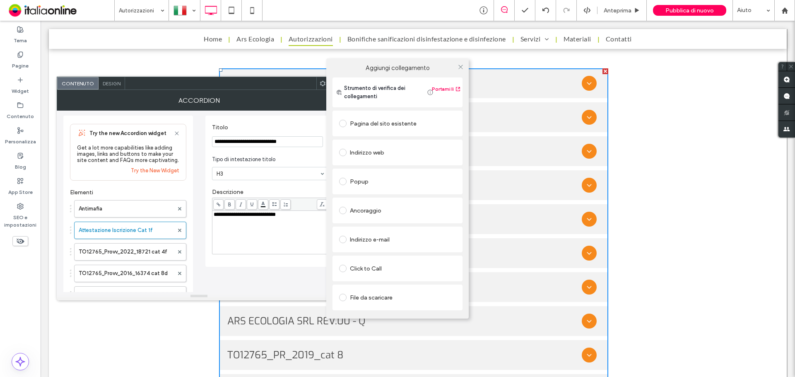
click at [361, 298] on div "File da scaricare" at bounding box center [397, 297] width 117 height 13
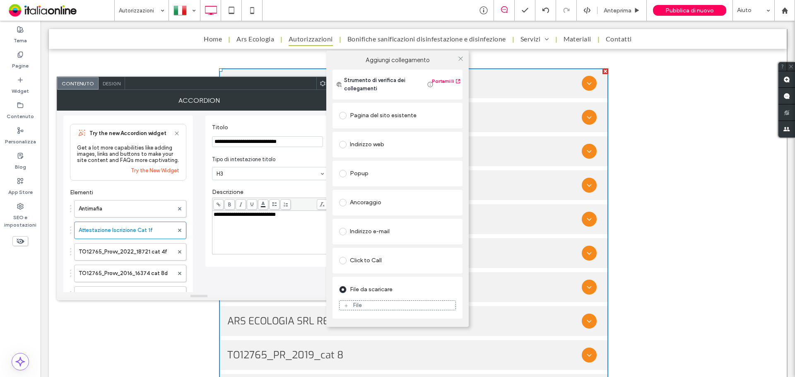
click at [363, 303] on div "File" at bounding box center [398, 304] width 116 height 7
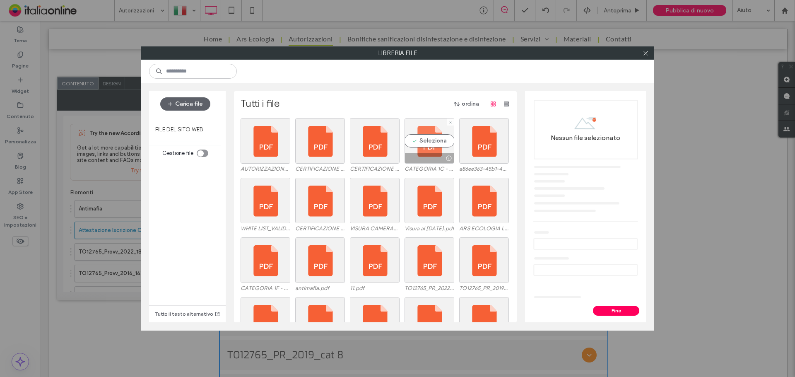
click at [412, 144] on div "Seleziona" at bounding box center [430, 141] width 50 height 46
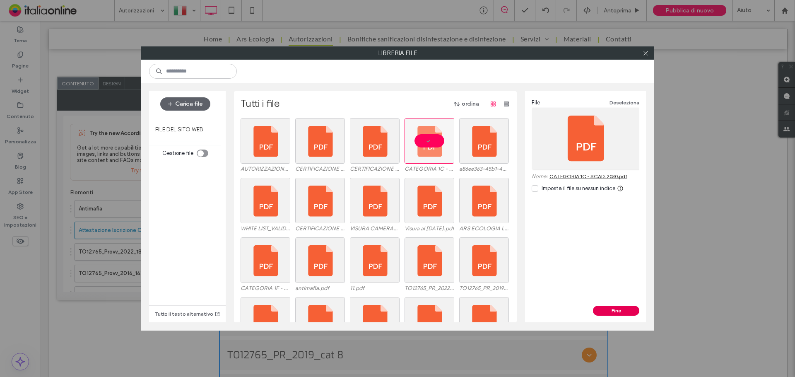
click at [604, 308] on button "Fine" at bounding box center [616, 311] width 46 height 10
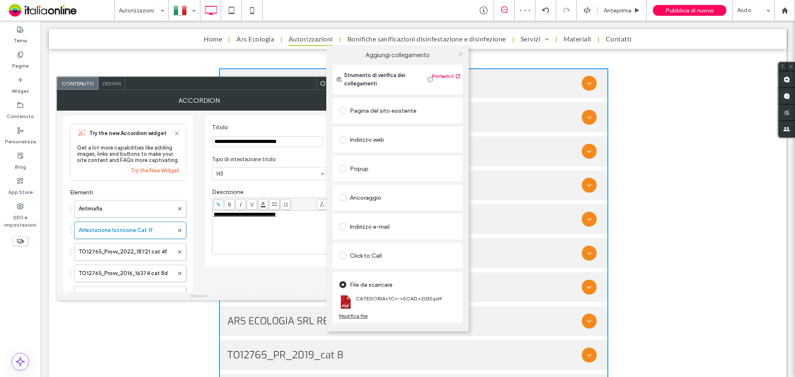
click at [462, 53] on icon at bounding box center [461, 54] width 6 height 6
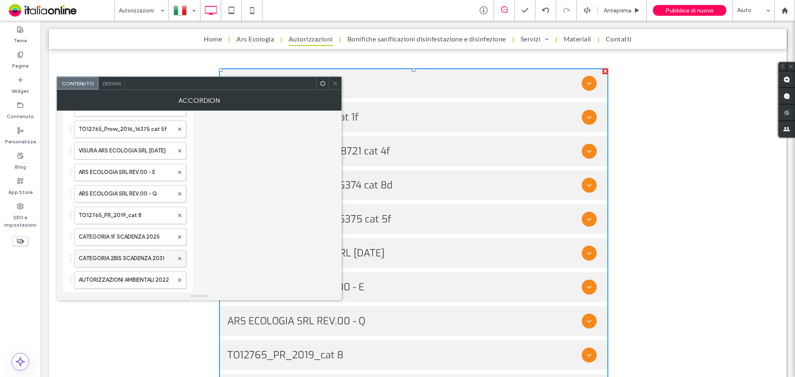
scroll to position [209, 0]
click at [132, 236] on label "AUTORIZZAZIONI AMBIENTALI 2022" at bounding box center [126, 238] width 95 height 17
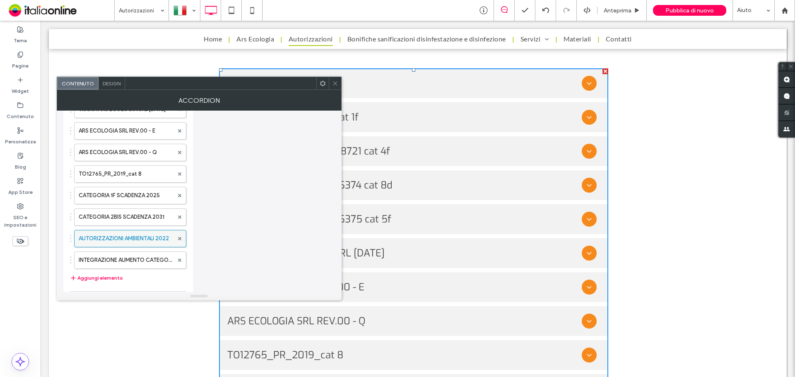
click at [150, 240] on label "AUTORIZZAZIONI AMBIENTALI 2022" at bounding box center [126, 238] width 95 height 17
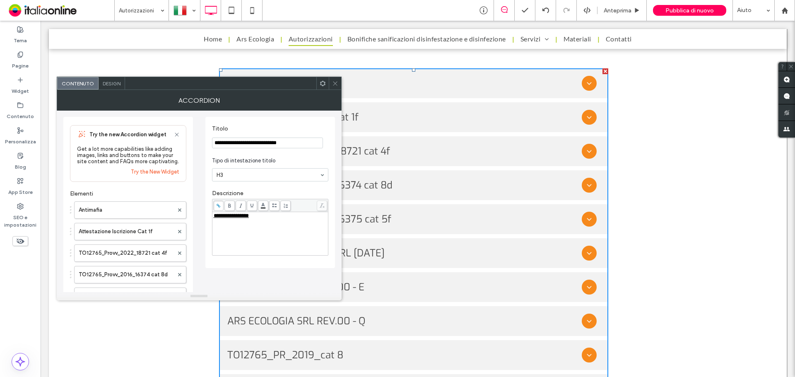
scroll to position [0, 0]
click at [220, 206] on icon at bounding box center [218, 206] width 5 height 5
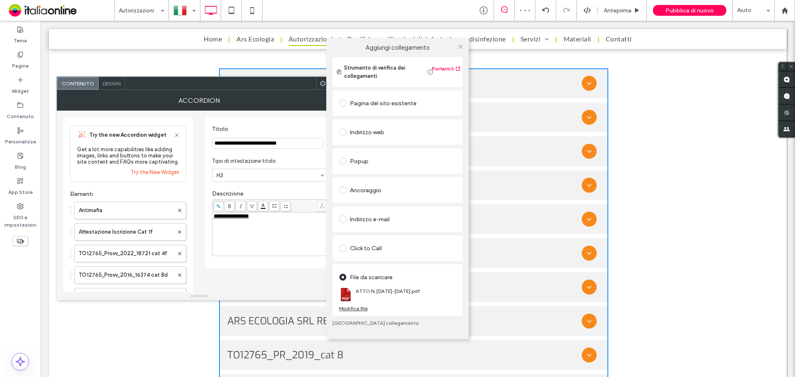
click at [219, 204] on div "Aggiungi collegamento Strumento di verifica dei collegamenti Portami lì Pagina …" at bounding box center [397, 188] width 795 height 377
click at [245, 218] on div "Aggiungi collegamento Strumento di verifica dei collegamenti Portami lì Pagina …" at bounding box center [397, 188] width 795 height 377
drag, startPoint x: 264, startPoint y: 219, endPoint x: 236, endPoint y: 221, distance: 28.2
click at [236, 221] on div "Aggiungi collegamento Strumento di verifica dei collegamenti Portami lì Pagina …" at bounding box center [397, 188] width 795 height 377
click at [250, 215] on div "Aggiungi collegamento Strumento di verifica dei collegamenti Portami lì Pagina …" at bounding box center [397, 188] width 795 height 377
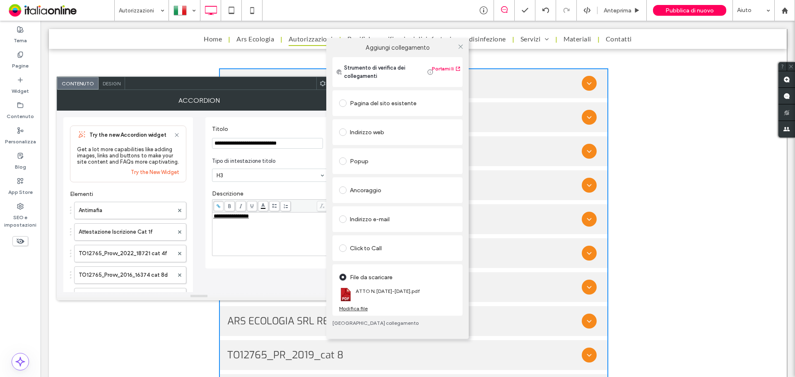
click at [268, 215] on div "Aggiungi collegamento Strumento di verifica dei collegamenti Portami lì Pagina …" at bounding box center [397, 188] width 795 height 377
drag, startPoint x: 262, startPoint y: 219, endPoint x: 293, endPoint y: 201, distance: 36.0
click at [262, 219] on div "Aggiungi collegamento Strumento di verifica dei collegamenti Portami lì Pagina …" at bounding box center [397, 188] width 795 height 377
click at [462, 46] on icon at bounding box center [461, 46] width 6 height 6
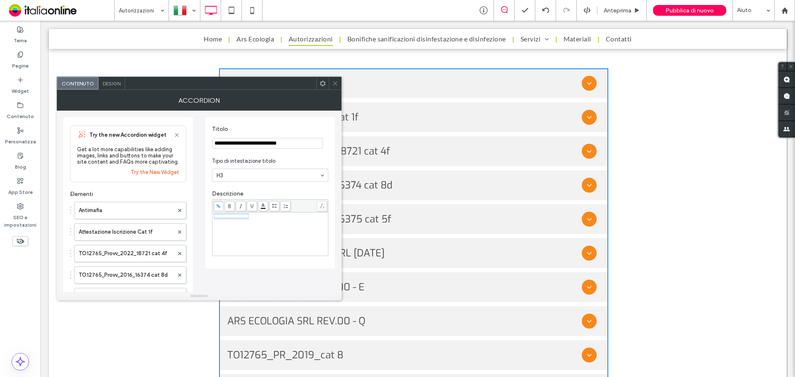
drag, startPoint x: 273, startPoint y: 217, endPoint x: 201, endPoint y: 213, distance: 72.2
click at [201, 213] on div "**********" at bounding box center [199, 347] width 272 height 473
click at [216, 207] on icon at bounding box center [218, 206] width 5 height 5
drag, startPoint x: 275, startPoint y: 224, endPoint x: 284, endPoint y: 221, distance: 9.7
click at [276, 224] on div "**********" at bounding box center [270, 233] width 113 height 41
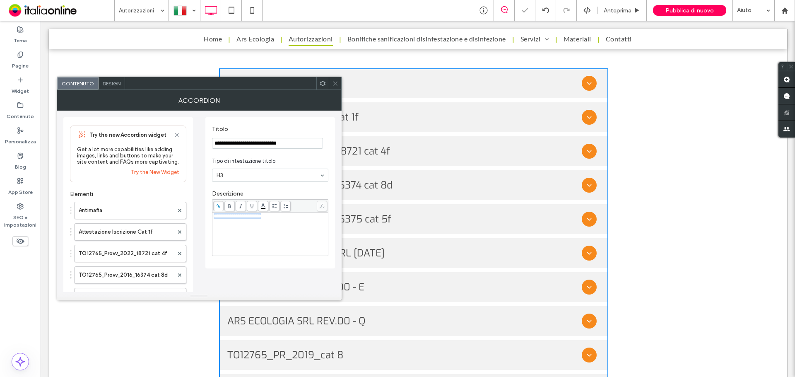
drag, startPoint x: 290, startPoint y: 220, endPoint x: 211, endPoint y: 217, distance: 79.2
click at [211, 217] on div "**********" at bounding box center [270, 192] width 130 height 151
click at [217, 210] on span at bounding box center [218, 206] width 10 height 10
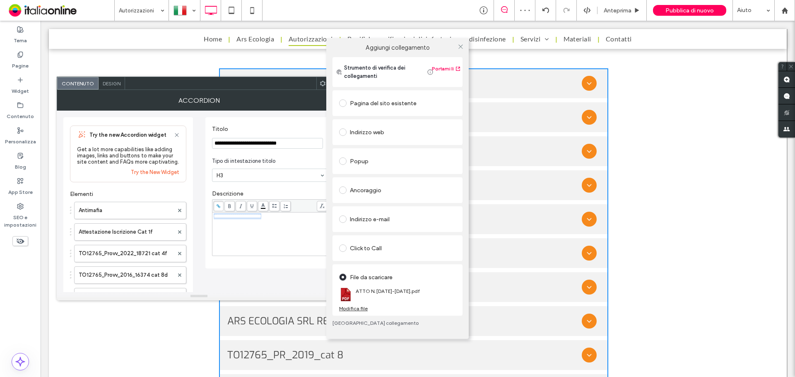
click at [355, 308] on div "Modifica file" at bounding box center [353, 308] width 29 height 6
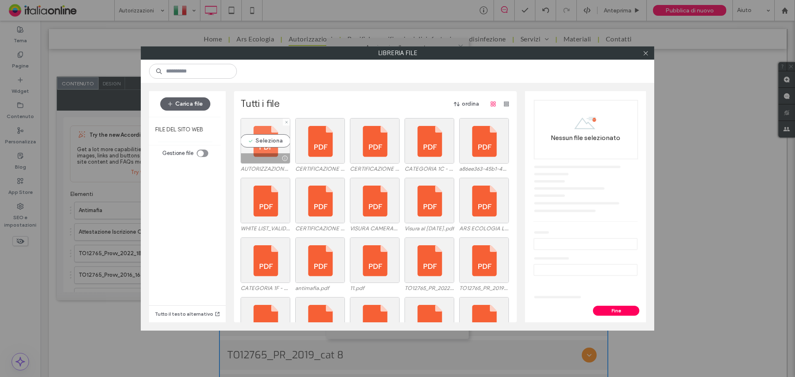
click at [261, 136] on div "Seleziona" at bounding box center [266, 141] width 50 height 46
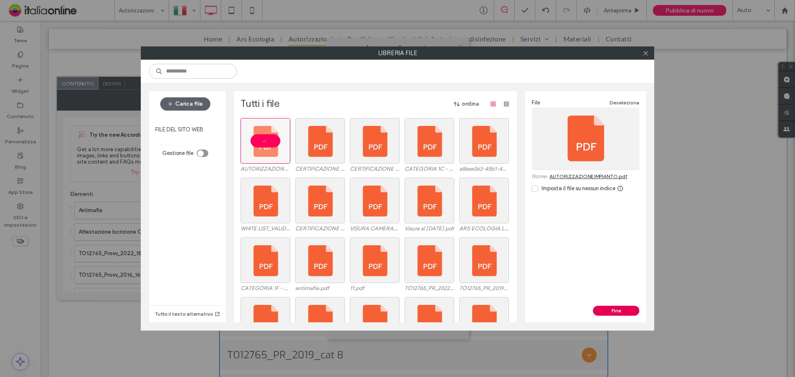
click at [611, 311] on button "Fine" at bounding box center [616, 311] width 46 height 10
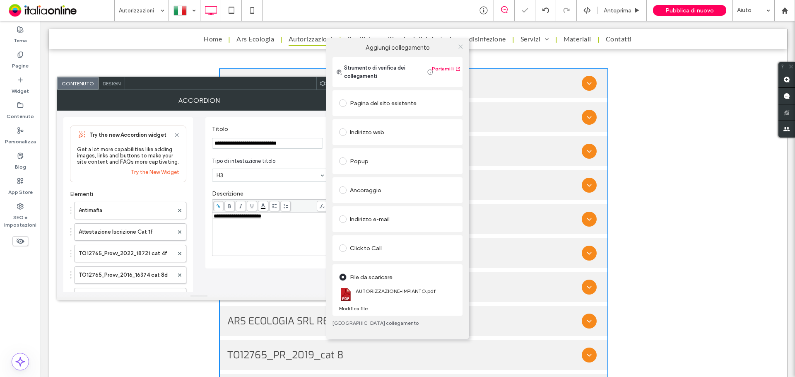
click at [460, 44] on icon at bounding box center [461, 46] width 6 height 6
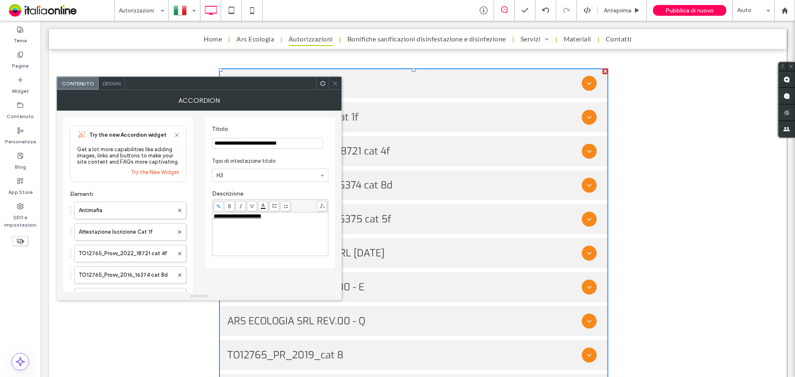
click at [340, 89] on div at bounding box center [335, 83] width 12 height 12
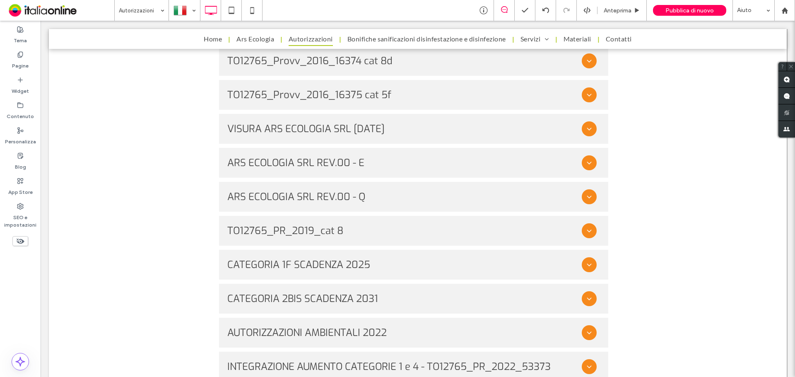
scroll to position [869, 0]
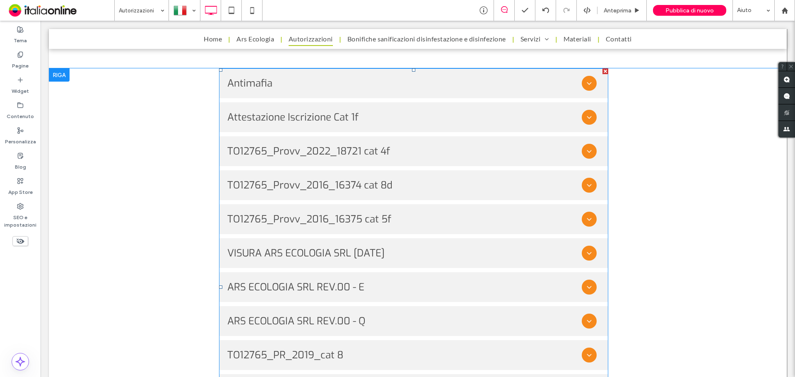
click at [354, 119] on span at bounding box center [413, 286] width 389 height 437
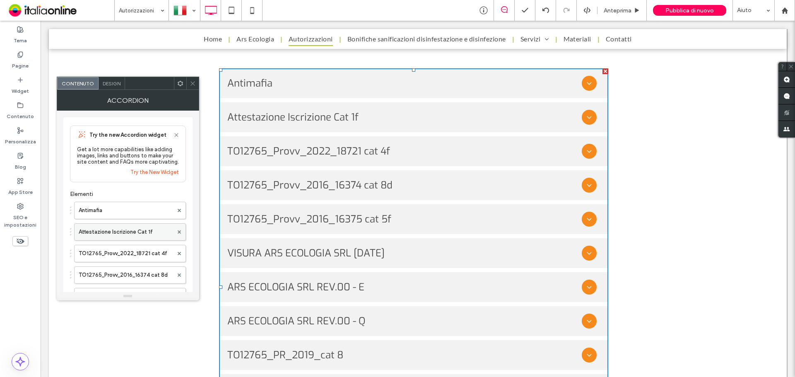
drag, startPoint x: 79, startPoint y: 230, endPoint x: 84, endPoint y: 226, distance: 6.5
click at [79, 230] on label "Attestazione Iscrizione Cat 1f" at bounding box center [126, 232] width 94 height 17
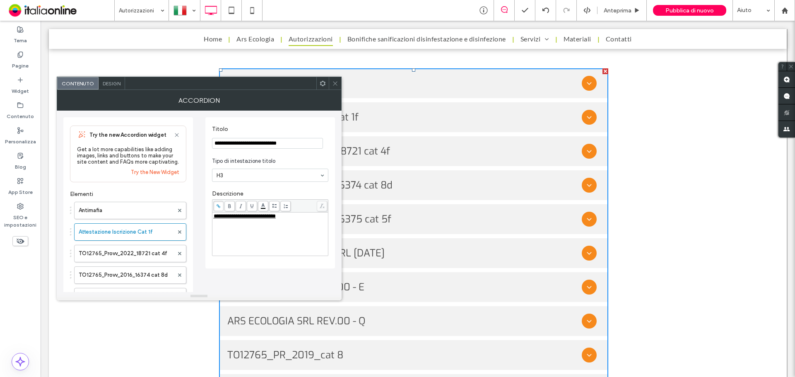
click at [276, 219] on span "**********" at bounding box center [245, 215] width 62 height 5
click at [151, 226] on label "Attestazione Iscrizione Cat 1f" at bounding box center [126, 232] width 95 height 17
drag, startPoint x: 301, startPoint y: 140, endPoint x: 283, endPoint y: 140, distance: 17.4
click at [283, 140] on input "**********" at bounding box center [267, 143] width 111 height 11
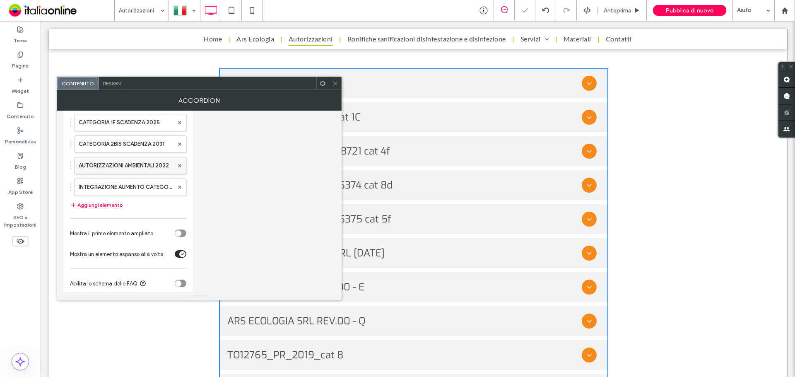
scroll to position [290, 0]
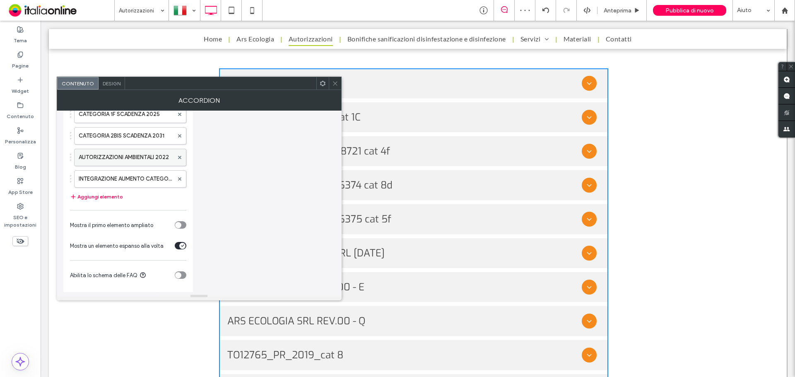
type input "**********"
click at [137, 157] on label "AUTORIZZAZIONI AMBIENTALI 2022" at bounding box center [126, 157] width 95 height 17
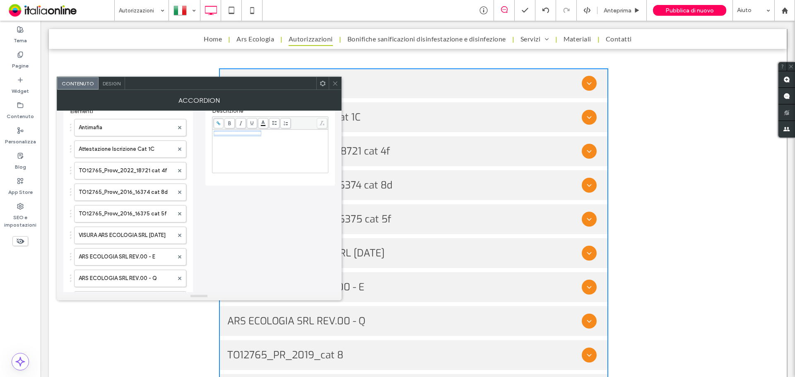
drag, startPoint x: 288, startPoint y: 133, endPoint x: 210, endPoint y: 140, distance: 79.0
click at [210, 140] on div "**********" at bounding box center [270, 109] width 130 height 151
copy span "**********"
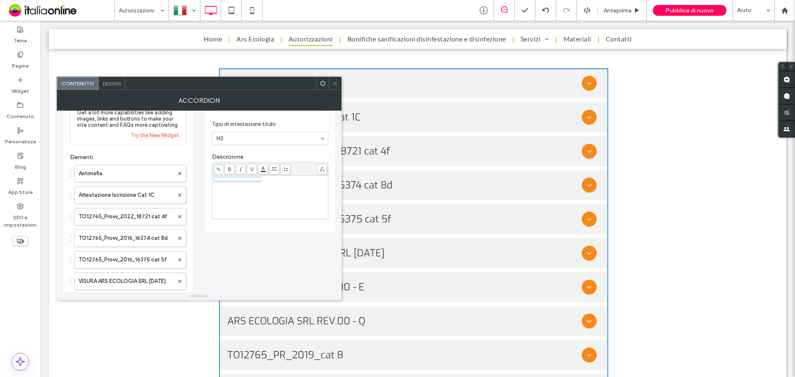
scroll to position [0, 0]
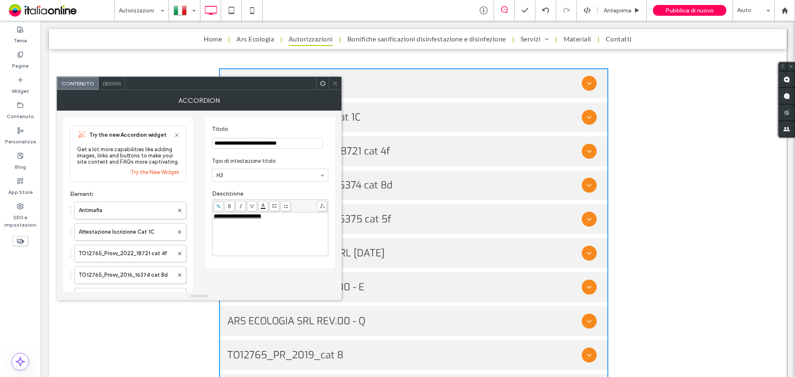
drag, startPoint x: 306, startPoint y: 142, endPoint x: 273, endPoint y: 140, distance: 33.2
click at [183, 133] on div "**********" at bounding box center [199, 347] width 272 height 473
paste input "Titolo"
type input "**********"
click at [331, 80] on div at bounding box center [335, 83] width 12 height 12
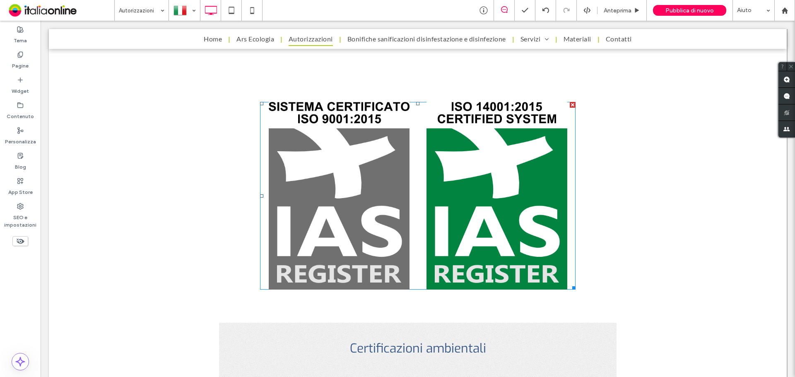
scroll to position [455, 0]
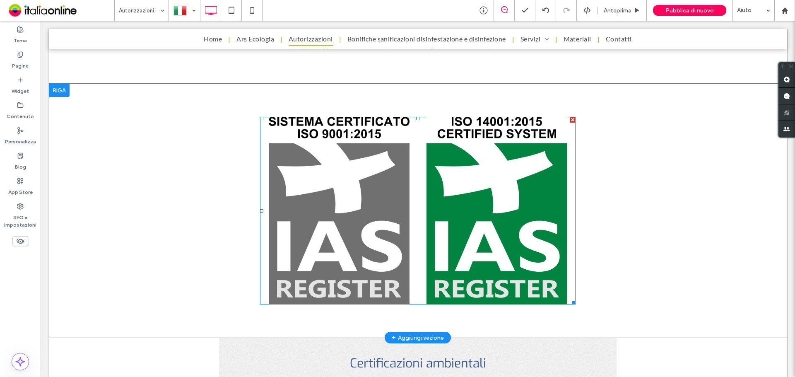
click at [368, 187] on link at bounding box center [339, 211] width 158 height 188
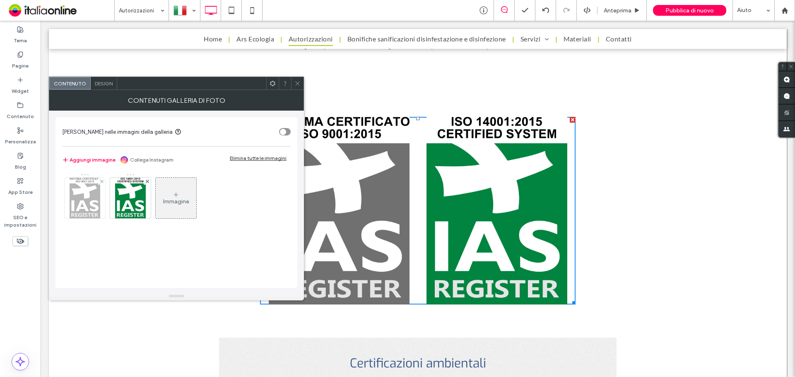
drag, startPoint x: 82, startPoint y: 200, endPoint x: 95, endPoint y: 195, distance: 14.4
click at [82, 200] on img at bounding box center [85, 198] width 31 height 41
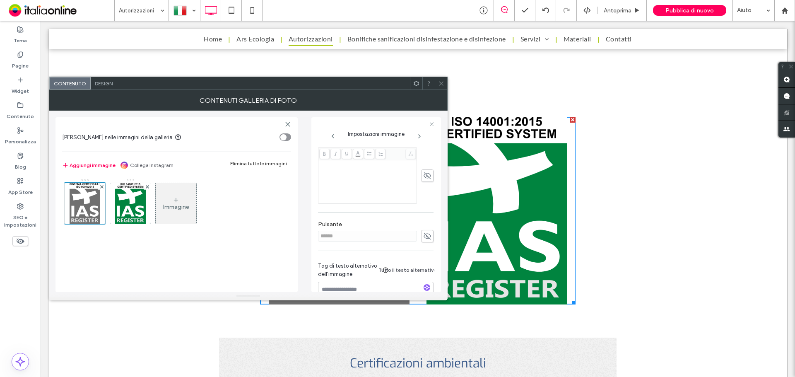
scroll to position [218, 0]
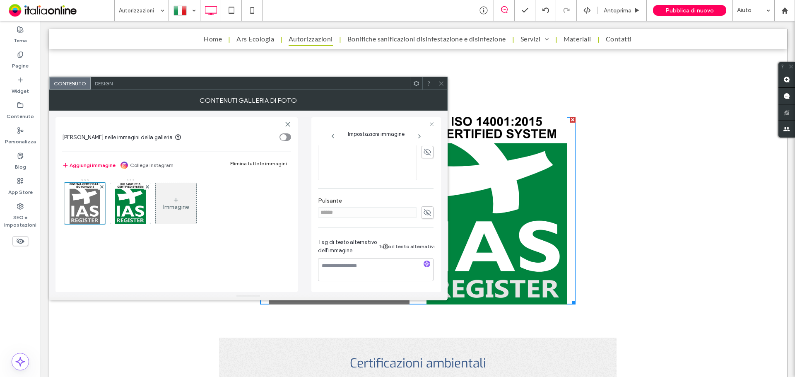
click at [442, 89] on span at bounding box center [441, 83] width 6 height 12
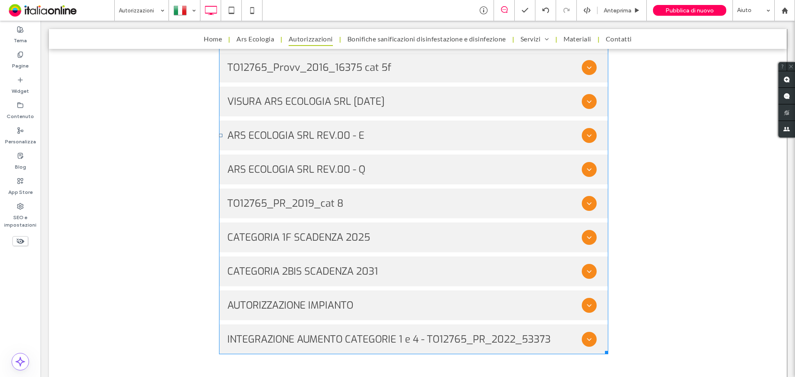
scroll to position [1038, 0]
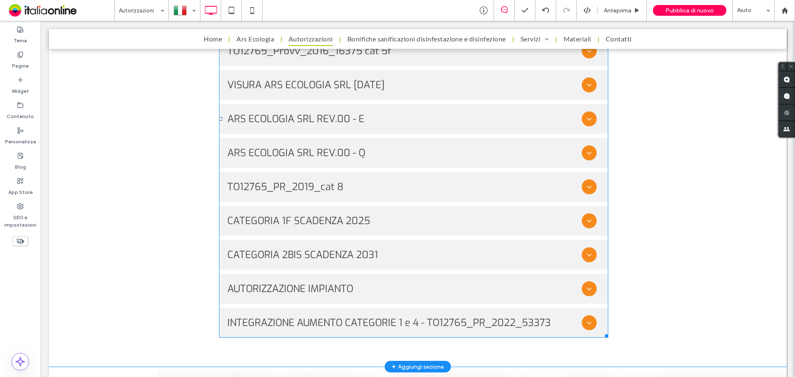
click at [342, 161] on span at bounding box center [413, 118] width 389 height 437
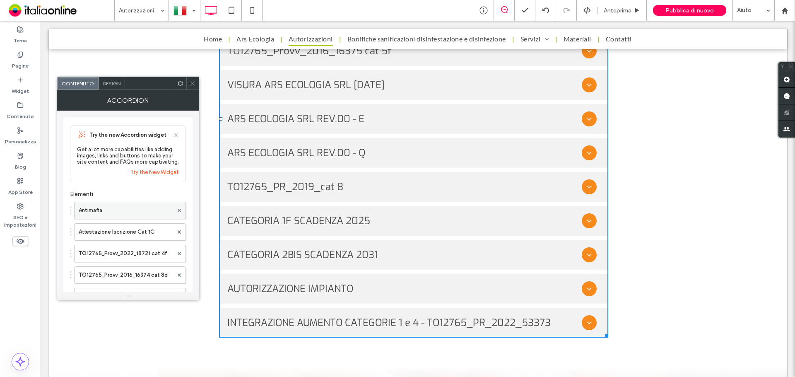
click at [113, 216] on label "Antimafia" at bounding box center [126, 210] width 94 height 17
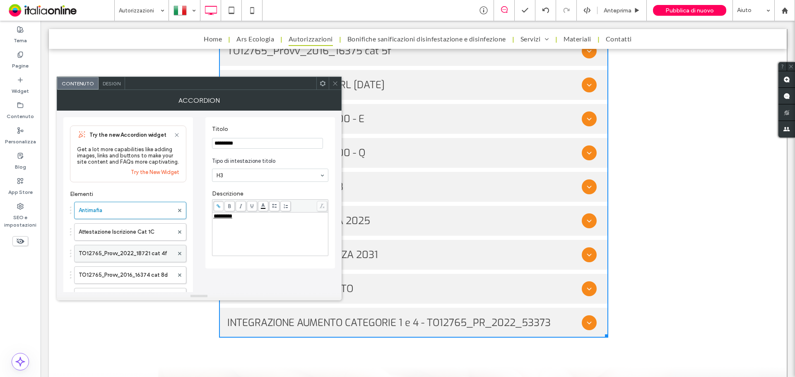
click at [112, 248] on label "TO12765_Provv_2022_18721 cat 4f" at bounding box center [126, 253] width 95 height 17
click at [336, 79] on span at bounding box center [335, 83] width 6 height 12
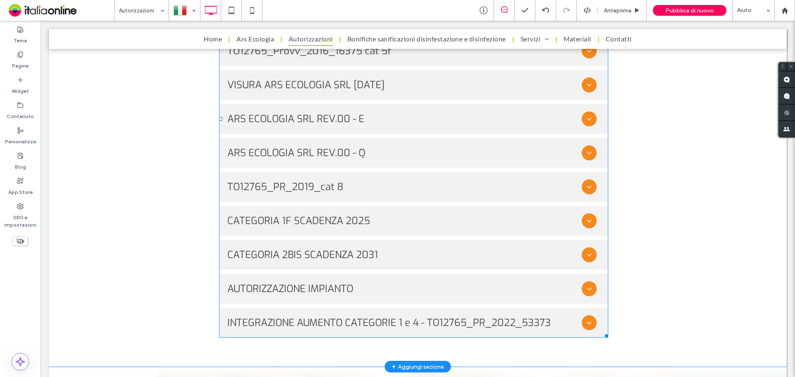
scroll to position [1162, 0]
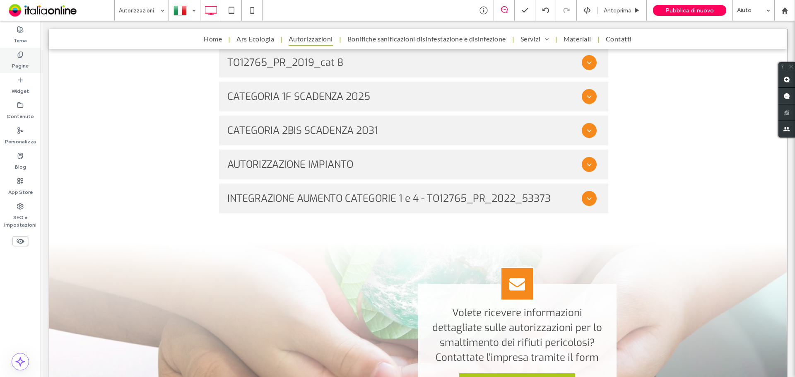
drag, startPoint x: 18, startPoint y: 60, endPoint x: 19, endPoint y: 65, distance: 4.6
click at [19, 64] on label "Pagine" at bounding box center [20, 64] width 17 height 12
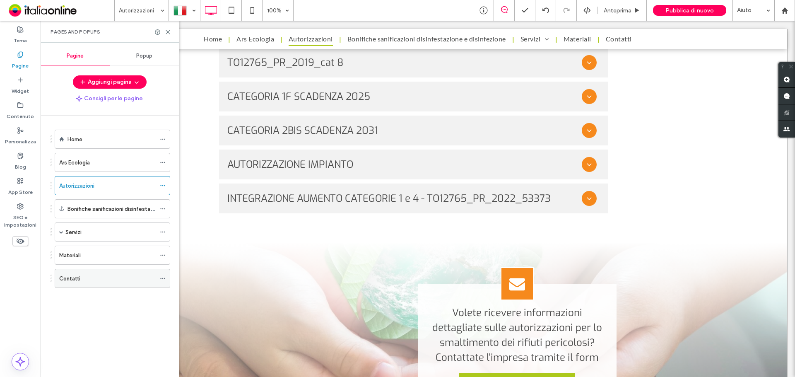
click at [87, 274] on div "Contatti" at bounding box center [107, 278] width 96 height 9
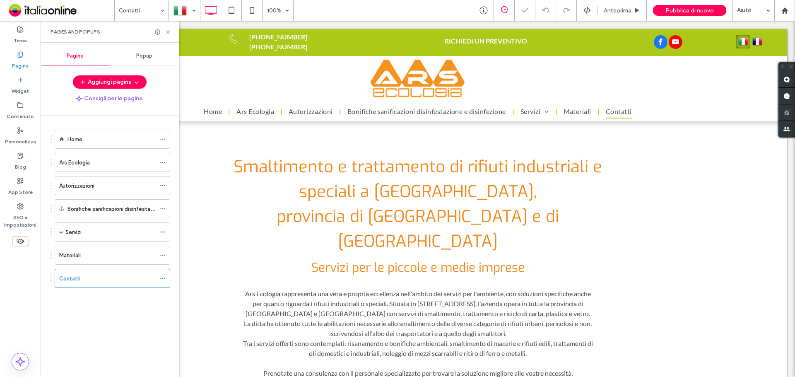
click at [167, 31] on use at bounding box center [168, 32] width 4 height 4
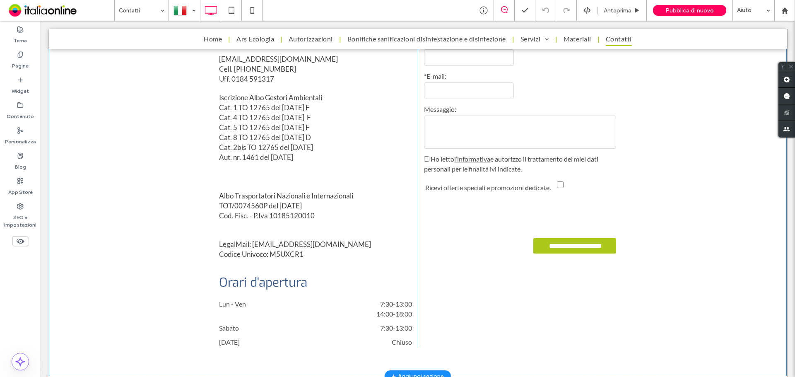
scroll to position [745, 0]
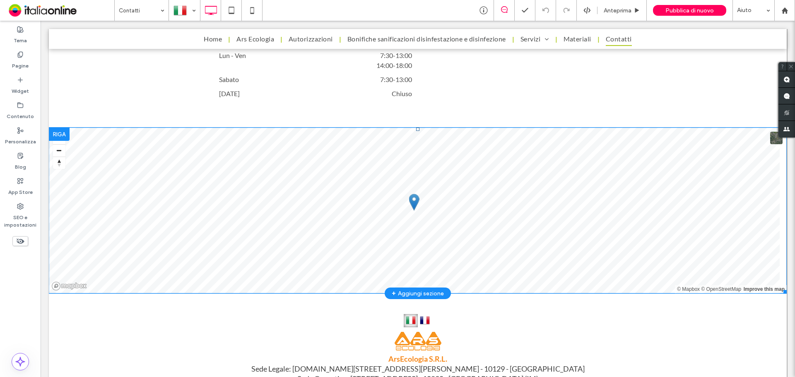
click at [409, 201] on span at bounding box center [418, 211] width 738 height 166
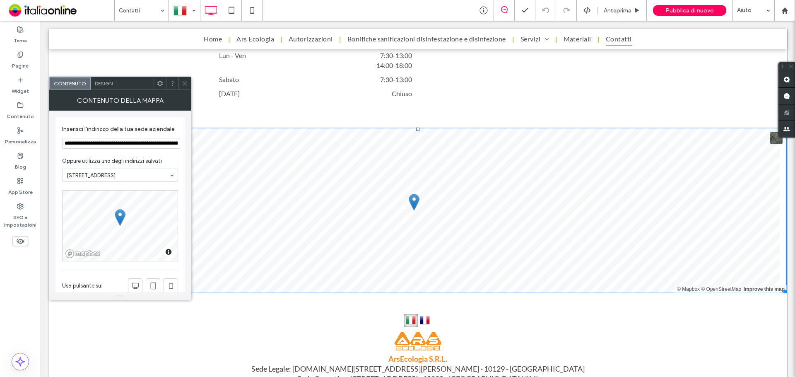
click at [412, 194] on div at bounding box center [414, 202] width 10 height 17
click at [166, 148] on input "**********" at bounding box center [121, 143] width 118 height 11
paste input
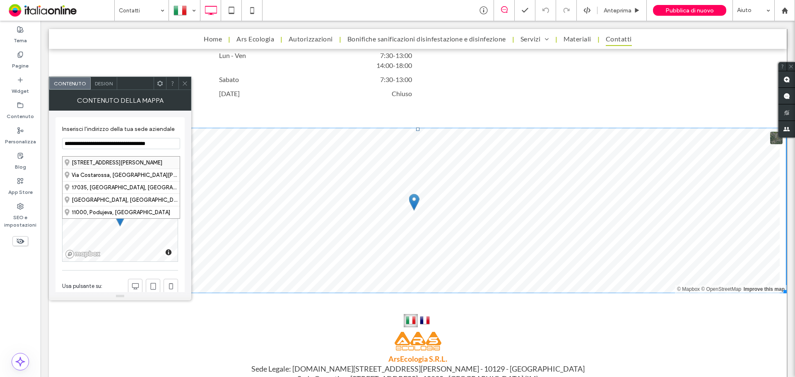
click at [156, 163] on div "Via Costarossa 11, 17035 Cisano sul Neva Savona, Italy" at bounding box center [121, 163] width 117 height 12
type input "**********"
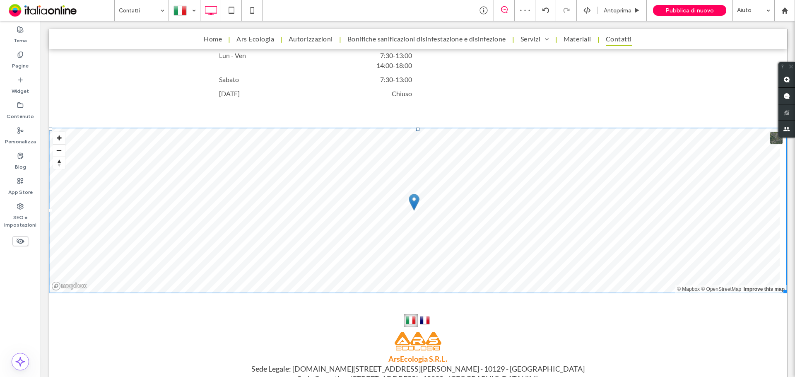
click at [489, 176] on div "© Mapbox © OpenStreetMap Improve this map" at bounding box center [418, 211] width 738 height 166
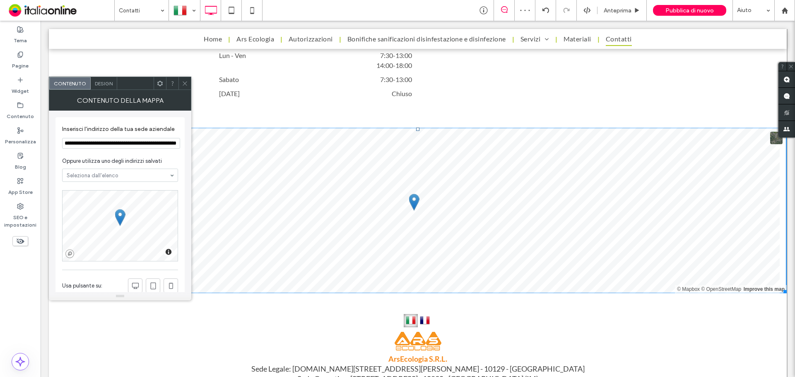
click at [164, 149] on input "**********" at bounding box center [121, 143] width 118 height 11
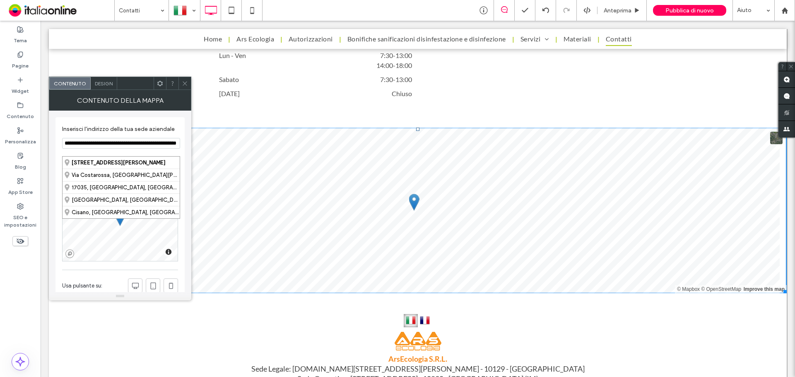
scroll to position [0, 19]
drag, startPoint x: 164, startPoint y: 154, endPoint x: 178, endPoint y: 153, distance: 14.5
click at [178, 149] on input "**********" at bounding box center [121, 143] width 118 height 11
click at [162, 149] on input "**********" at bounding box center [121, 143] width 118 height 11
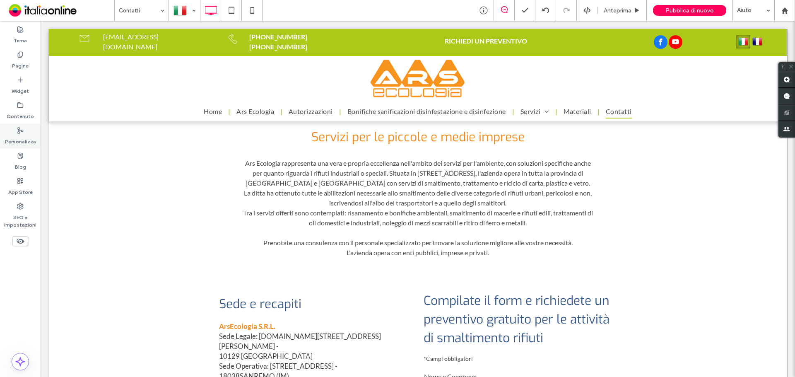
scroll to position [41, 0]
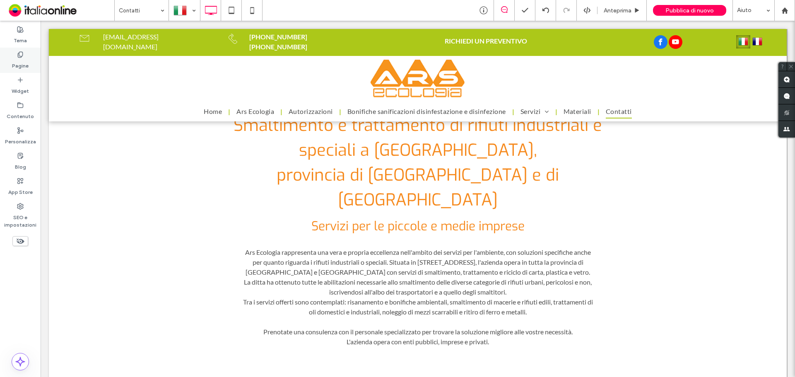
drag, startPoint x: 17, startPoint y: 67, endPoint x: 113, endPoint y: 77, distance: 96.6
click at [17, 67] on label "Pagine" at bounding box center [20, 64] width 17 height 12
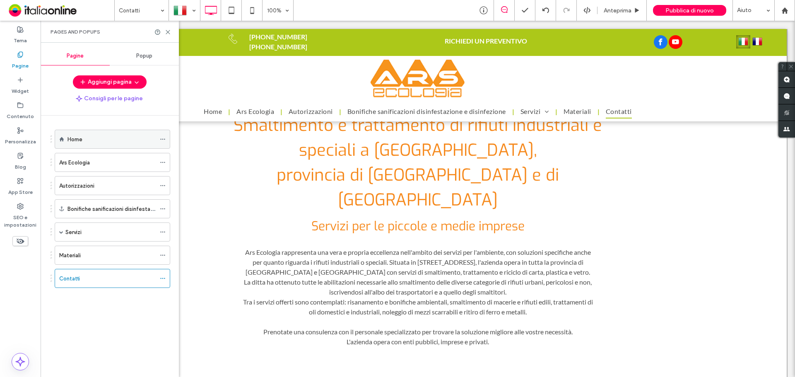
click at [107, 143] on div "Home" at bounding box center [111, 139] width 88 height 9
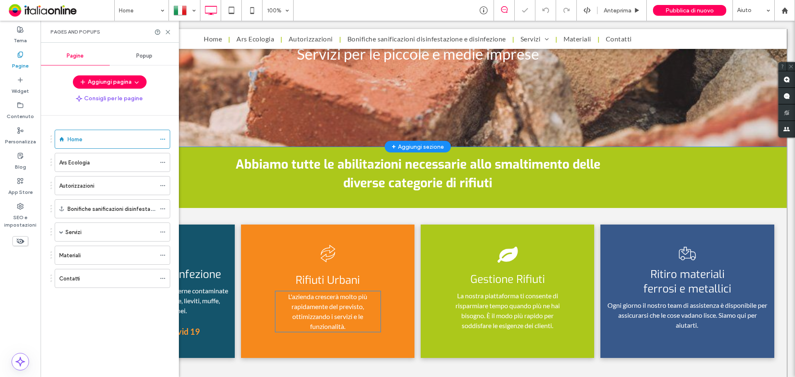
scroll to position [414, 0]
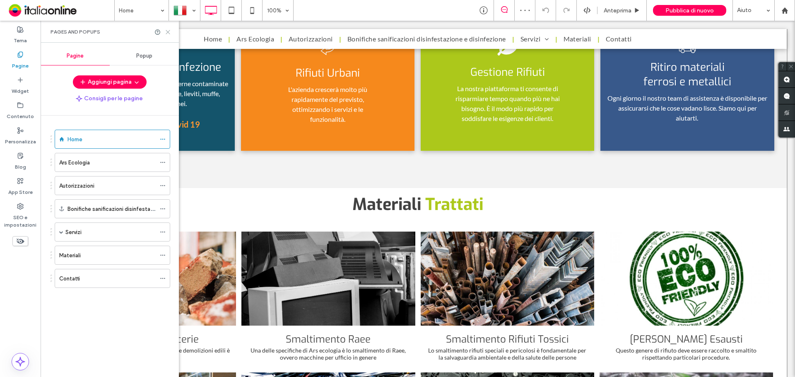
click at [168, 31] on use at bounding box center [168, 32] width 4 height 4
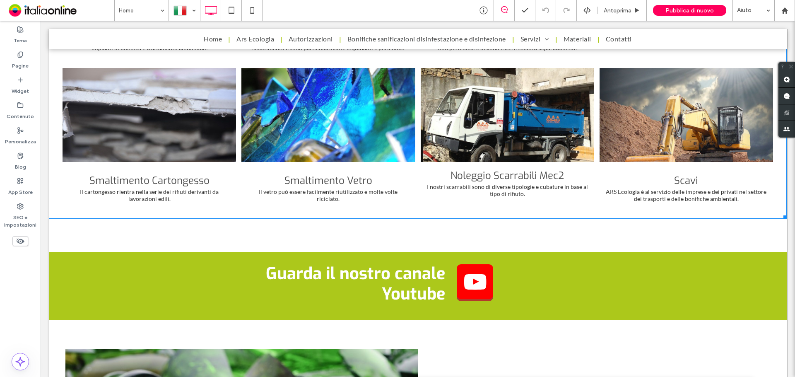
scroll to position [869, 0]
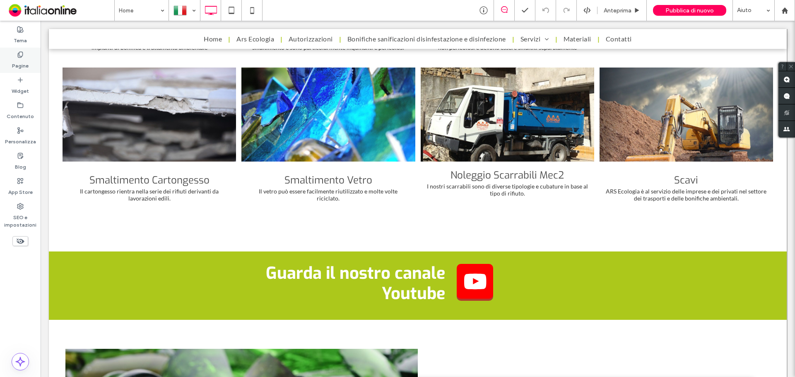
click at [34, 58] on div "Pagine" at bounding box center [20, 60] width 41 height 25
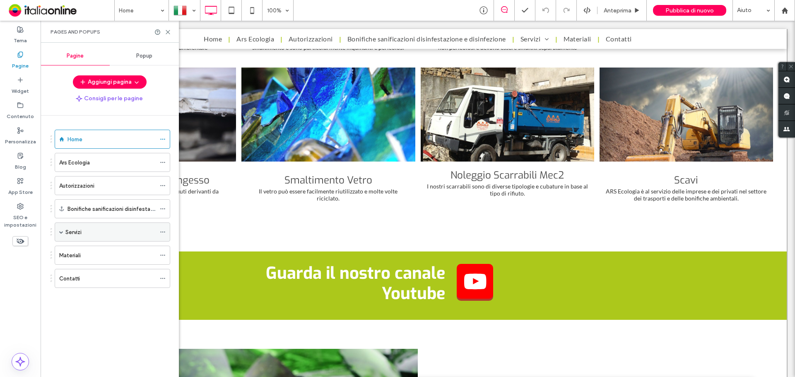
click at [75, 234] on label "Servizi" at bounding box center [73, 232] width 16 height 14
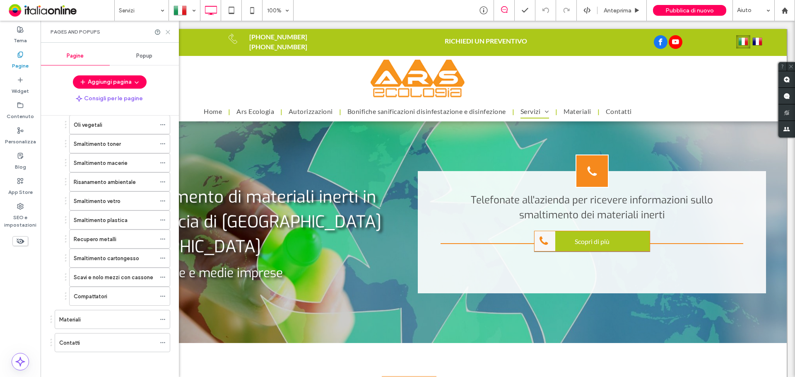
click at [167, 29] on icon at bounding box center [168, 32] width 6 height 6
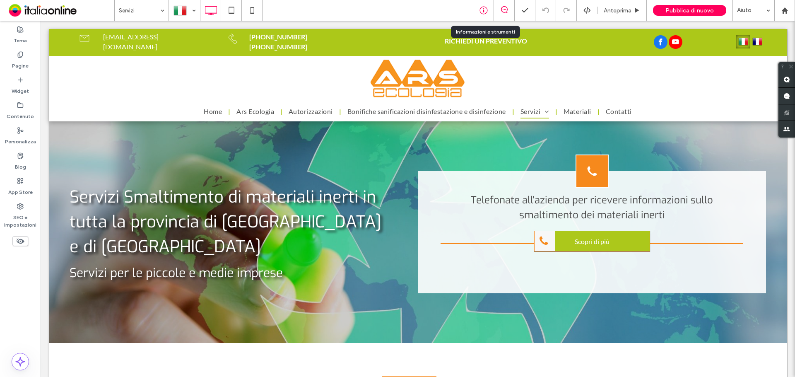
drag, startPoint x: 486, startPoint y: 12, endPoint x: 482, endPoint y: 15, distance: 4.5
click at [486, 12] on icon at bounding box center [483, 10] width 8 height 8
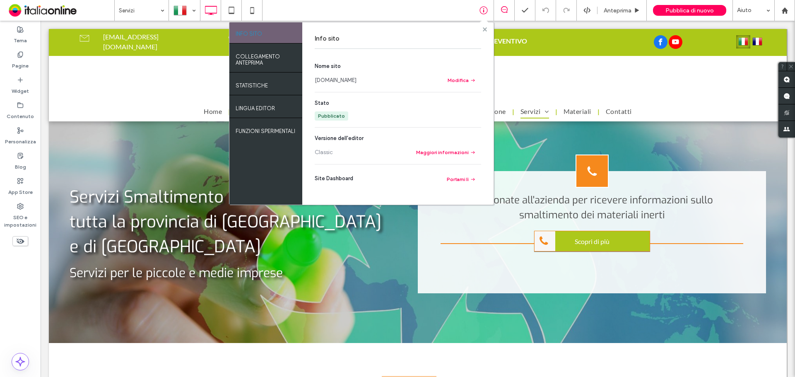
click at [486, 27] on icon at bounding box center [485, 29] width 4 height 4
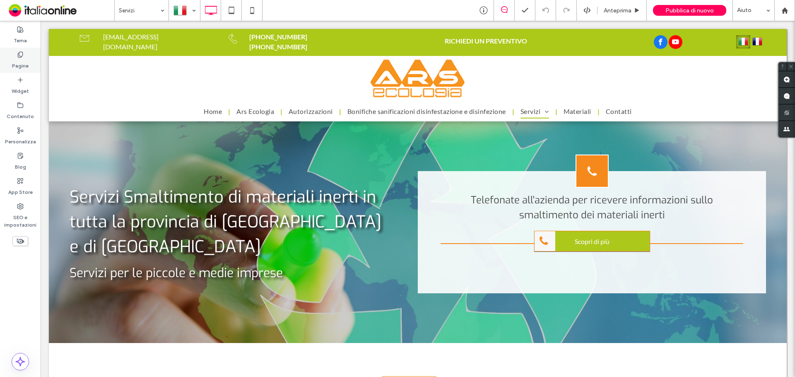
drag, startPoint x: 13, startPoint y: 57, endPoint x: 32, endPoint y: 70, distance: 23.2
click at [13, 57] on div "Pagine" at bounding box center [20, 60] width 41 height 25
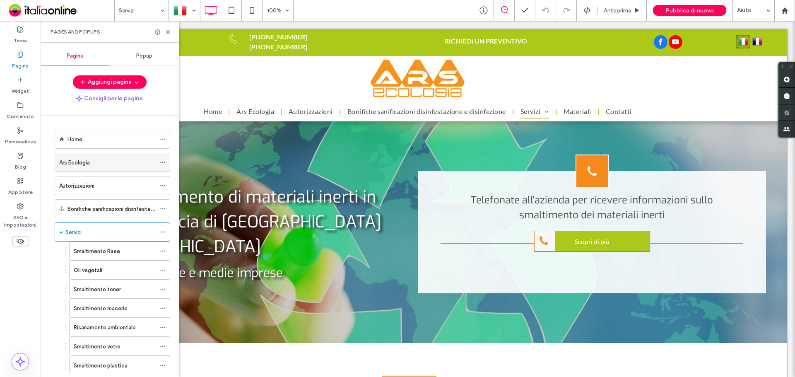
click at [77, 163] on label "Ars Ecologia" at bounding box center [74, 162] width 31 height 14
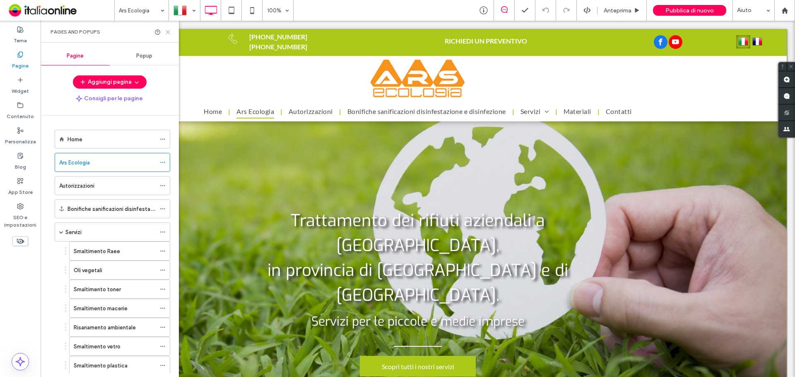
click at [169, 32] on icon at bounding box center [168, 32] width 6 height 6
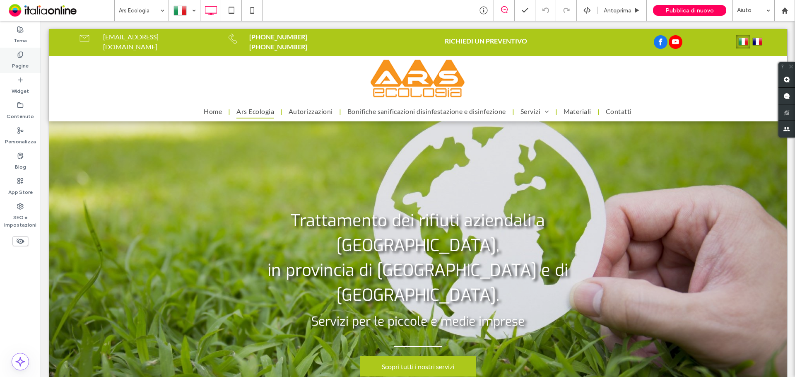
click at [20, 62] on label "Pagine" at bounding box center [20, 64] width 17 height 12
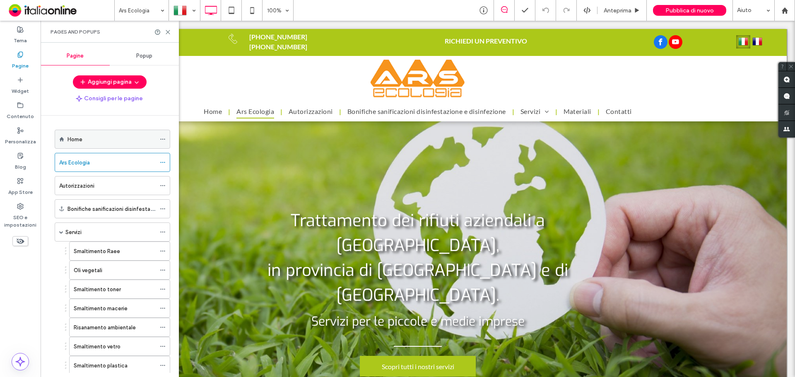
click at [94, 142] on div "Home" at bounding box center [111, 139] width 88 height 9
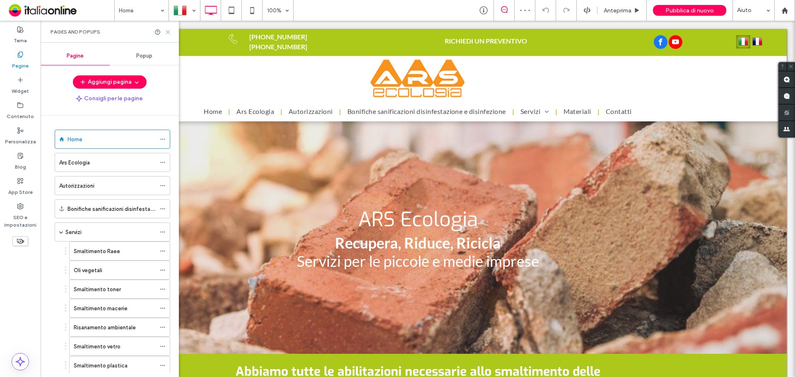
click at [170, 33] on icon at bounding box center [168, 32] width 6 height 6
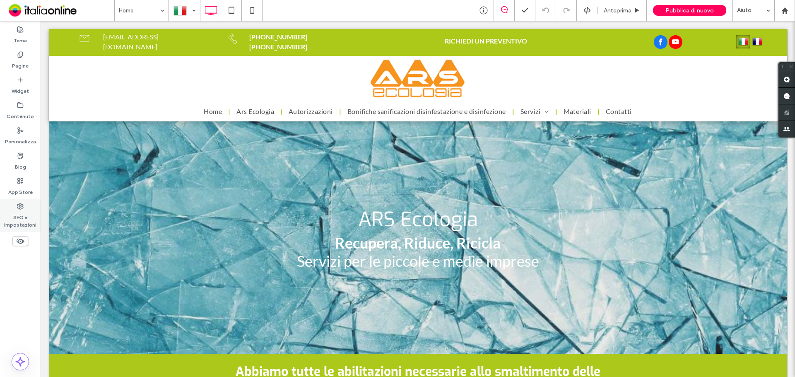
click at [21, 210] on label "SEO e impostazioni" at bounding box center [20, 219] width 41 height 19
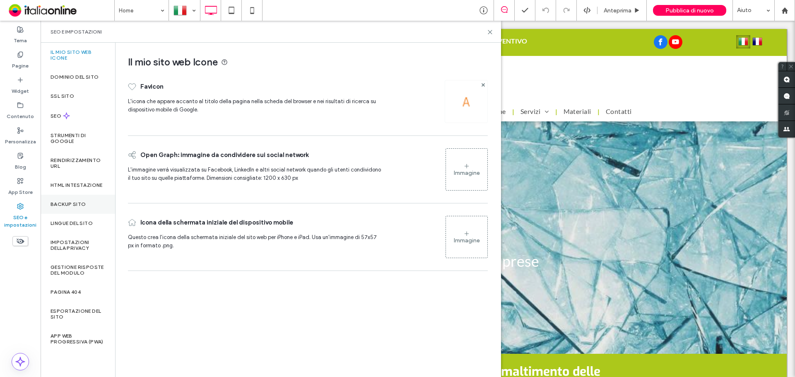
click at [76, 207] on div "Backup sito" at bounding box center [78, 204] width 75 height 19
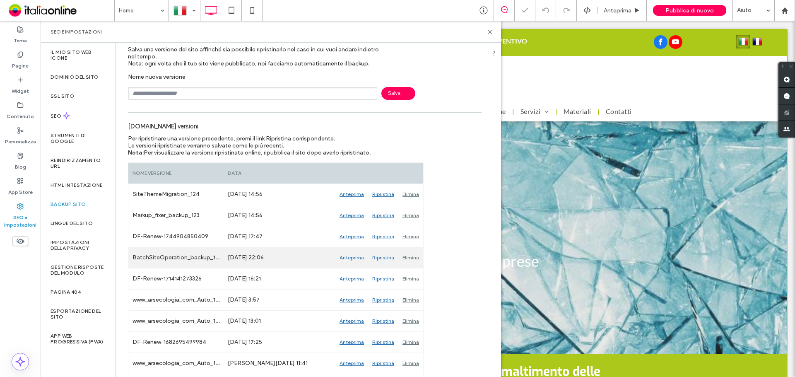
scroll to position [41, 0]
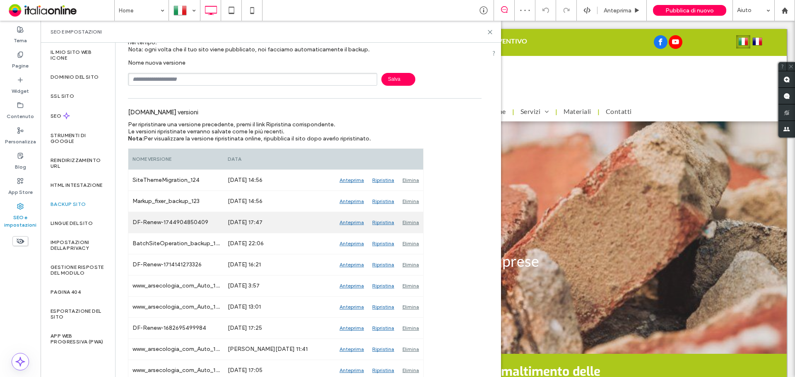
click at [349, 222] on div "Anteprima" at bounding box center [351, 222] width 33 height 21
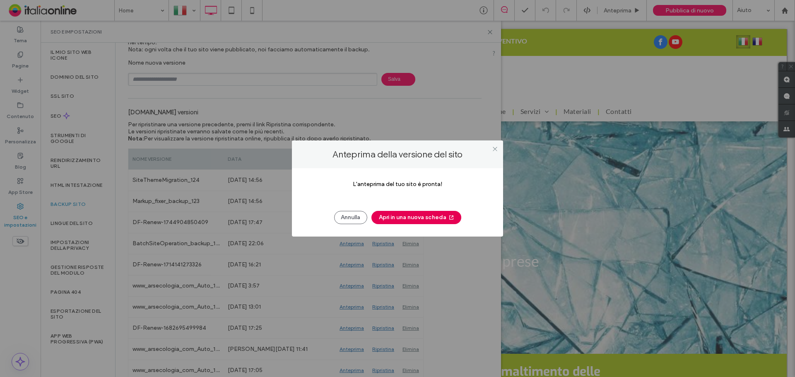
click at [400, 218] on button "Apri in una nuova scheda" at bounding box center [416, 217] width 90 height 13
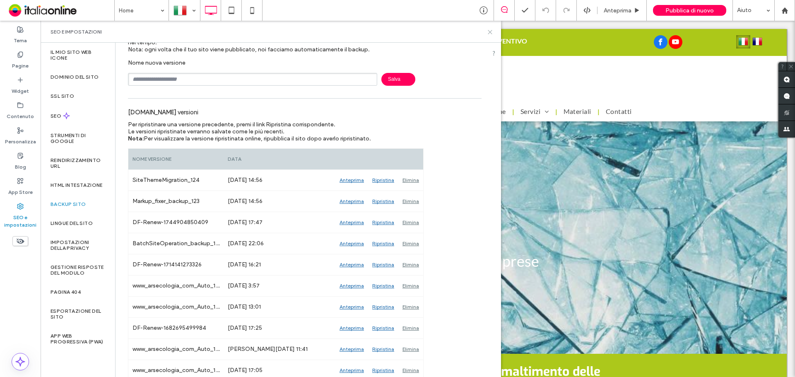
click at [489, 32] on icon at bounding box center [490, 32] width 6 height 6
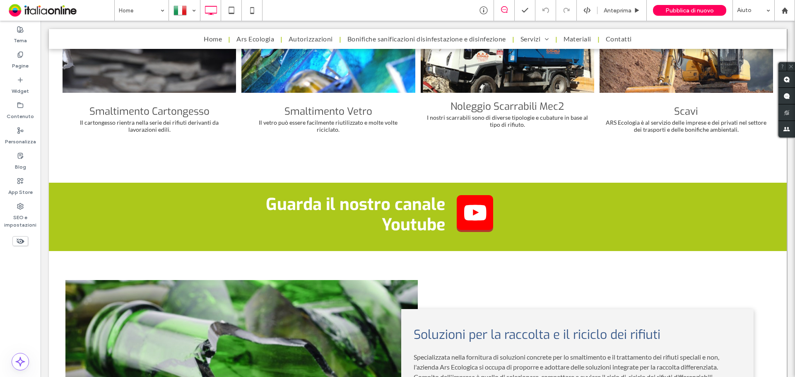
scroll to position [869, 0]
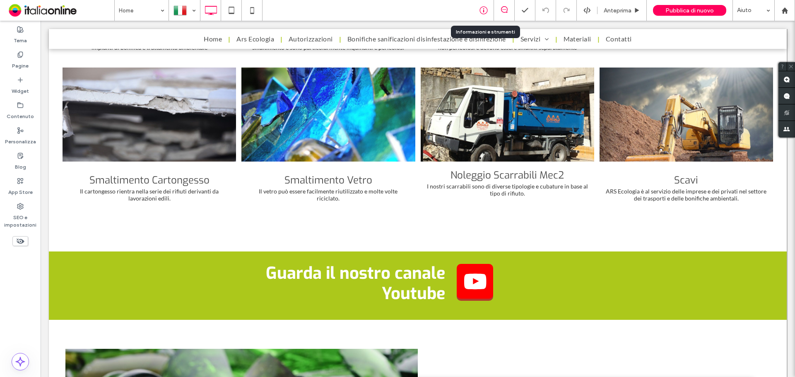
drag, startPoint x: 482, startPoint y: 12, endPoint x: 484, endPoint y: 18, distance: 6.4
click at [482, 12] on icon at bounding box center [483, 10] width 8 height 8
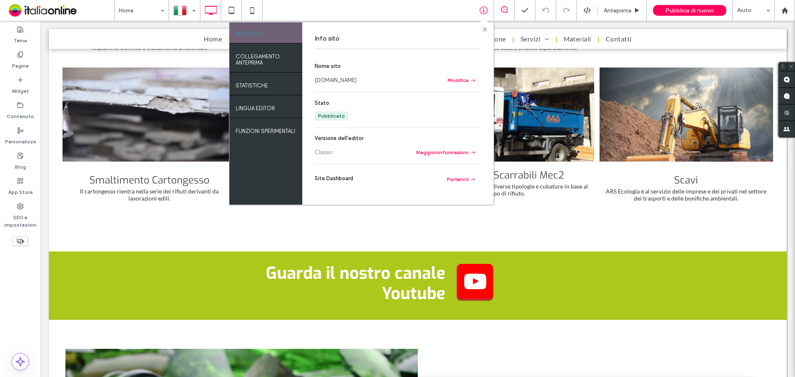
click at [484, 29] on icon at bounding box center [485, 29] width 4 height 4
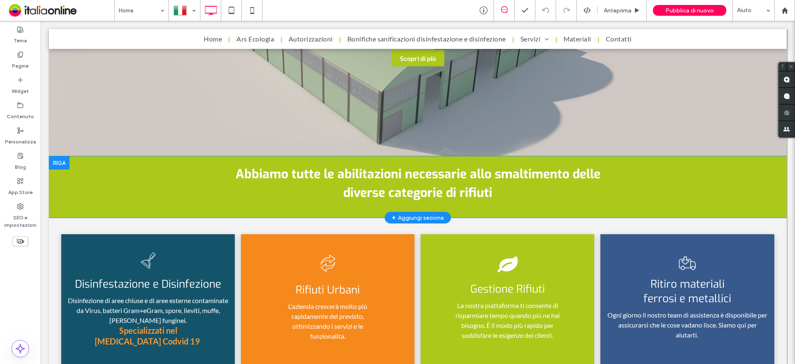
scroll to position [331, 0]
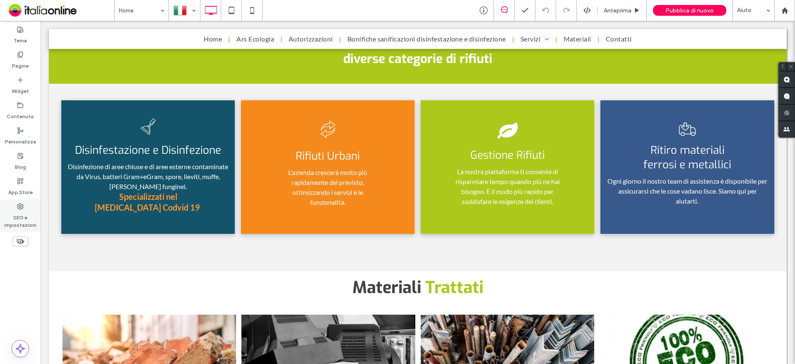
click at [22, 221] on label "SEO e impostazioni" at bounding box center [20, 219] width 41 height 19
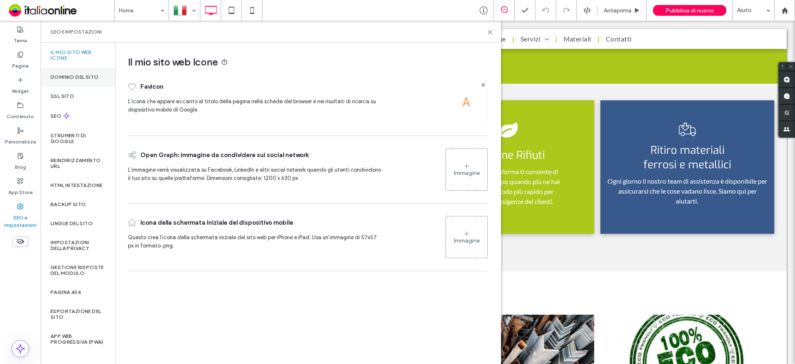
click at [80, 85] on div "Dominio del sito" at bounding box center [78, 76] width 75 height 19
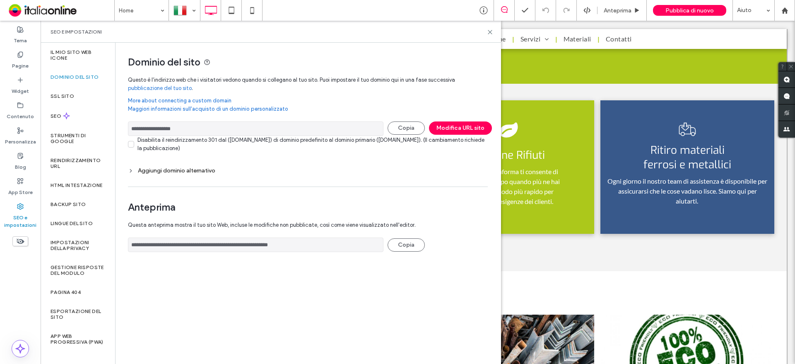
click at [167, 172] on div "Aggiungi dominio alternativo" at bounding box center [308, 170] width 360 height 7
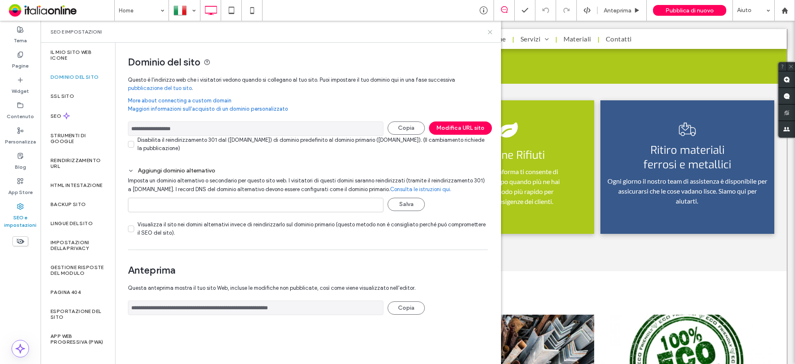
click at [489, 33] on icon at bounding box center [490, 32] width 6 height 6
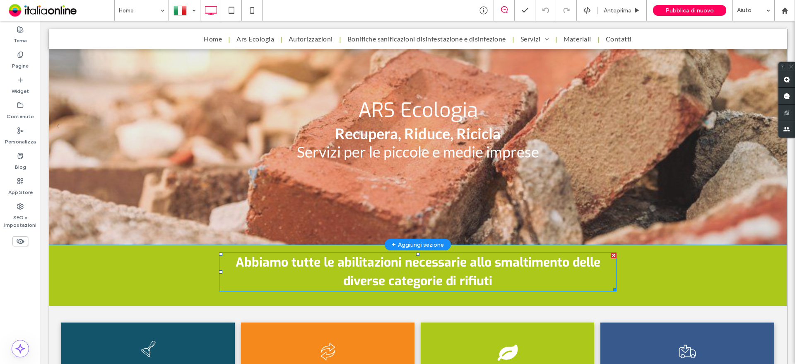
scroll to position [0, 0]
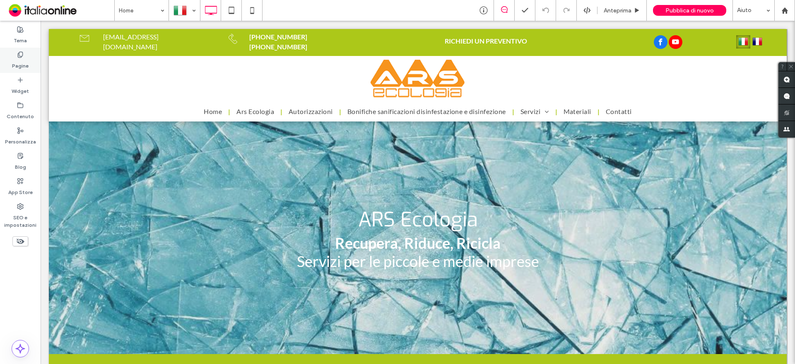
drag, startPoint x: 30, startPoint y: 60, endPoint x: 37, endPoint y: 66, distance: 8.8
click at [30, 60] on div "Pagine" at bounding box center [20, 60] width 41 height 25
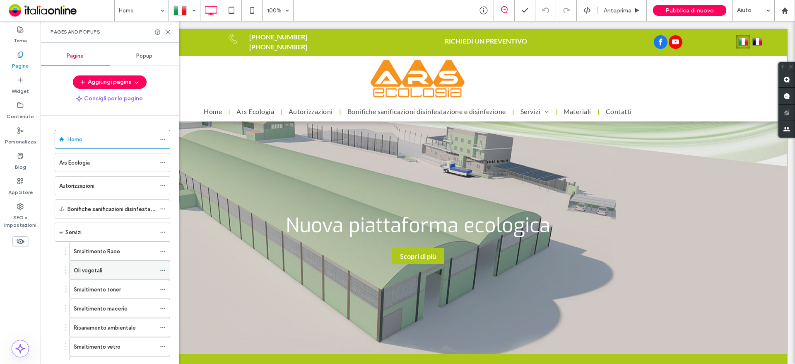
click at [113, 274] on div "Oli vegetali" at bounding box center [115, 270] width 82 height 9
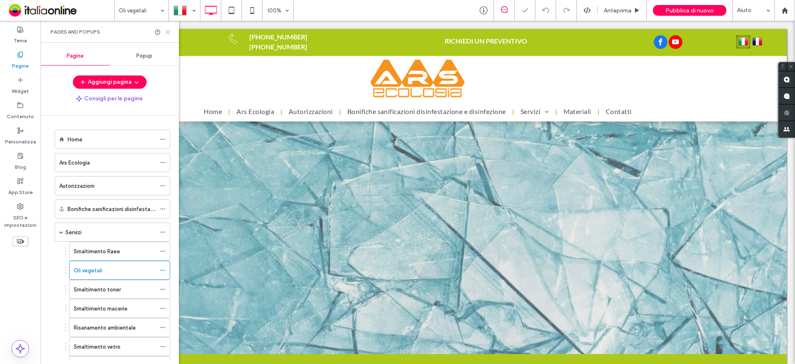
click at [167, 31] on use at bounding box center [168, 32] width 4 height 4
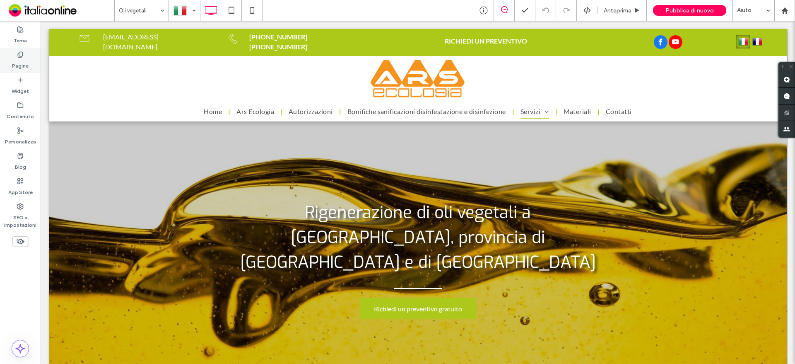
drag, startPoint x: 26, startPoint y: 62, endPoint x: 30, endPoint y: 71, distance: 10.2
click at [26, 62] on label "Pagine" at bounding box center [20, 64] width 17 height 12
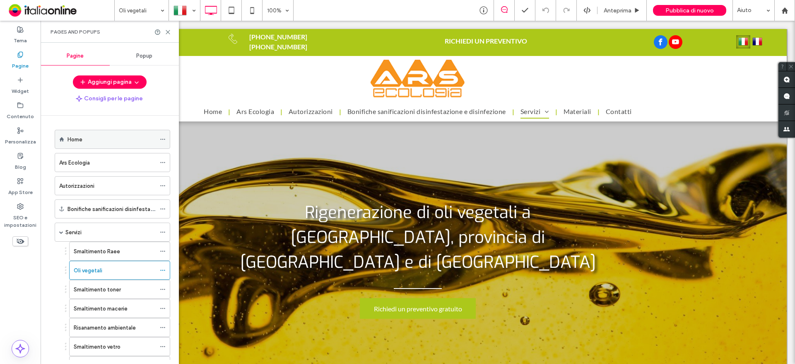
click at [91, 141] on div "Home" at bounding box center [111, 139] width 88 height 9
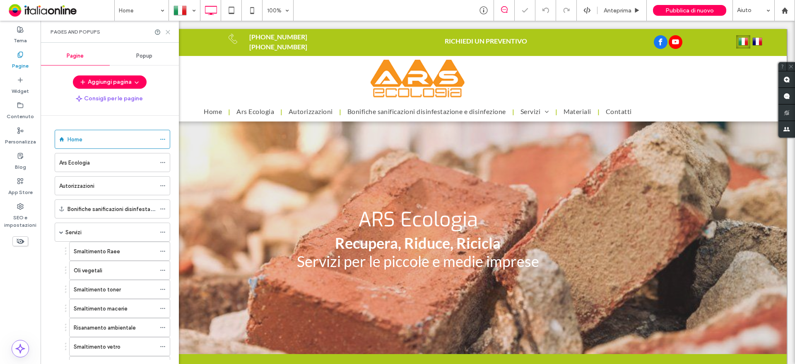
click at [167, 30] on icon at bounding box center [168, 32] width 6 height 6
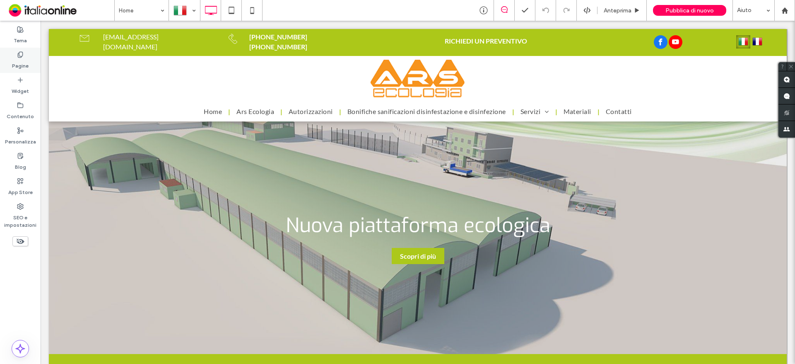
drag, startPoint x: 19, startPoint y: 65, endPoint x: 43, endPoint y: 106, distance: 47.6
click at [19, 65] on label "Pagine" at bounding box center [20, 64] width 17 height 12
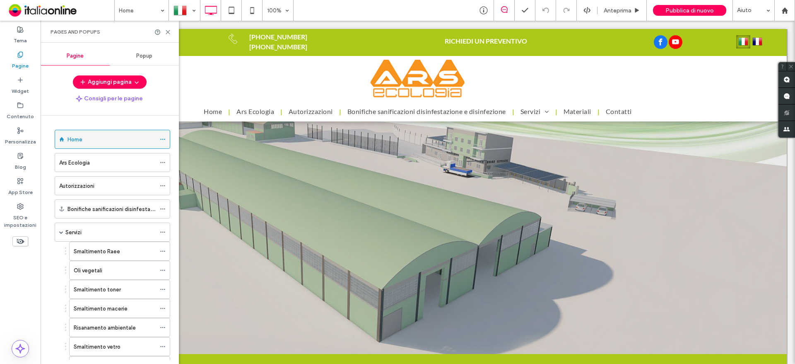
click at [82, 138] on label "Home" at bounding box center [74, 139] width 15 height 14
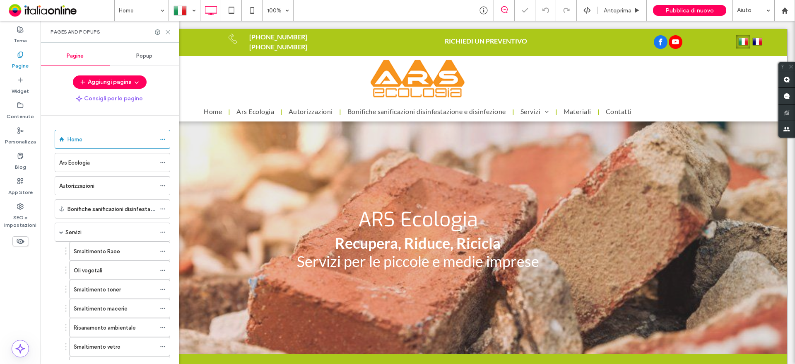
click at [166, 33] on use at bounding box center [168, 32] width 4 height 4
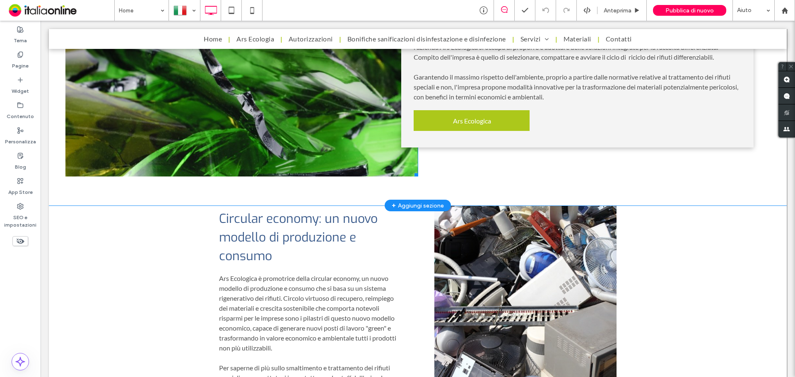
scroll to position [1253, 0]
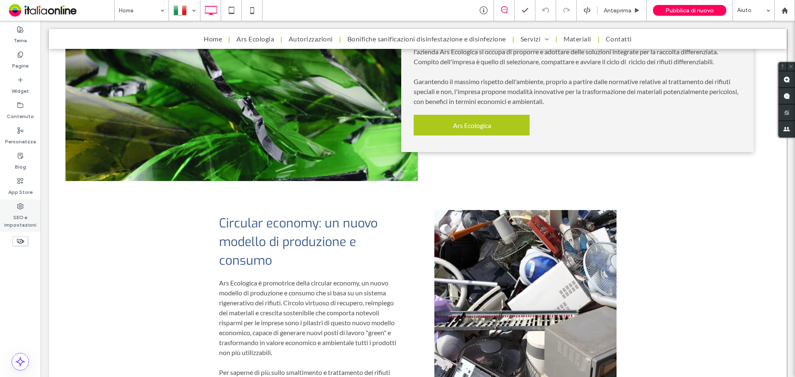
click at [21, 221] on label "SEO e impostazioni" at bounding box center [20, 219] width 41 height 19
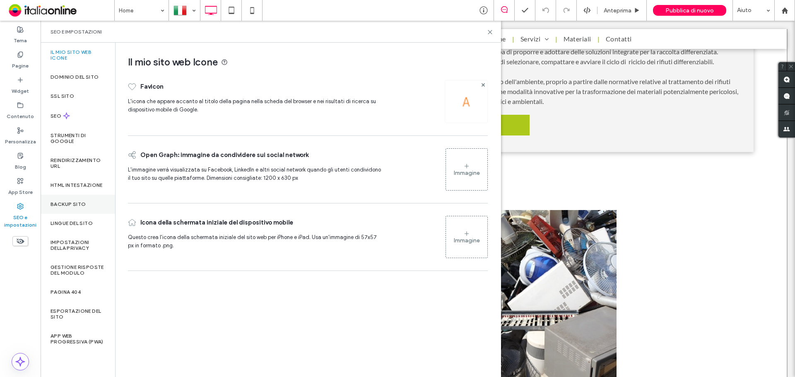
click at [80, 201] on label "Backup sito" at bounding box center [68, 204] width 35 height 6
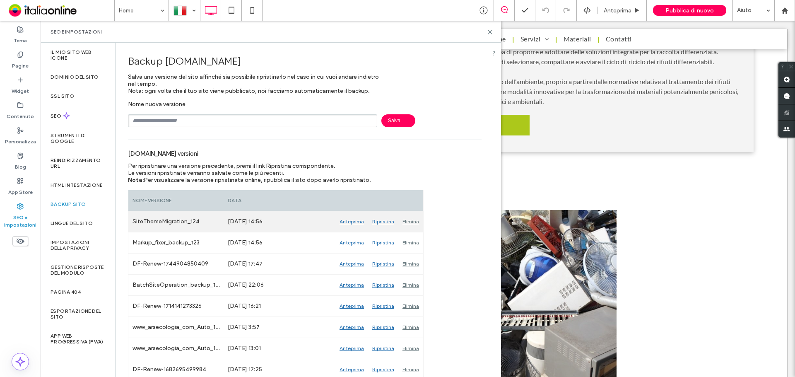
click at [350, 224] on div "Anteprima" at bounding box center [351, 221] width 33 height 21
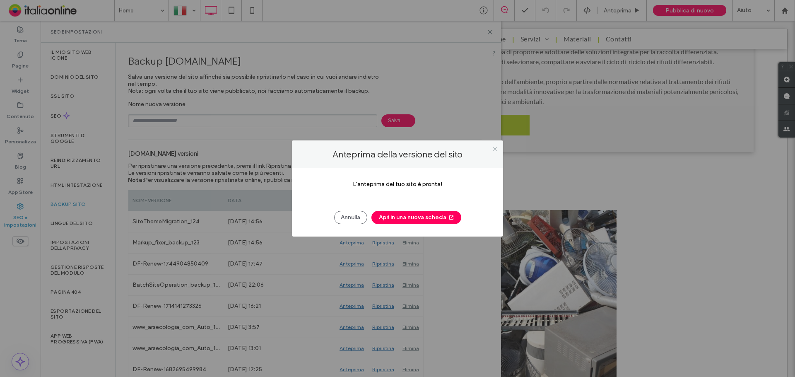
click at [495, 150] on icon at bounding box center [495, 149] width 6 height 6
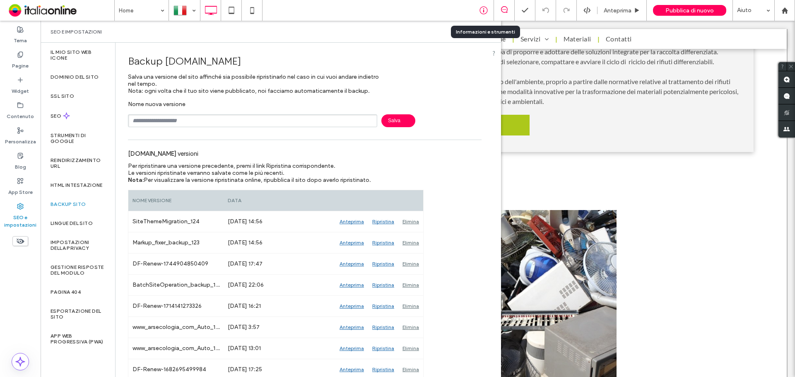
click at [481, 7] on icon at bounding box center [483, 10] width 8 height 8
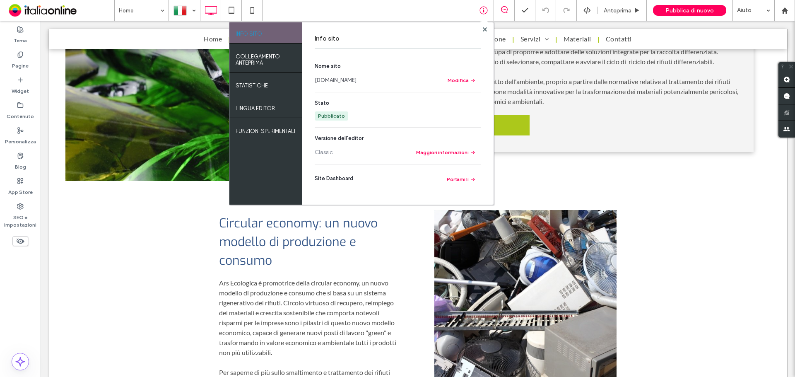
click at [346, 81] on link "www.arsecologia.com" at bounding box center [336, 80] width 42 height 8
click at [485, 31] on icon at bounding box center [485, 29] width 4 height 4
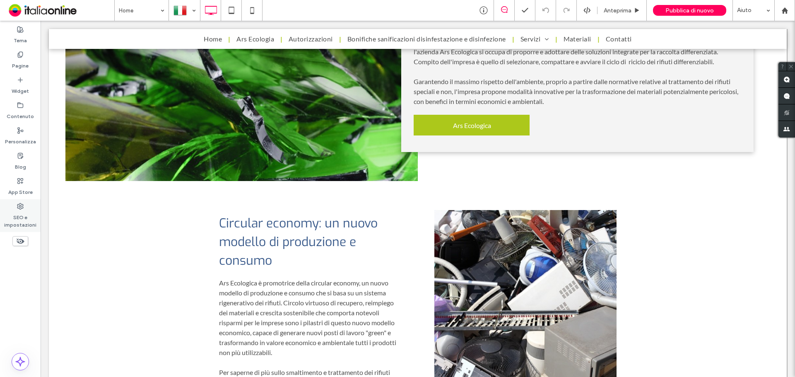
drag, startPoint x: 19, startPoint y: 210, endPoint x: 31, endPoint y: 203, distance: 13.9
click at [19, 210] on label "SEO e impostazioni" at bounding box center [20, 219] width 41 height 19
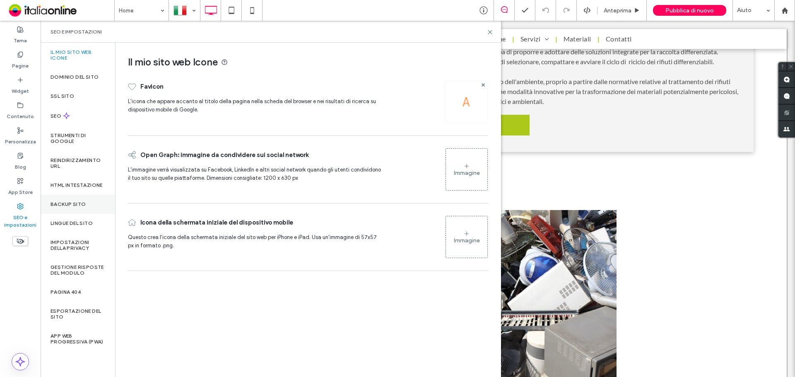
click at [79, 199] on div "Backup sito" at bounding box center [78, 204] width 75 height 19
